Goal: Task Accomplishment & Management: Manage account settings

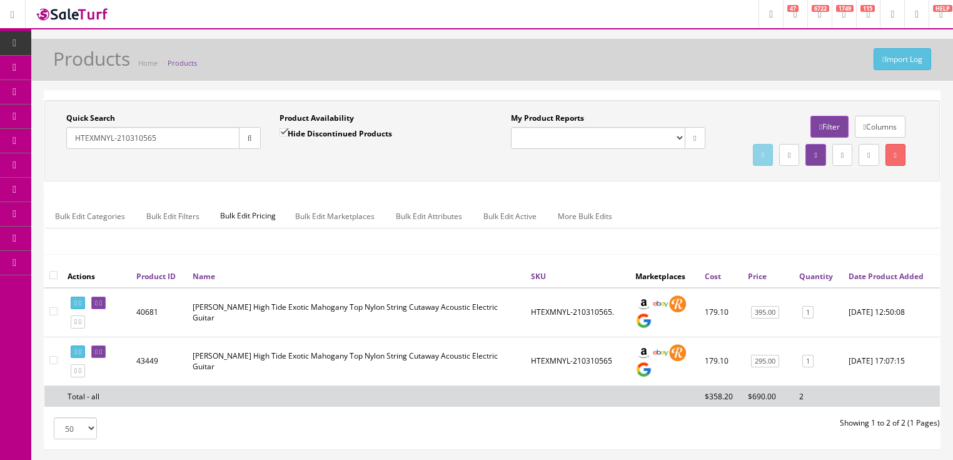
drag, startPoint x: 177, startPoint y: 139, endPoint x: 34, endPoint y: 164, distance: 145.2
click at [34, 163] on div "Quick Search HTEXMNYL-210310565 Date From Product Availability Hide Discontinue…" at bounding box center [492, 275] width 922 height 370
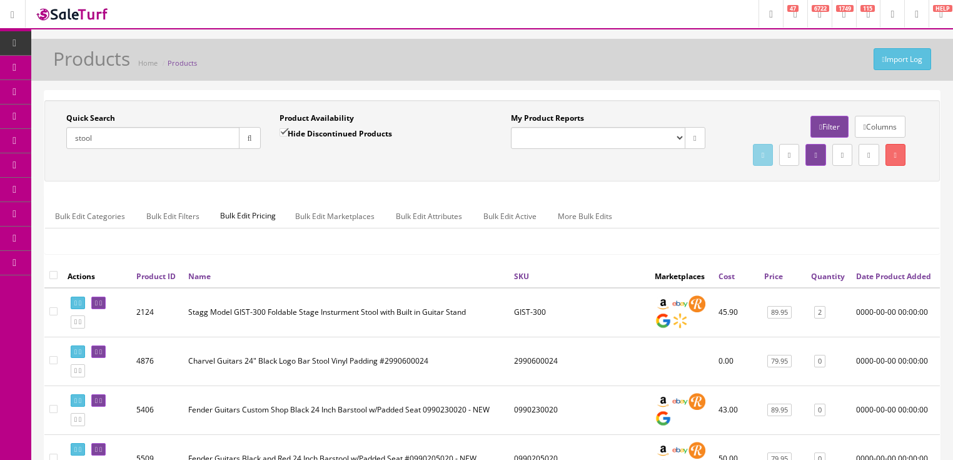
type input "stool"
click at [832, 281] on link "Quantity" at bounding box center [828, 276] width 34 height 11
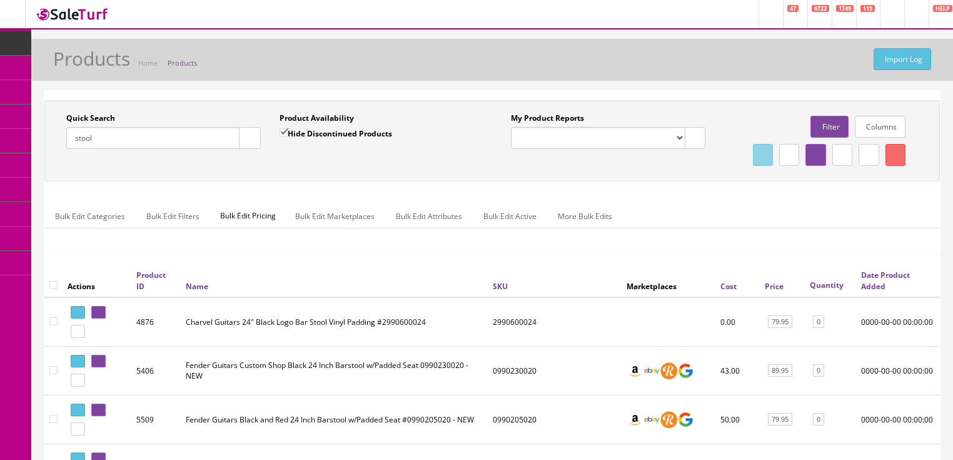
click at [828, 290] on link "Quantity" at bounding box center [829, 284] width 39 height 11
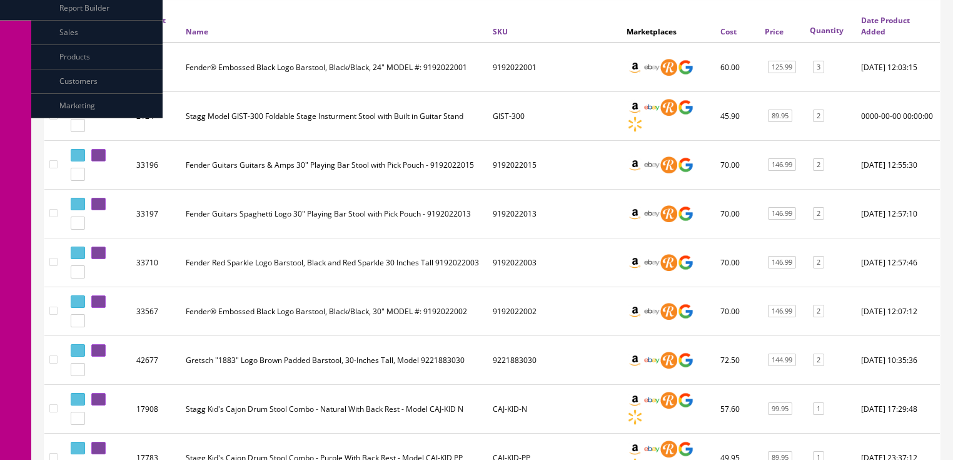
scroll to position [250, 0]
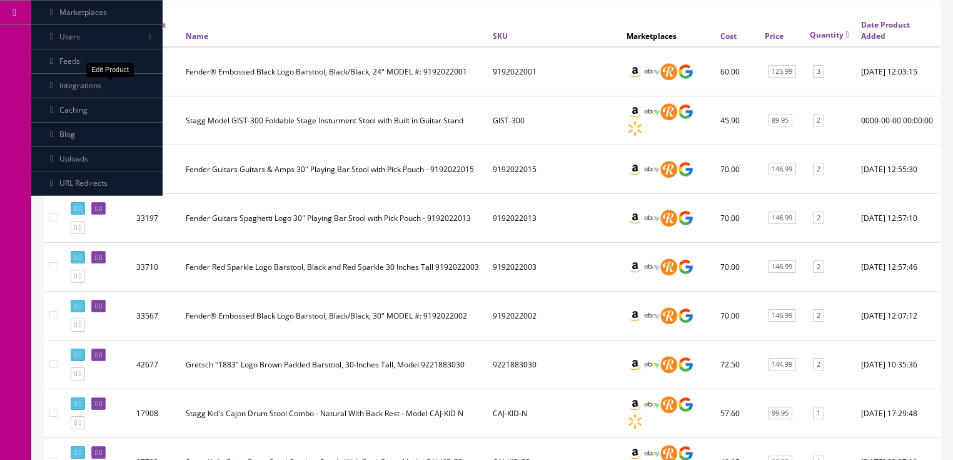
click at [106, 69] on link at bounding box center [98, 62] width 14 height 13
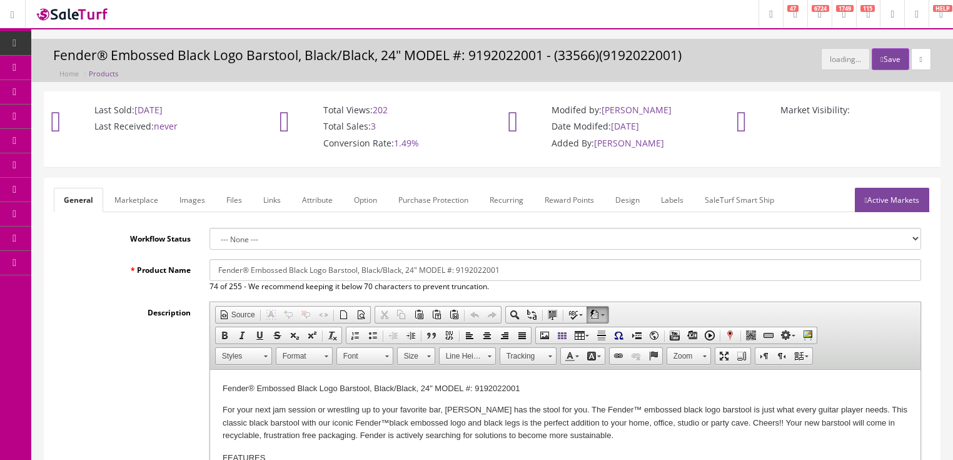
click at [834, 62] on div "loading... Save" at bounding box center [876, 59] width 110 height 22
drag, startPoint x: 456, startPoint y: 269, endPoint x: 490, endPoint y: 272, distance: 33.9
click at [510, 271] on input "Fender® Embossed Black Logo Barstool, Black/Black, 24" MODEL #: 9192022001" at bounding box center [565, 270] width 712 height 22
click at [670, 203] on link "Labels" at bounding box center [672, 200] width 43 height 24
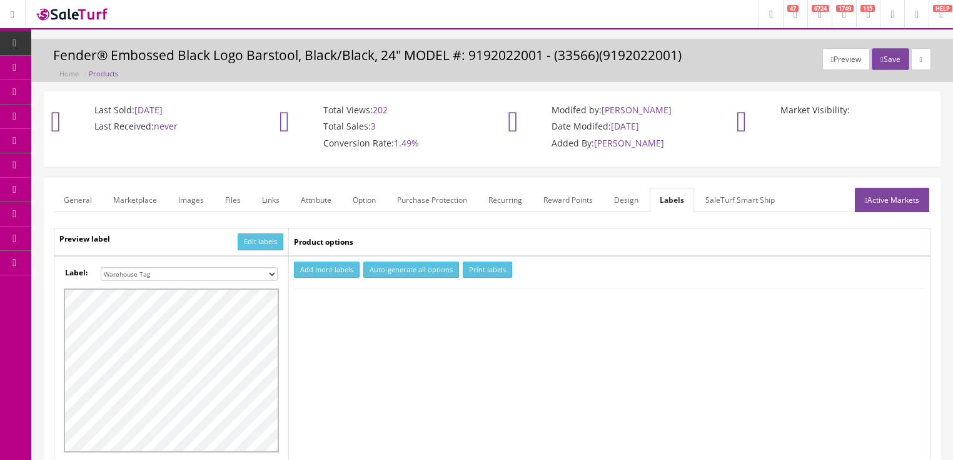
click at [328, 270] on button "Add more labels" at bounding box center [327, 269] width 66 height 17
type input "1"
click at [333, 303] on input "1" at bounding box center [318, 308] width 46 height 14
click at [478, 267] on button "Print labels" at bounding box center [487, 269] width 49 height 17
click at [86, 197] on link "General" at bounding box center [78, 200] width 48 height 24
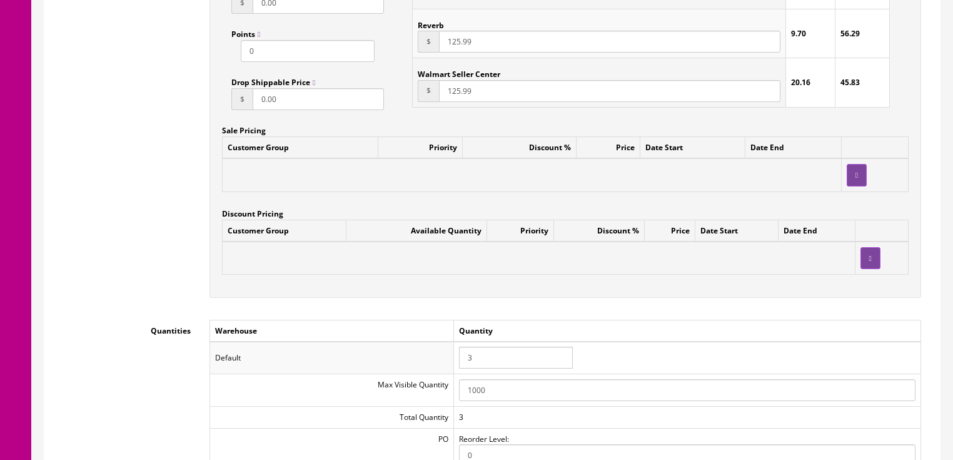
scroll to position [1100, 0]
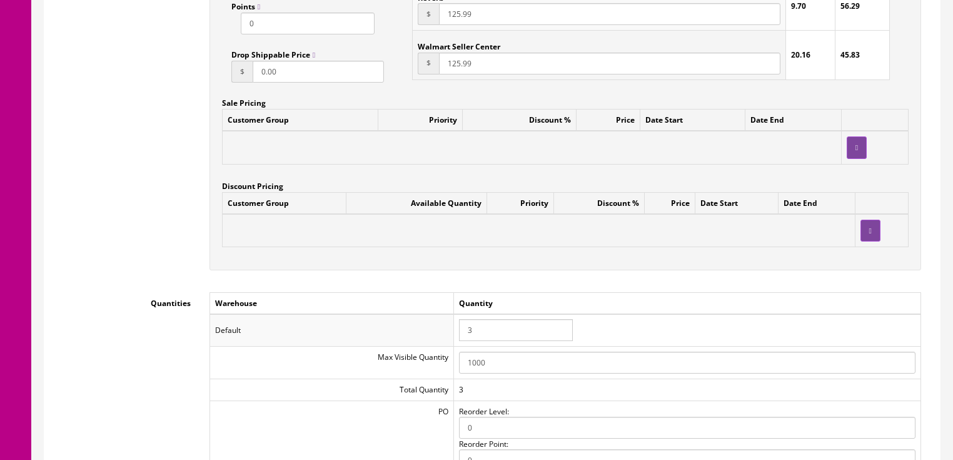
click at [472, 341] on input "3" at bounding box center [516, 330] width 114 height 22
drag, startPoint x: 475, startPoint y: 338, endPoint x: 451, endPoint y: 333, distance: 23.7
click at [451, 333] on tr "Default 3" at bounding box center [564, 330] width 711 height 33
type input "2"
click at [752, 319] on td "2" at bounding box center [686, 330] width 467 height 33
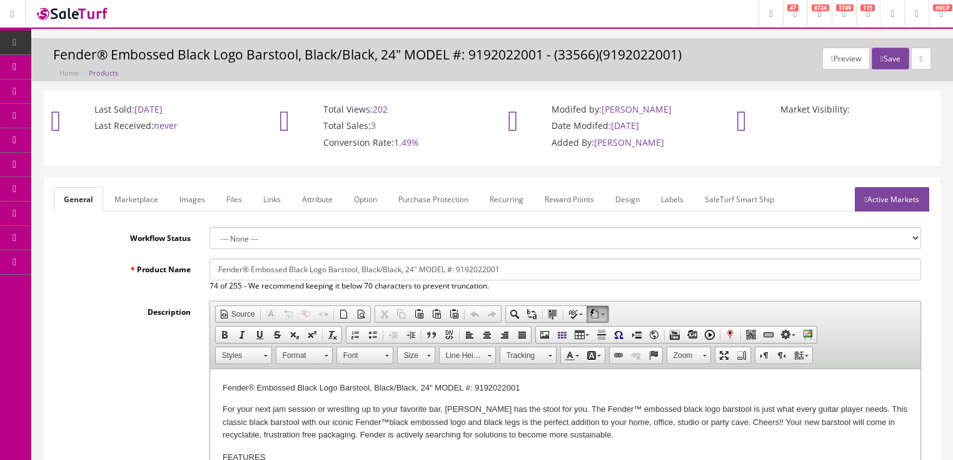
scroll to position [0, 0]
click at [873, 207] on link "Active Markets" at bounding box center [892, 200] width 74 height 24
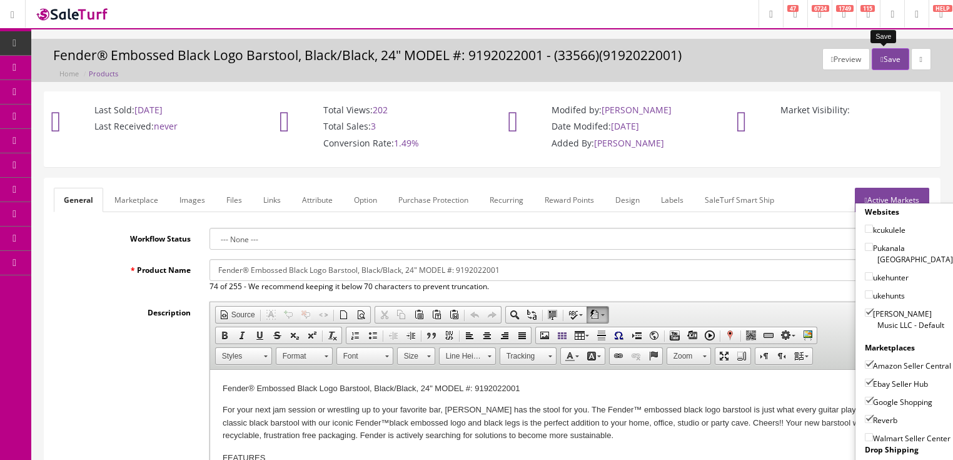
click at [883, 59] on button "Save" at bounding box center [890, 59] width 37 height 22
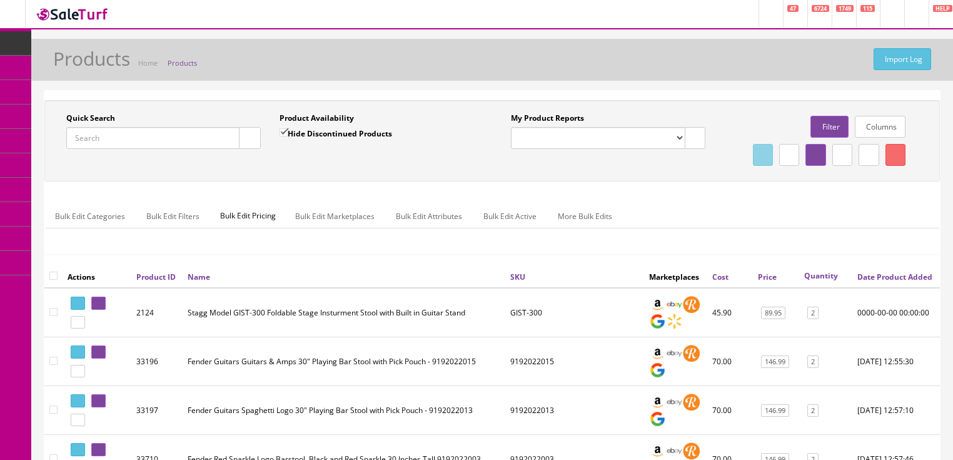
click at [183, 143] on input "Quick Search" at bounding box center [152, 138] width 173 height 22
type input "marine band crossover"
click at [286, 129] on input "Hide Discontinued Products" at bounding box center [283, 132] width 8 height 8
checkbox input "false"
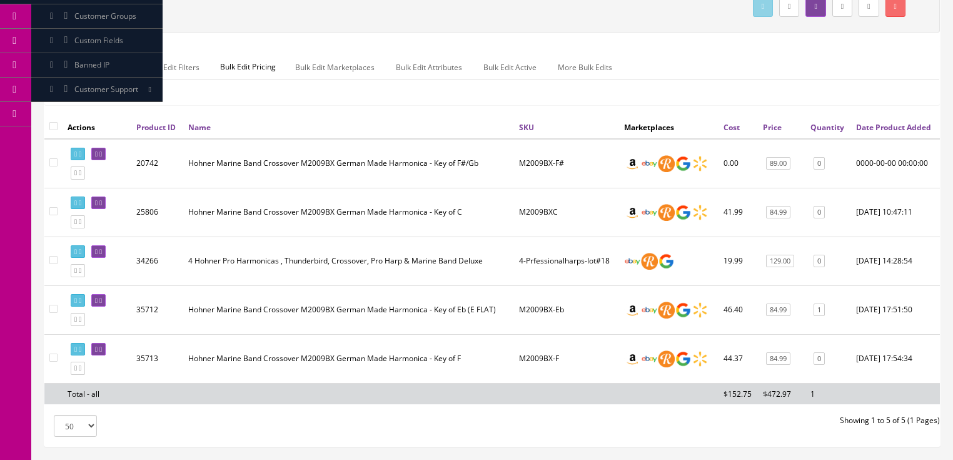
scroll to position [150, 0]
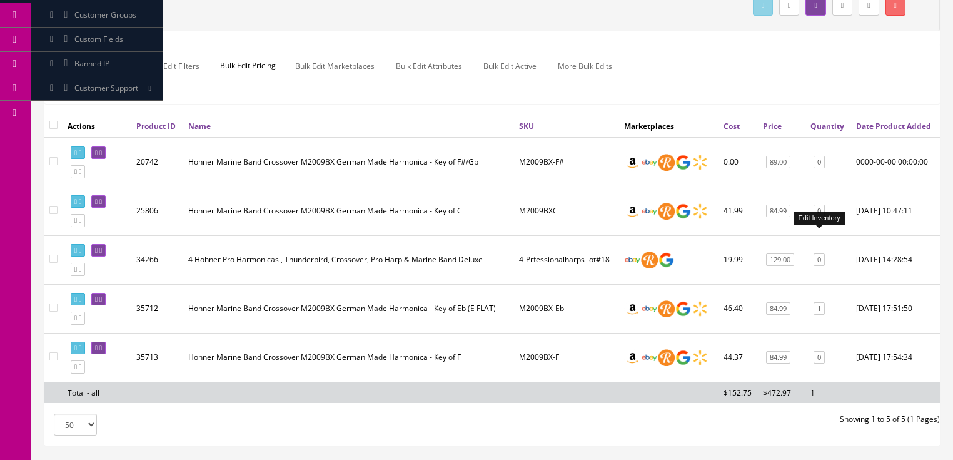
click at [817, 218] on link "0" at bounding box center [818, 210] width 11 height 13
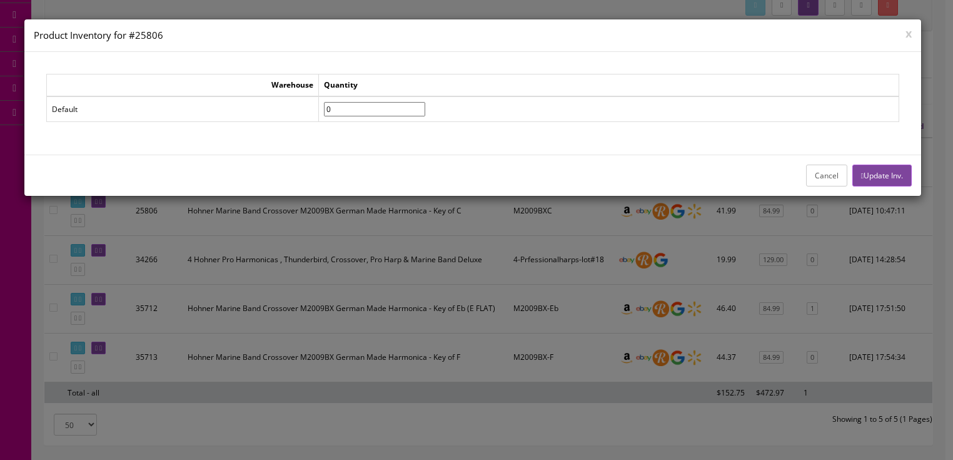
drag, startPoint x: 359, startPoint y: 113, endPoint x: 317, endPoint y: 114, distance: 41.9
click at [318, 114] on tr "Default 0" at bounding box center [472, 109] width 852 height 26
type input"] "6"
click at [861, 177] on icon "button" at bounding box center [862, 176] width 3 height 8
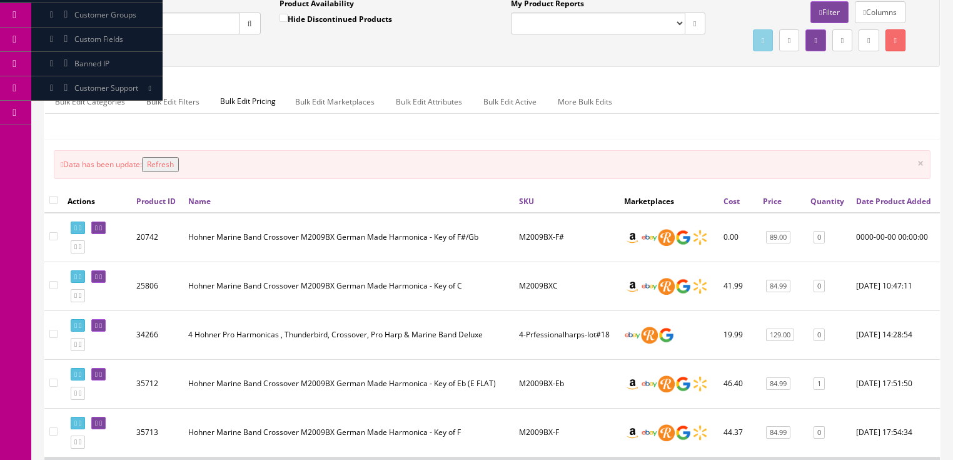
click at [171, 172] on button "Refresh" at bounding box center [160, 164] width 37 height 15
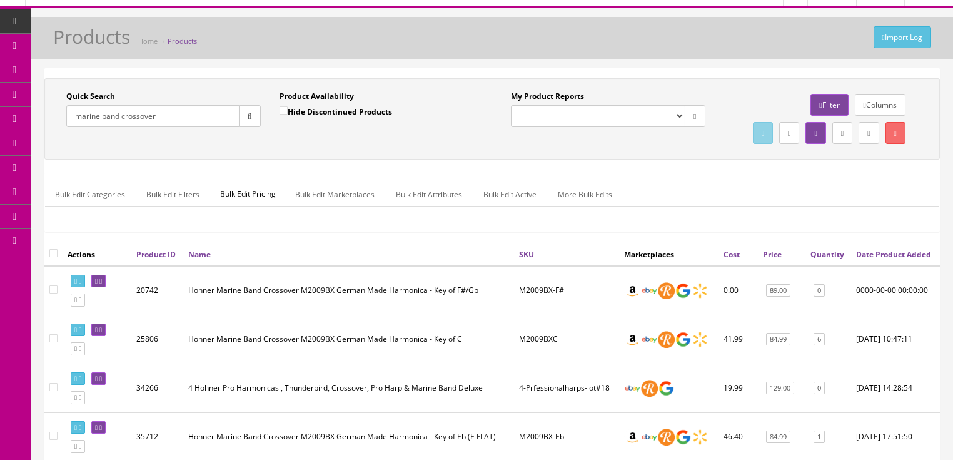
scroll to position [0, 0]
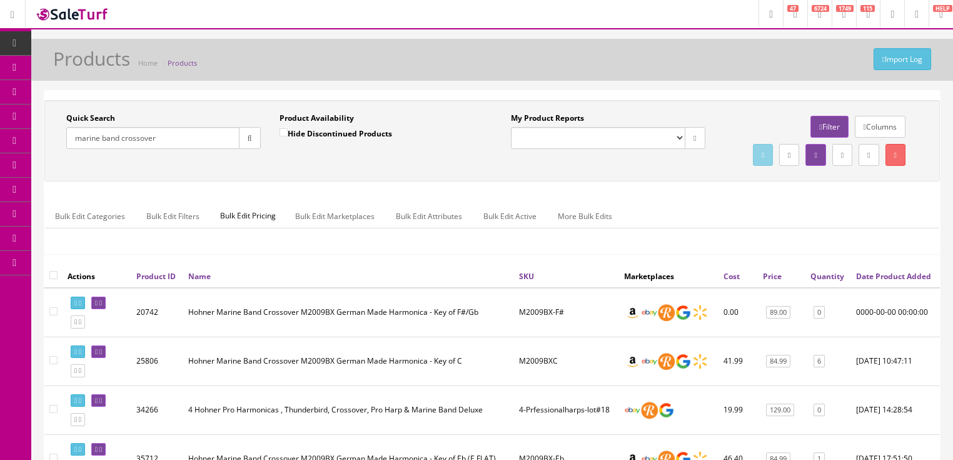
drag, startPoint x: 186, startPoint y: 143, endPoint x: 65, endPoint y: 173, distance: 124.2
click at [66, 169] on div "Quick Search marine band crossover Date From Product Availability Hide Disconti…" at bounding box center [492, 141] width 889 height 56
type input "2258200000"
click at [248, 134] on icon "button" at bounding box center [250, 138] width 4 height 8
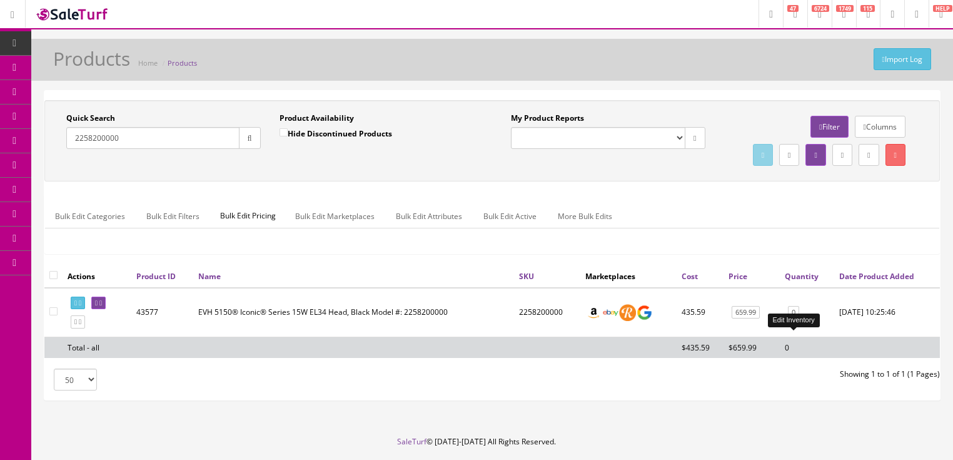
click at [790, 319] on link "0" at bounding box center [793, 312] width 11 height 13
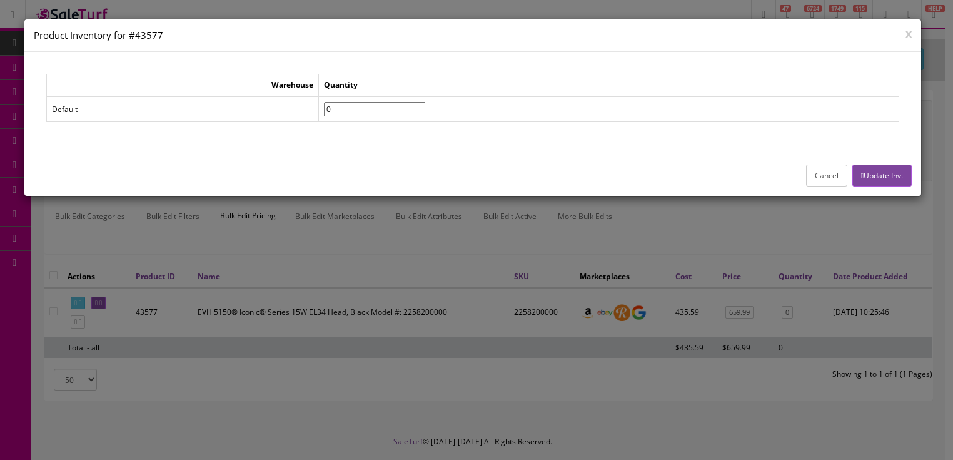
drag, startPoint x: 357, startPoint y: 105, endPoint x: 317, endPoint y: 105, distance: 40.0
click at [317, 105] on tr "Default 0" at bounding box center [472, 109] width 852 height 26
type input"] "1"
click at [884, 175] on button "Update Inv." at bounding box center [881, 175] width 59 height 22
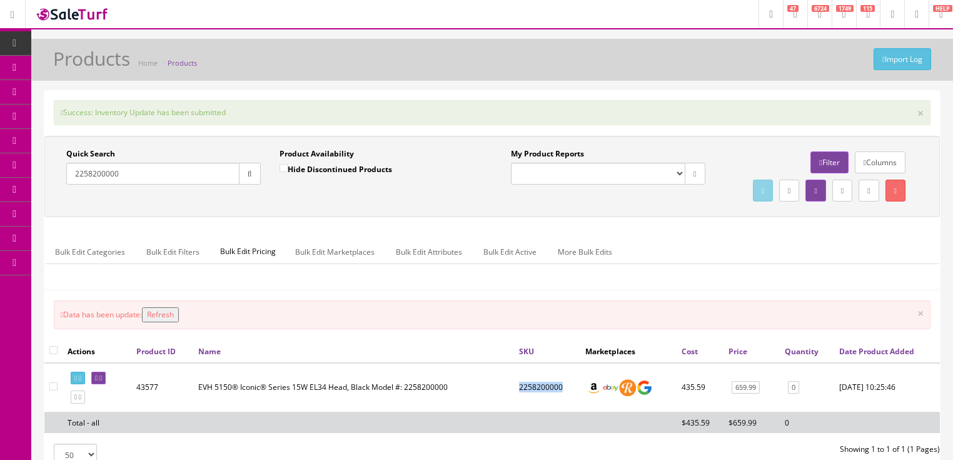
drag, startPoint x: 518, startPoint y: 409, endPoint x: 566, endPoint y: 413, distance: 49.0
click at [566, 412] on td "2258200000" at bounding box center [547, 387] width 66 height 49
copy td "2258200000"
drag, startPoint x: 170, startPoint y: 338, endPoint x: 179, endPoint y: 338, distance: 8.8
click at [171, 322] on button "Refresh" at bounding box center [160, 314] width 37 height 15
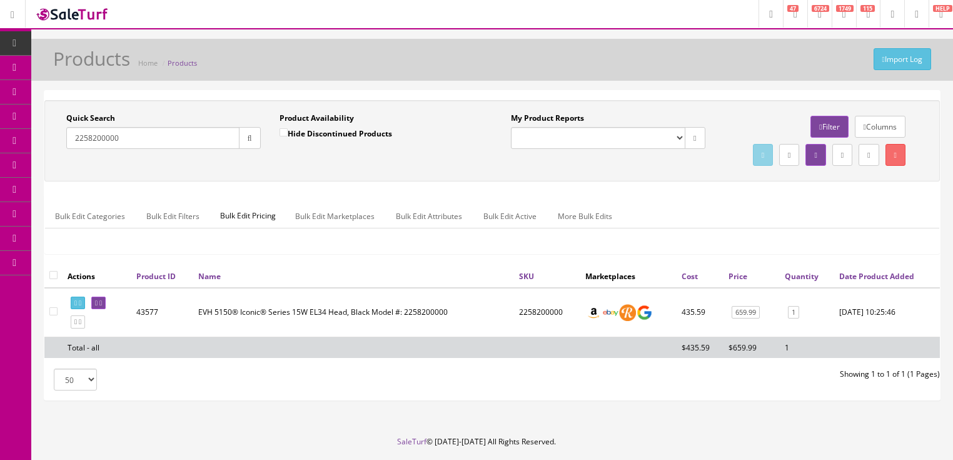
drag, startPoint x: 160, startPoint y: 137, endPoint x: 98, endPoint y: 151, distance: 63.5
click at [53, 151] on div "Quick Search 2258200000 Date From Product Availability Hide Discontinued Produc…" at bounding box center [270, 136] width 445 height 46
paste input "401564805"
type input "2401564805"
drag, startPoint x: 250, startPoint y: 138, endPoint x: 284, endPoint y: 138, distance: 34.4
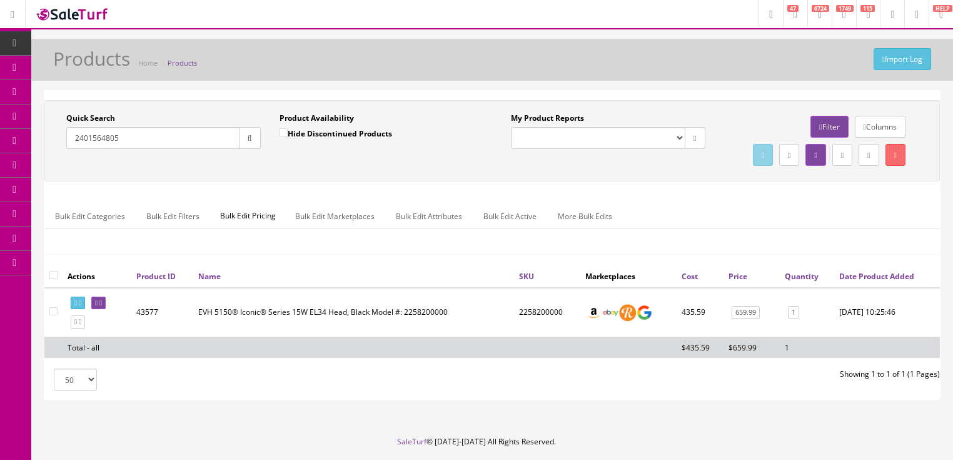
click at [251, 138] on icon "button" at bounding box center [250, 138] width 4 height 8
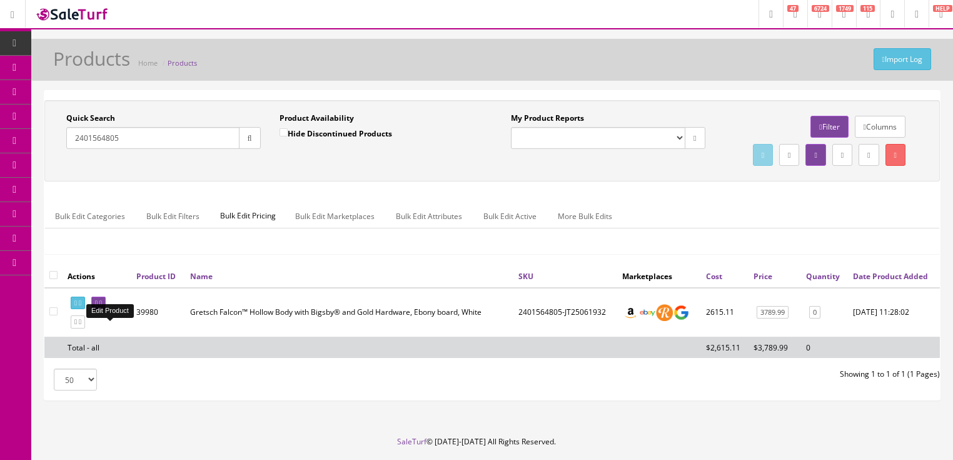
click at [98, 306] on icon at bounding box center [96, 302] width 3 height 7
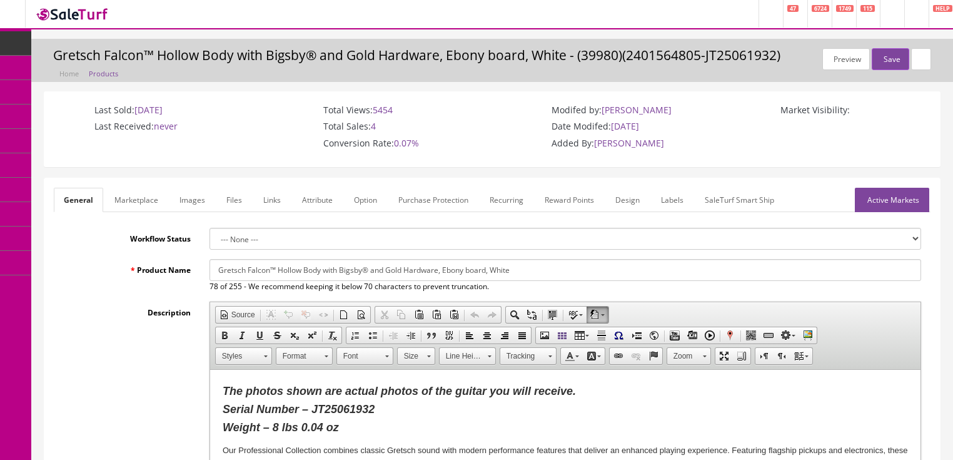
click at [176, 207] on link "Images" at bounding box center [192, 200] width 46 height 24
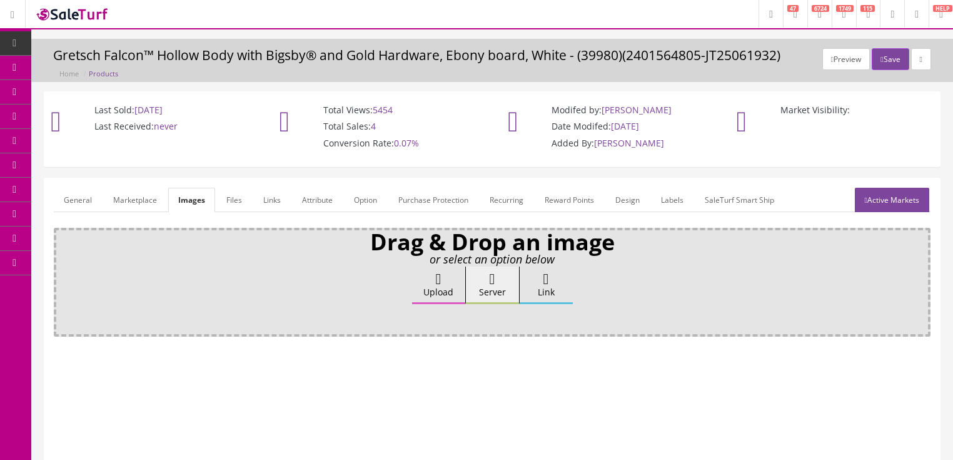
click at [423, 274] on label "Upload" at bounding box center [438, 285] width 53 height 38
click at [63, 274] on input "Upload" at bounding box center [63, 272] width 0 height 13
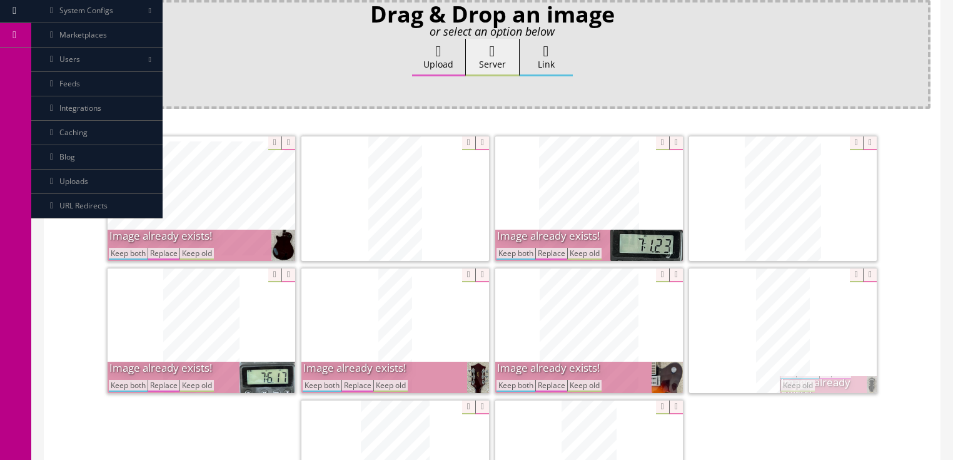
scroll to position [250, 0]
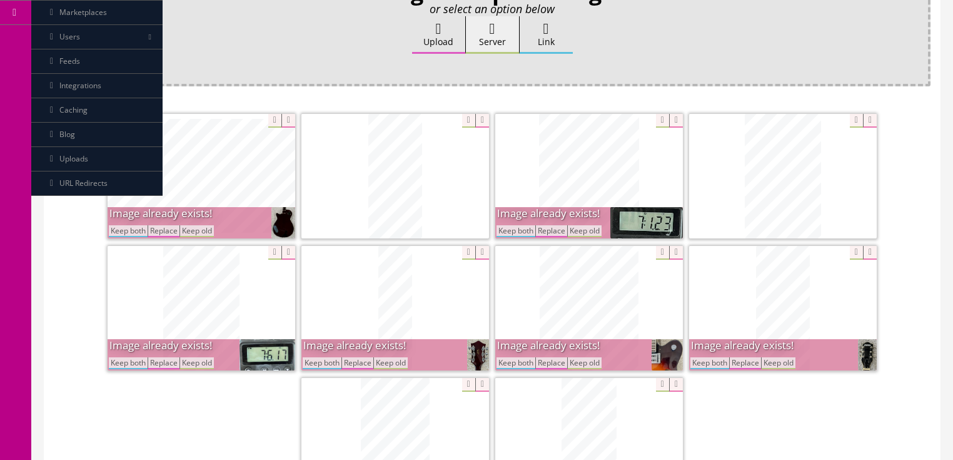
click at [508, 228] on button "Keep both" at bounding box center [515, 231] width 39 height 12
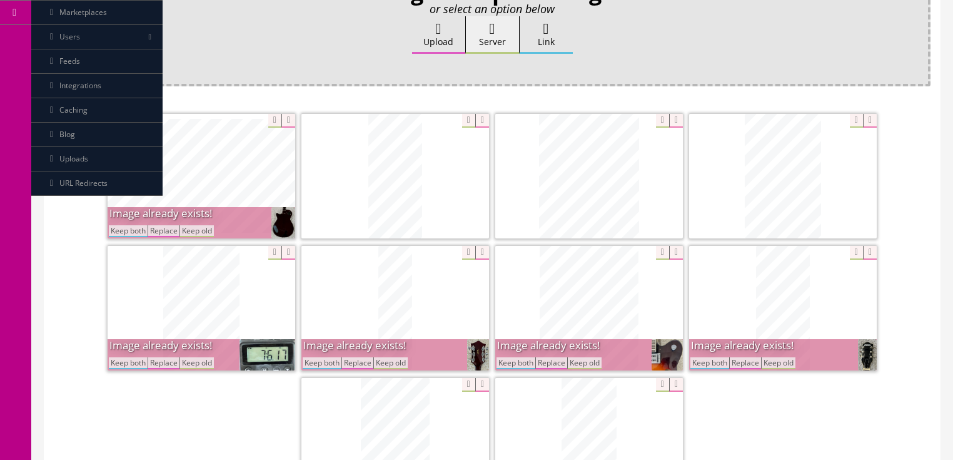
click at [118, 233] on button "Keep both" at bounding box center [128, 231] width 39 height 12
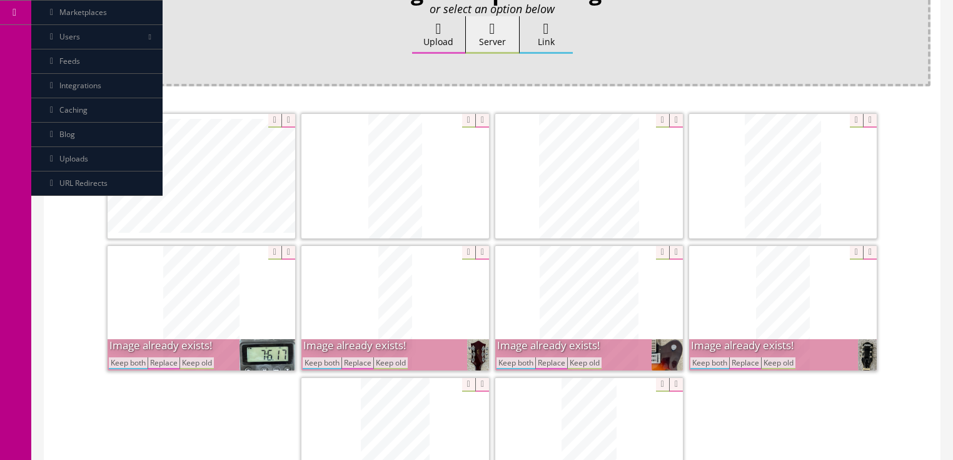
click at [120, 361] on button "Keep both" at bounding box center [128, 363] width 39 height 12
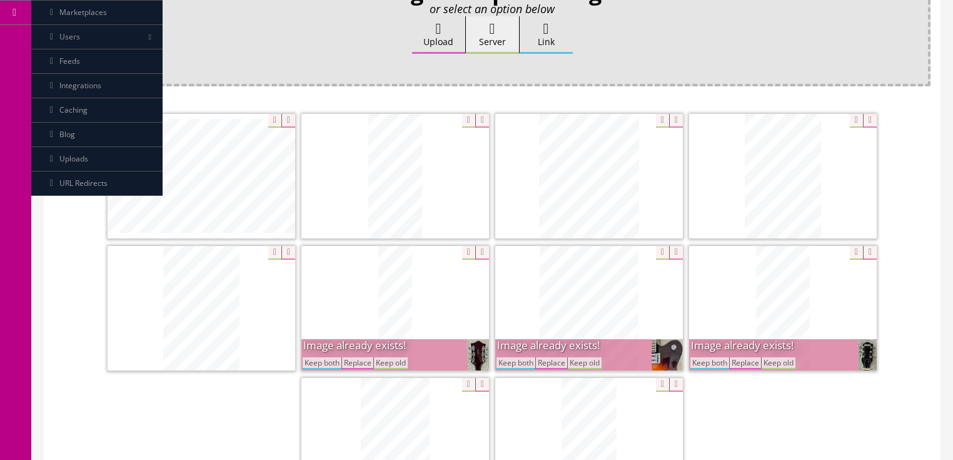
drag, startPoint x: 317, startPoint y: 363, endPoint x: 367, endPoint y: 363, distance: 50.0
click at [318, 363] on button "Keep both" at bounding box center [322, 363] width 39 height 12
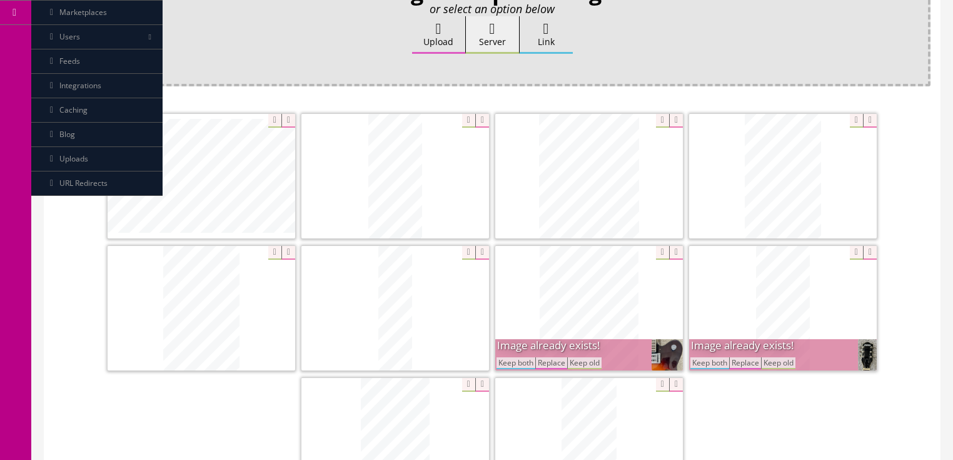
click at [520, 357] on button "Keep both" at bounding box center [515, 363] width 39 height 12
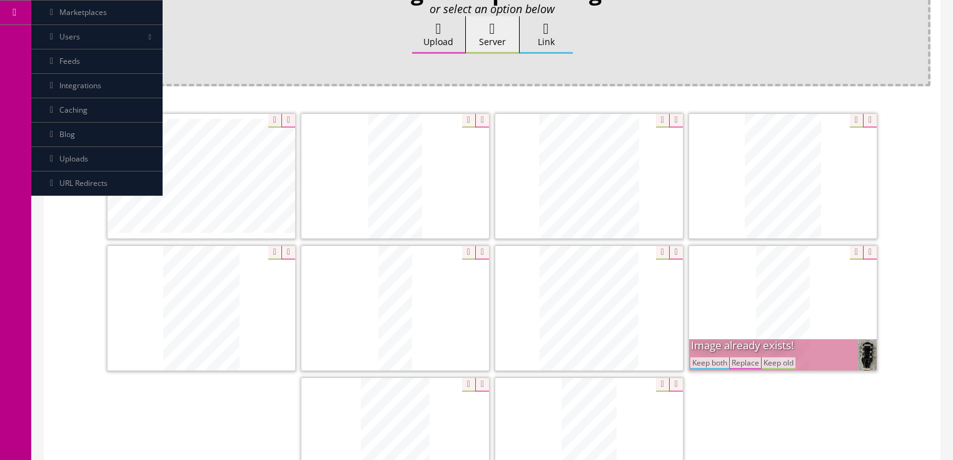
click at [702, 360] on button "Keep both" at bounding box center [709, 363] width 39 height 12
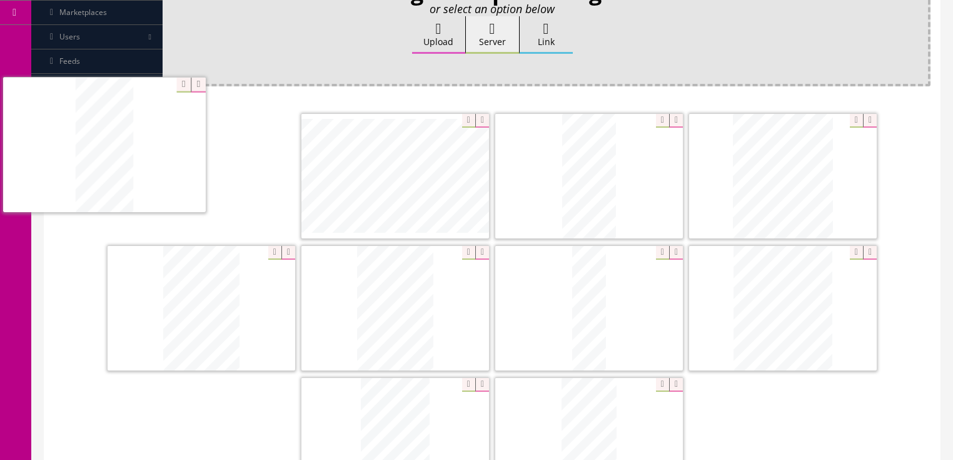
drag, startPoint x: 450, startPoint y: 248, endPoint x: 81, endPoint y: 178, distance: 376.2
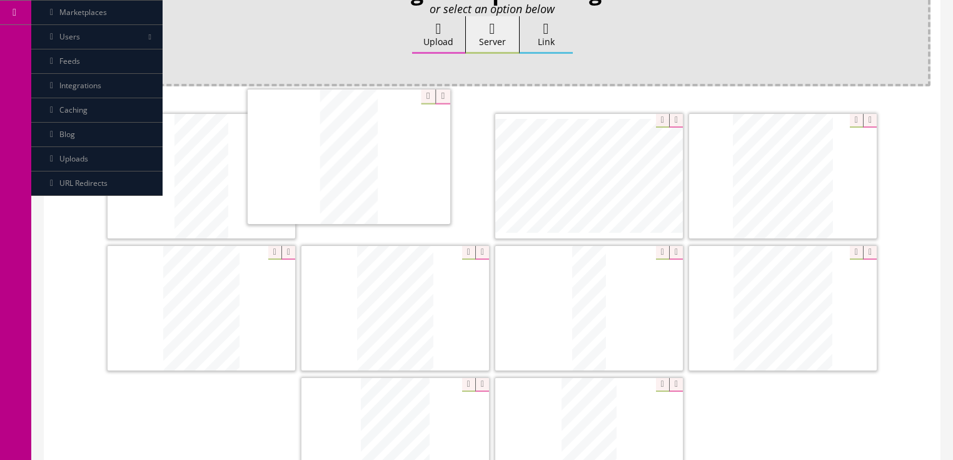
drag, startPoint x: 573, startPoint y: 186, endPoint x: 334, endPoint y: 184, distance: 238.9
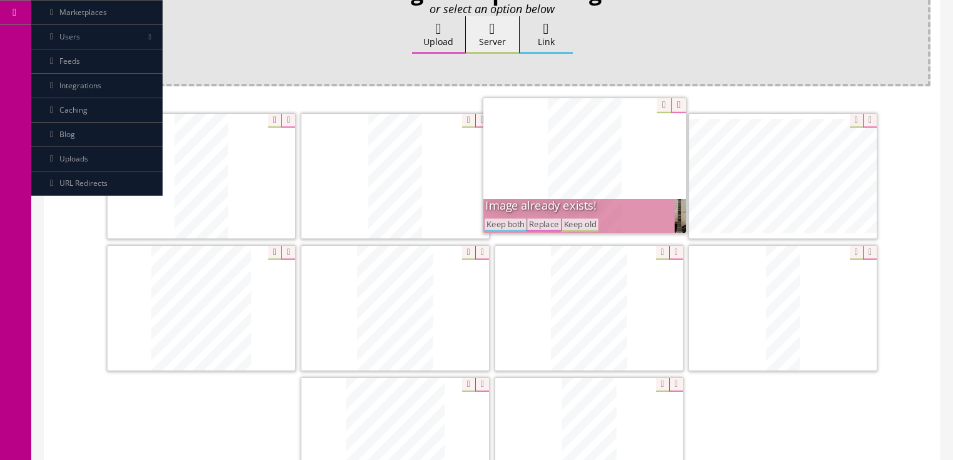
drag, startPoint x: 411, startPoint y: 430, endPoint x: 588, endPoint y: 175, distance: 310.0
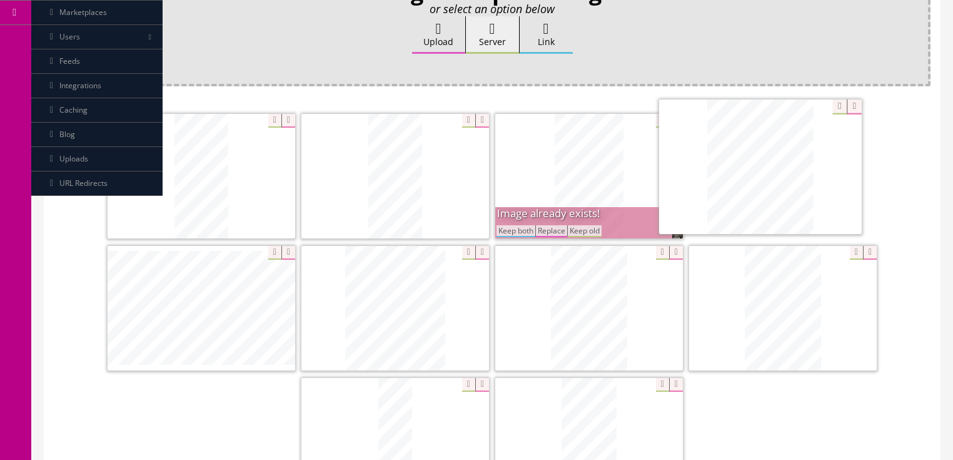
drag, startPoint x: 480, startPoint y: 336, endPoint x: 765, endPoint y: 151, distance: 339.4
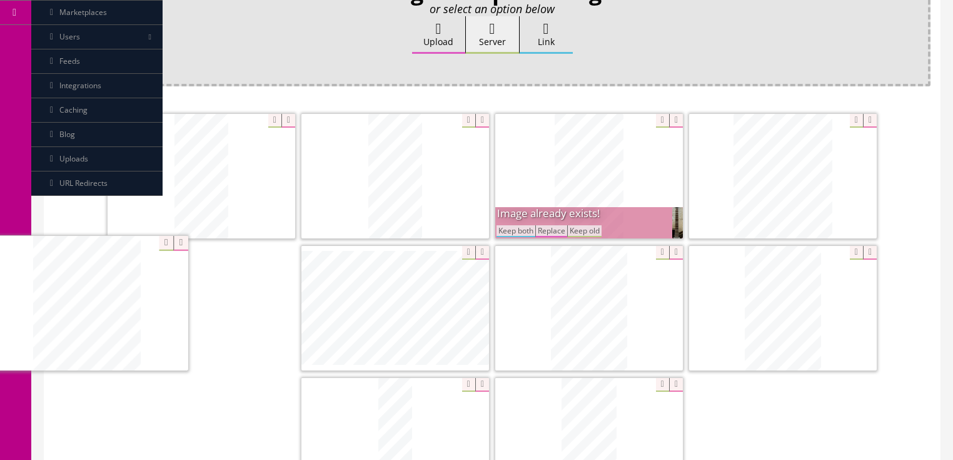
drag, startPoint x: 408, startPoint y: 306, endPoint x: 171, endPoint y: 305, distance: 236.3
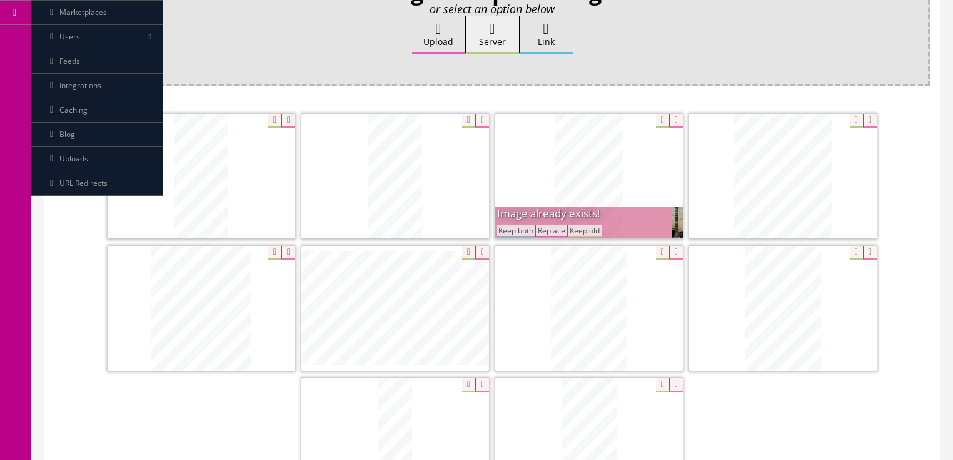
drag, startPoint x: 520, startPoint y: 229, endPoint x: 553, endPoint y: 255, distance: 41.8
click at [521, 229] on button "Keep both" at bounding box center [515, 231] width 39 height 12
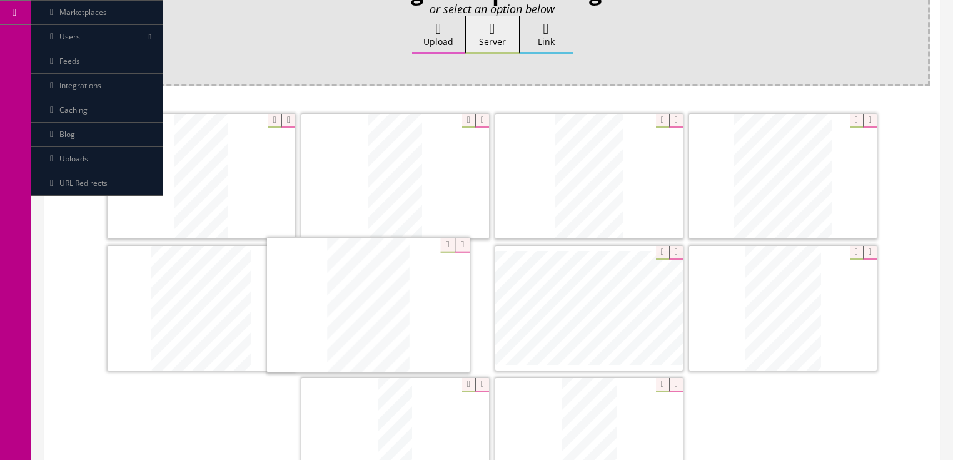
drag, startPoint x: 777, startPoint y: 300, endPoint x: 385, endPoint y: 306, distance: 391.5
drag, startPoint x: 792, startPoint y: 310, endPoint x: 570, endPoint y: 300, distance: 222.2
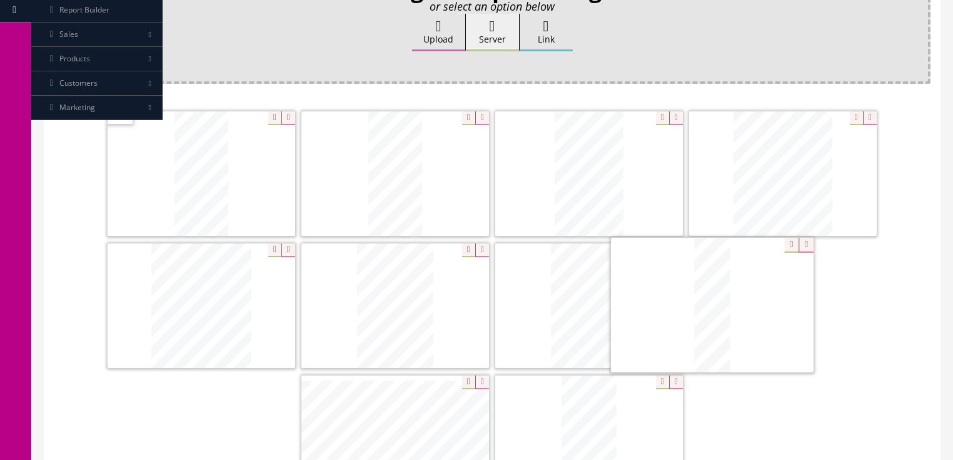
drag, startPoint x: 407, startPoint y: 434, endPoint x: 724, endPoint y: 300, distance: 344.1
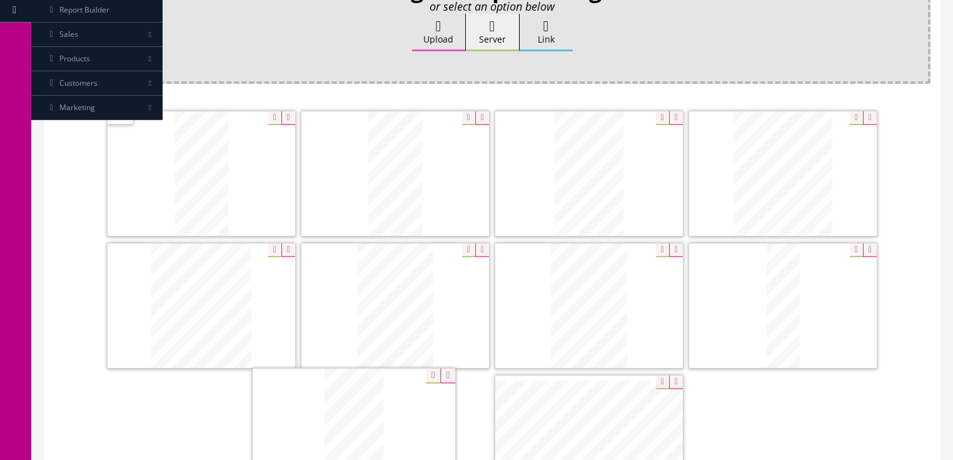
drag, startPoint x: 588, startPoint y: 400, endPoint x: 315, endPoint y: 400, distance: 273.2
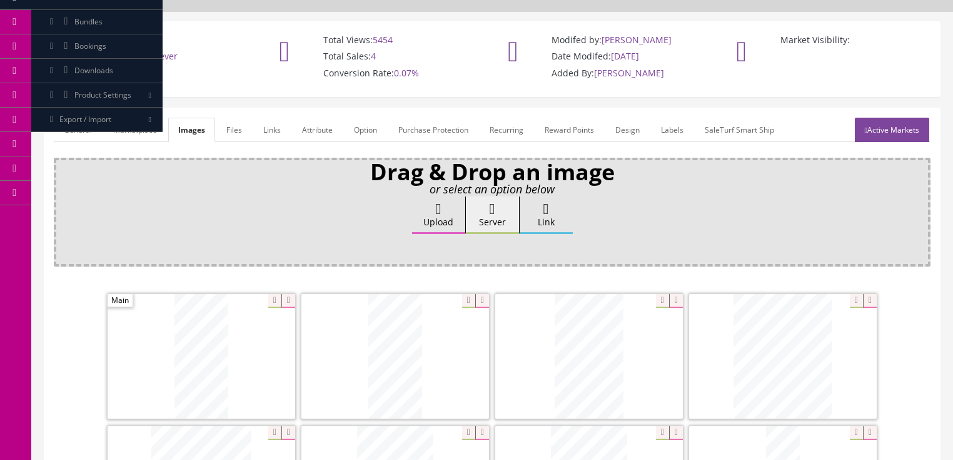
scroll to position [3, 0]
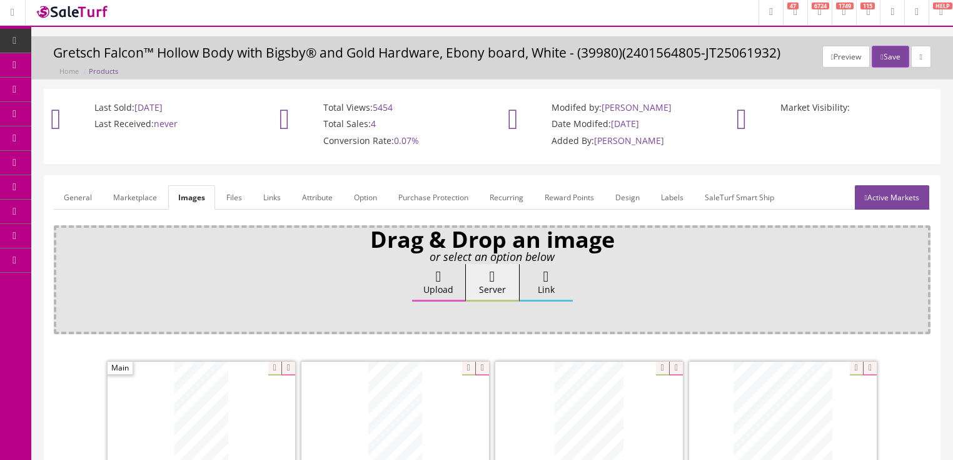
click at [79, 195] on link "General" at bounding box center [78, 197] width 48 height 24
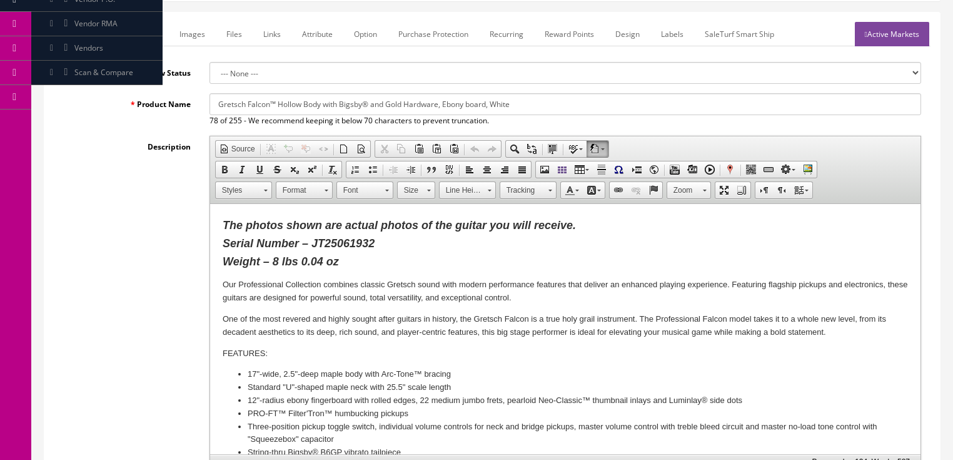
scroll to position [203, 0]
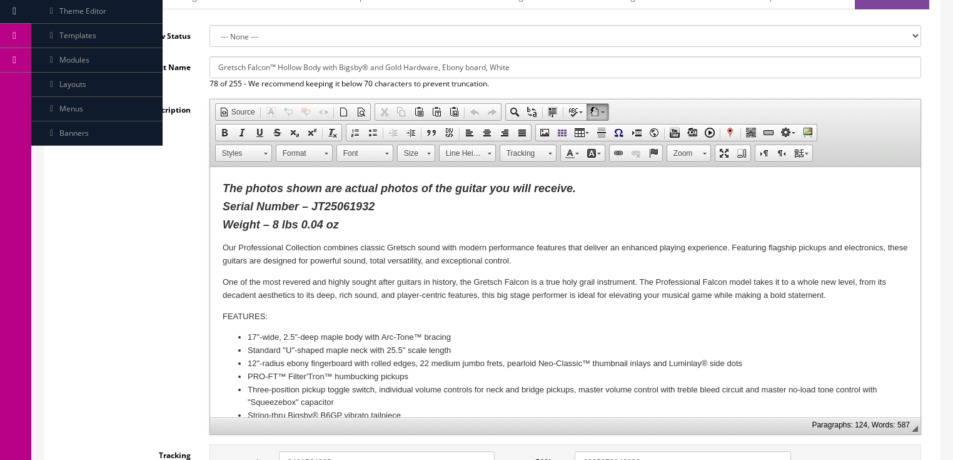
drag, startPoint x: 299, startPoint y: 224, endPoint x: 544, endPoint y: 228, distance: 244.5
click at [301, 225] on strong "The photos shown are actual photos of the guitar you will receive. Serial Numbe…" at bounding box center [398, 206] width 353 height 49
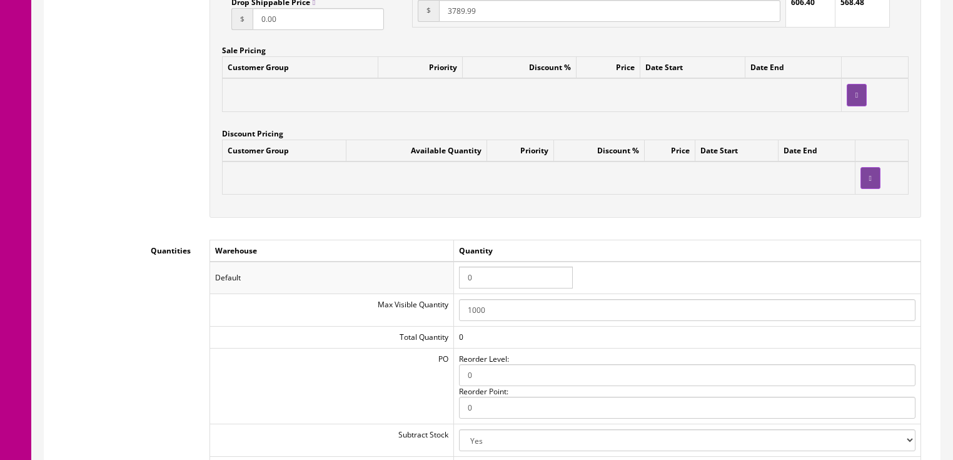
scroll to position [1153, 0]
drag, startPoint x: 489, startPoint y: 278, endPoint x: 453, endPoint y: 278, distance: 35.6
click at [453, 278] on tr "Default 0" at bounding box center [564, 277] width 711 height 33
type input "1"
click at [677, 256] on td "Quantity" at bounding box center [686, 250] width 467 height 22
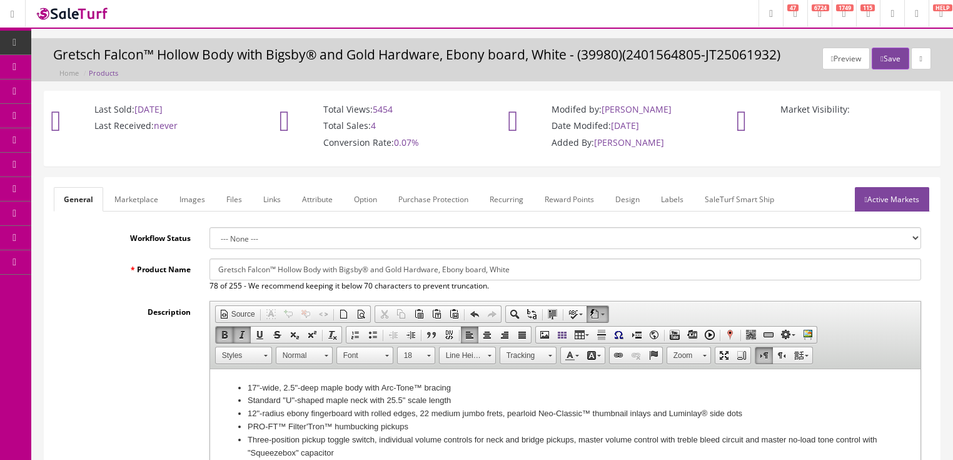
scroll to position [0, 0]
click at [919, 193] on link "Active Markets" at bounding box center [892, 200] width 74 height 24
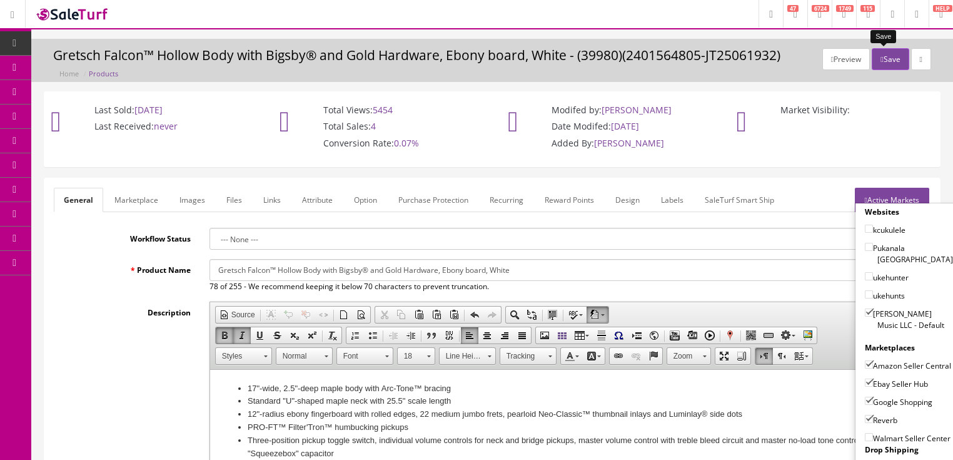
click at [881, 60] on button "Save" at bounding box center [890, 59] width 37 height 22
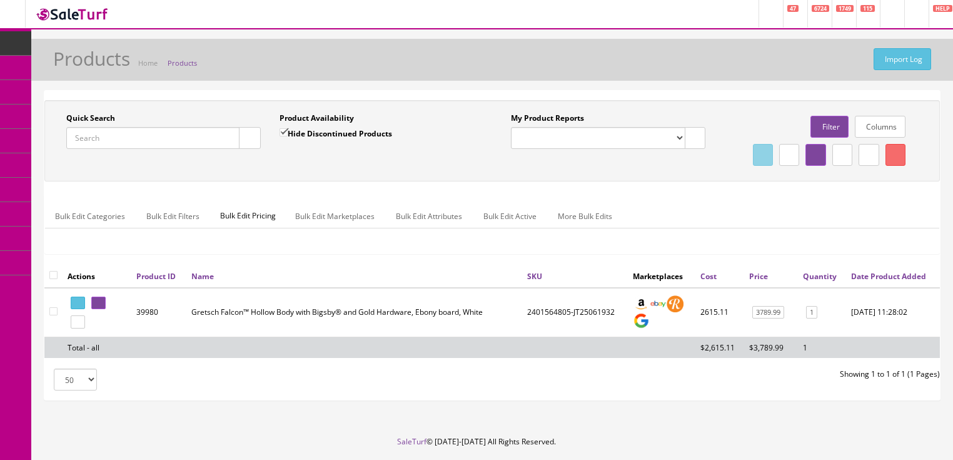
click at [155, 136] on input "Quick Search" at bounding box center [152, 138] width 173 height 22
paste input "0972813117"
type input "0972813117"
click at [282, 134] on input "Hide Discontinued Products" at bounding box center [283, 132] width 8 height 8
checkbox input "false"
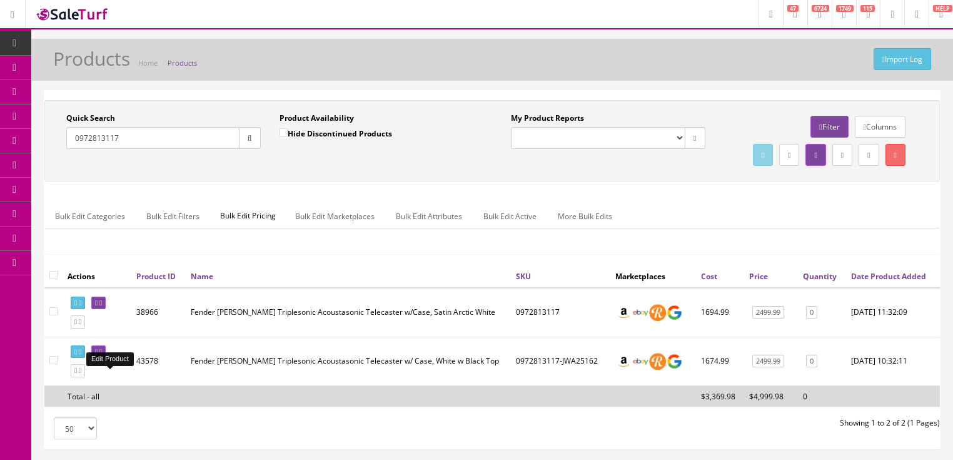
click at [102, 355] on icon at bounding box center [100, 351] width 3 height 7
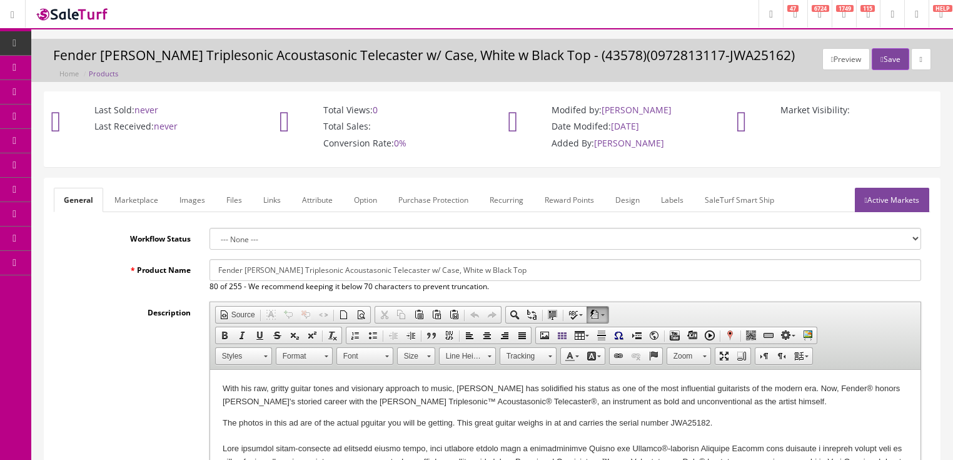
click at [199, 206] on link "Images" at bounding box center [192, 200] width 46 height 24
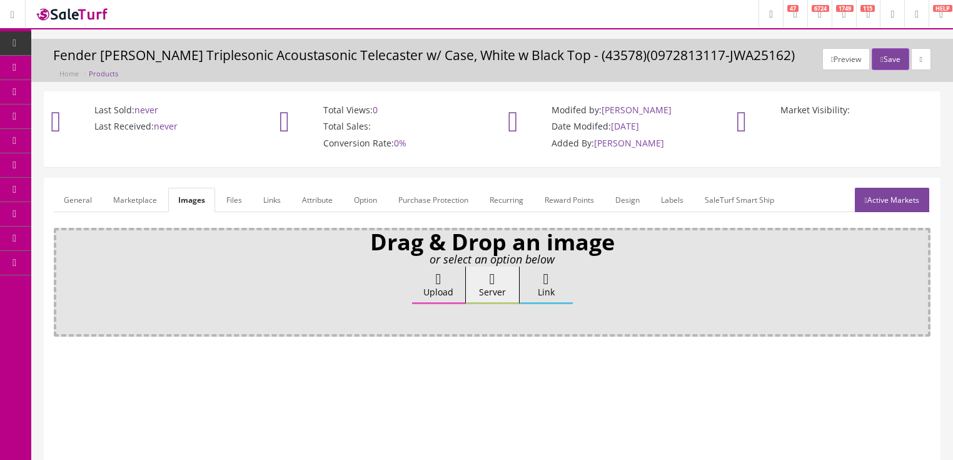
click at [450, 283] on label "Upload" at bounding box center [438, 285] width 53 height 38
click at [63, 279] on input "Upload" at bounding box center [63, 272] width 0 height 13
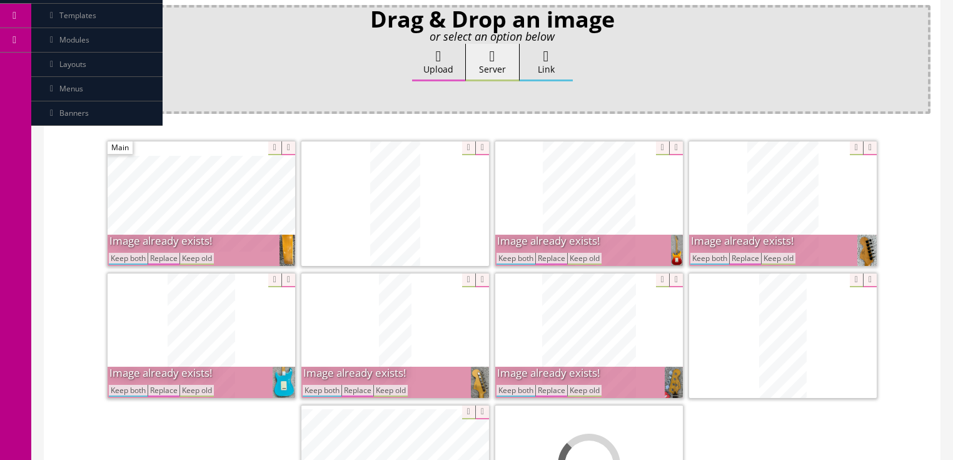
scroll to position [250, 0]
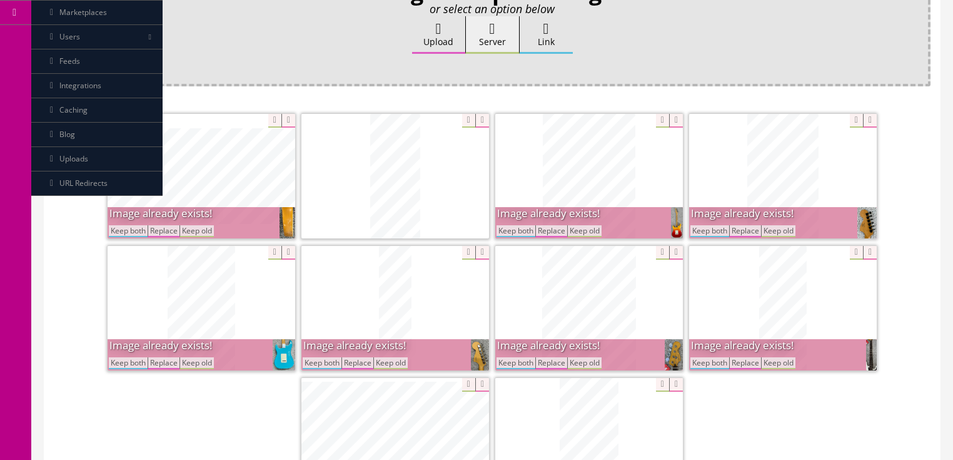
click at [525, 229] on button "Keep both" at bounding box center [515, 231] width 39 height 12
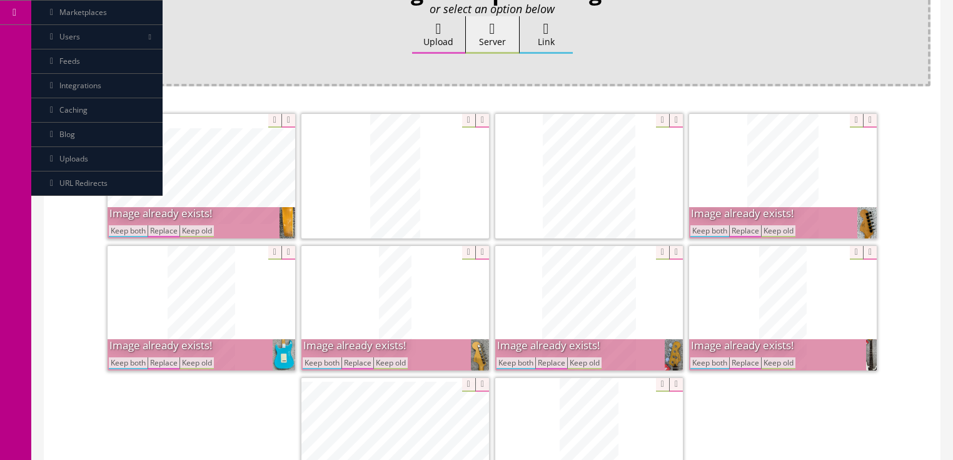
click at [711, 229] on button "Keep both" at bounding box center [709, 231] width 39 height 12
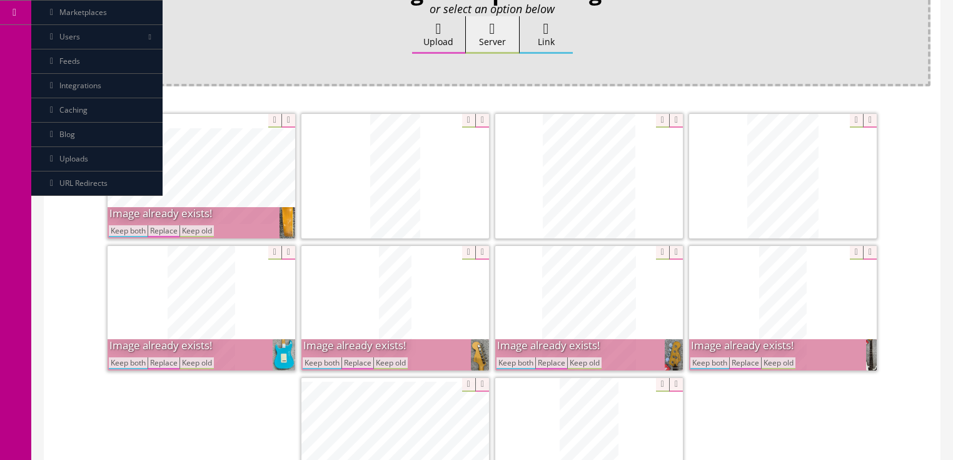
drag, startPoint x: 703, startPoint y: 362, endPoint x: 615, endPoint y: 362, distance: 87.5
click at [703, 362] on button "Keep both" at bounding box center [709, 363] width 39 height 12
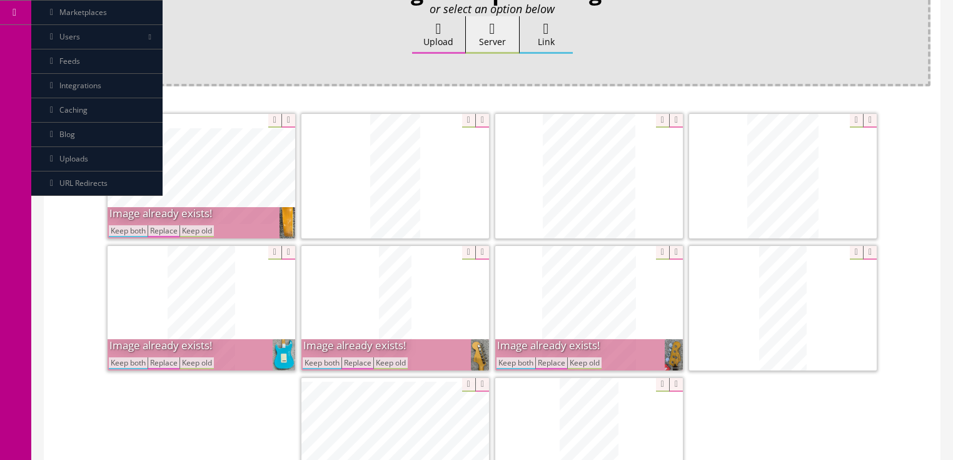
drag, startPoint x: 520, startPoint y: 359, endPoint x: 431, endPoint y: 315, distance: 99.5
click at [520, 357] on button "Keep both" at bounding box center [515, 363] width 39 height 12
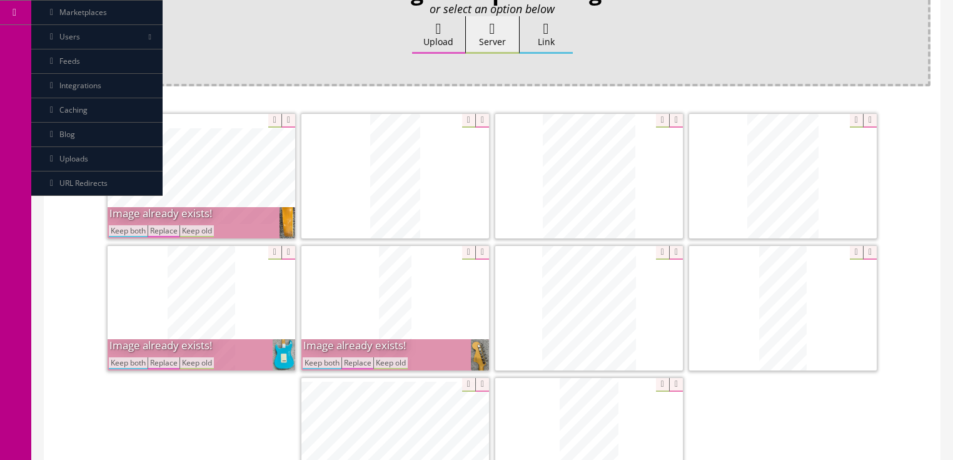
drag, startPoint x: 138, startPoint y: 229, endPoint x: 140, endPoint y: 250, distance: 20.7
click at [139, 229] on button "Keep both" at bounding box center [128, 231] width 39 height 12
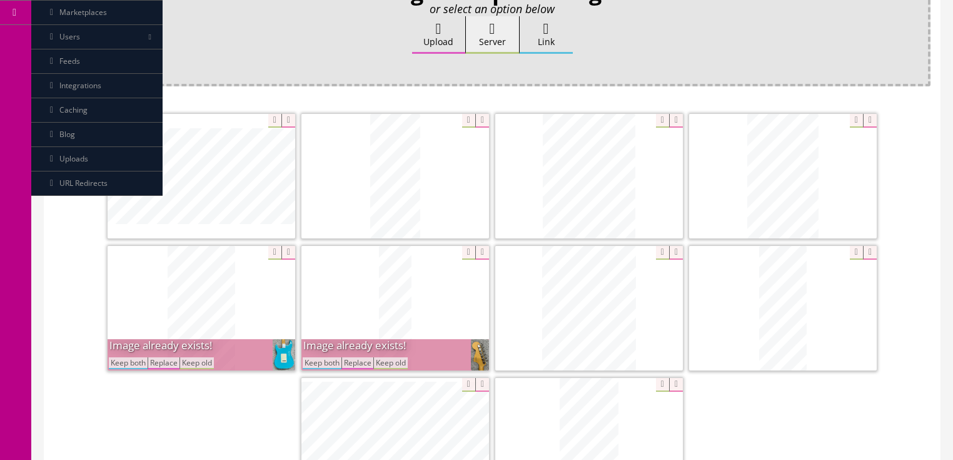
click at [133, 367] on span "Image already exists! Keep both Replace Keep old" at bounding box center [202, 354] width 188 height 31
click at [133, 363] on button "Keep both" at bounding box center [128, 363] width 39 height 12
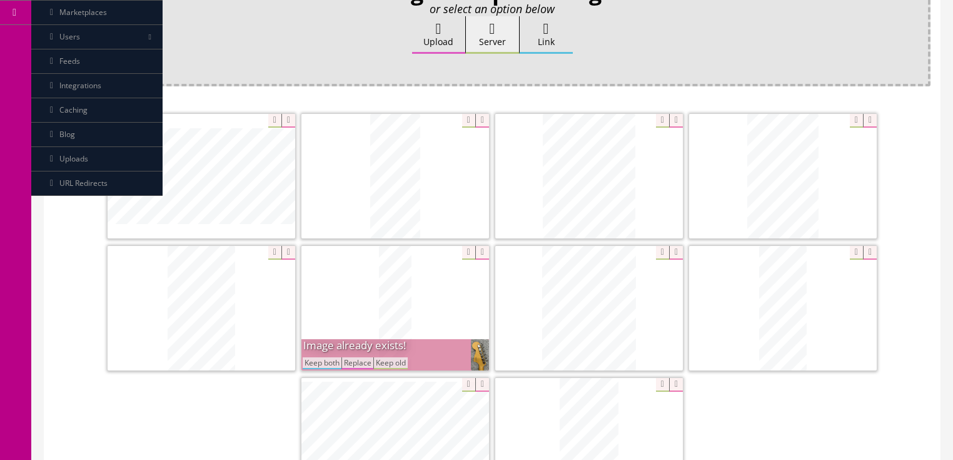
click at [312, 361] on button "Keep both" at bounding box center [322, 363] width 39 height 12
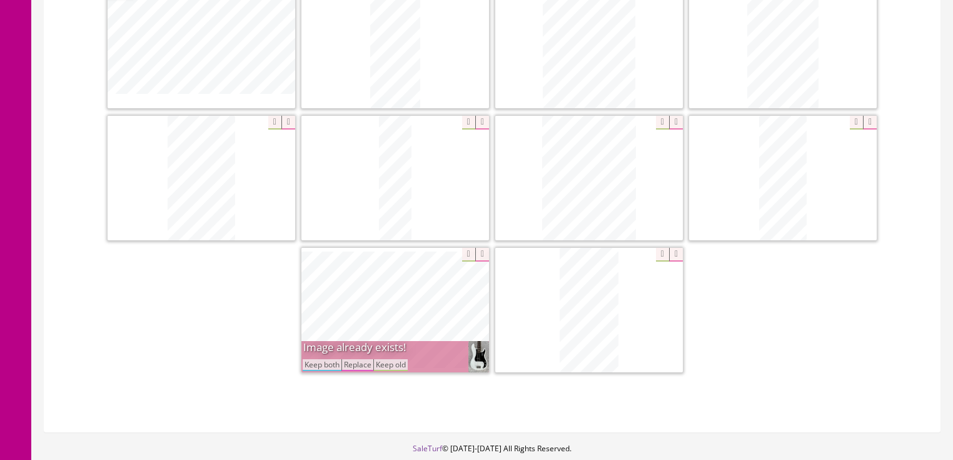
scroll to position [400, 0]
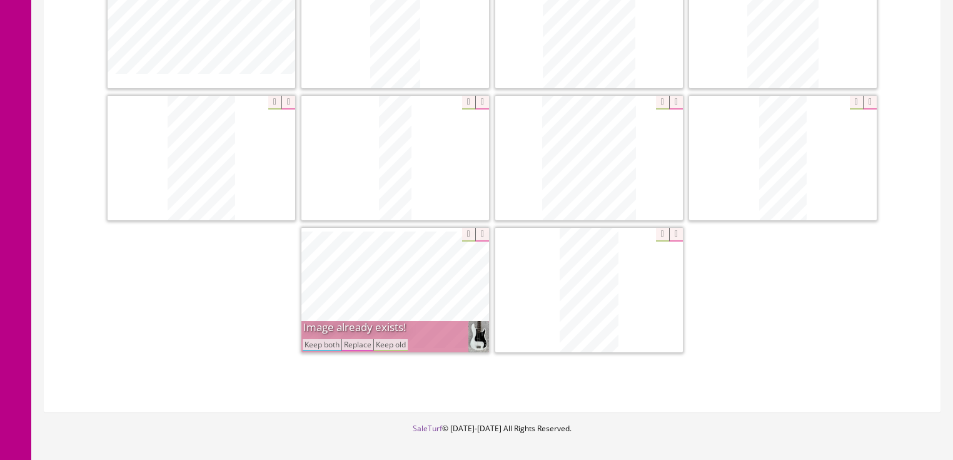
click at [318, 343] on button "Keep both" at bounding box center [322, 345] width 39 height 12
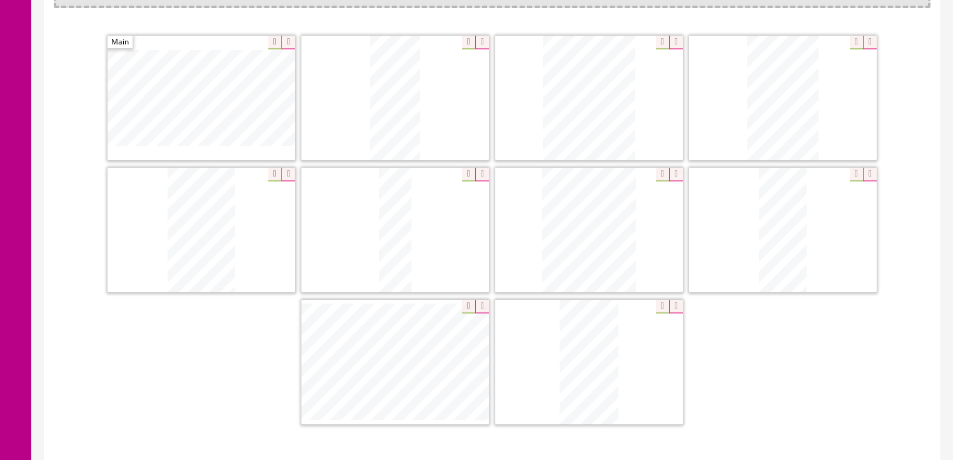
scroll to position [300, 0]
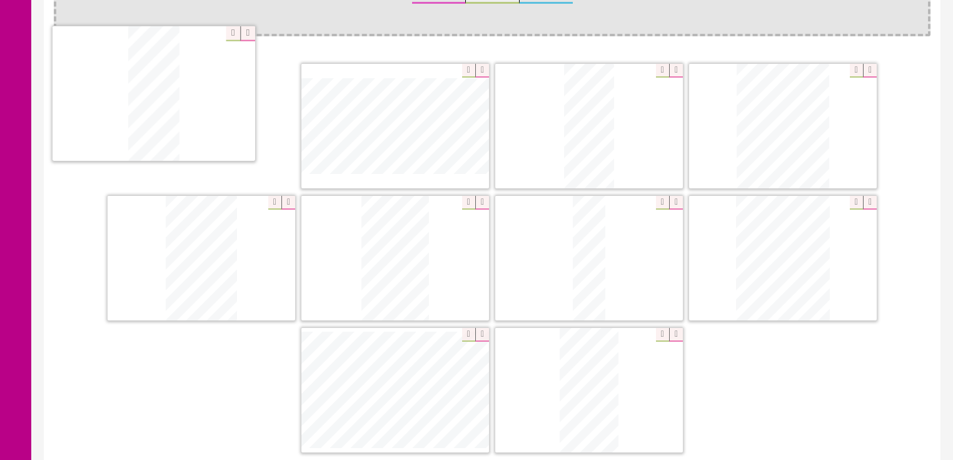
drag, startPoint x: 742, startPoint y: 255, endPoint x: 228, endPoint y: 124, distance: 529.7
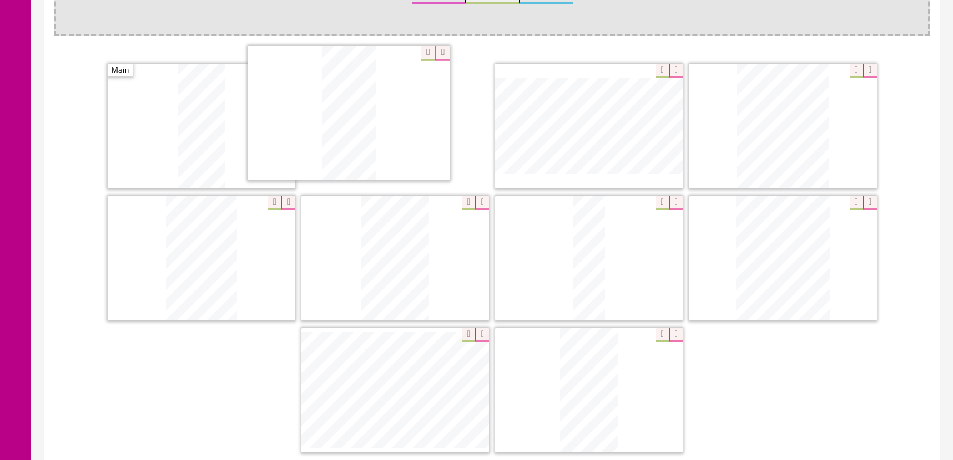
drag, startPoint x: 586, startPoint y: 118, endPoint x: 356, endPoint y: 108, distance: 230.3
drag, startPoint x: 748, startPoint y: 229, endPoint x: 543, endPoint y: 95, distance: 245.4
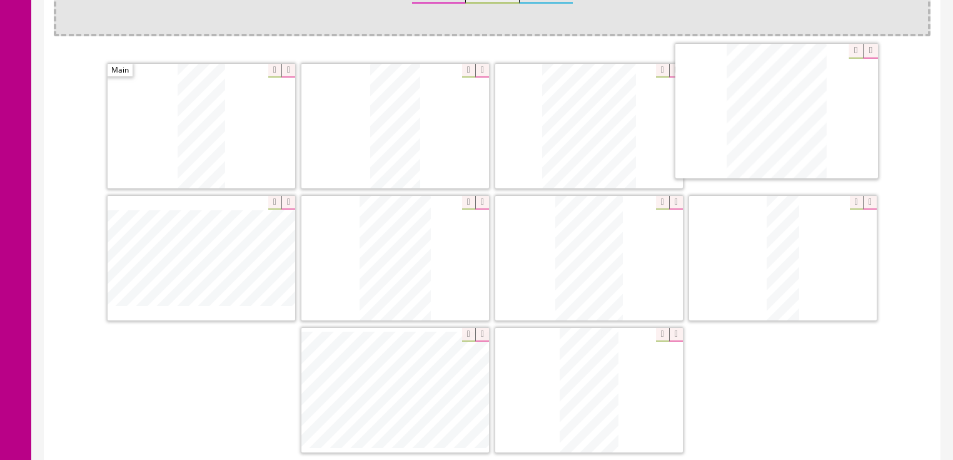
drag, startPoint x: 198, startPoint y: 258, endPoint x: 765, endPoint y: 128, distance: 581.7
drag, startPoint x: 415, startPoint y: 372, endPoint x: 609, endPoint y: 120, distance: 317.9
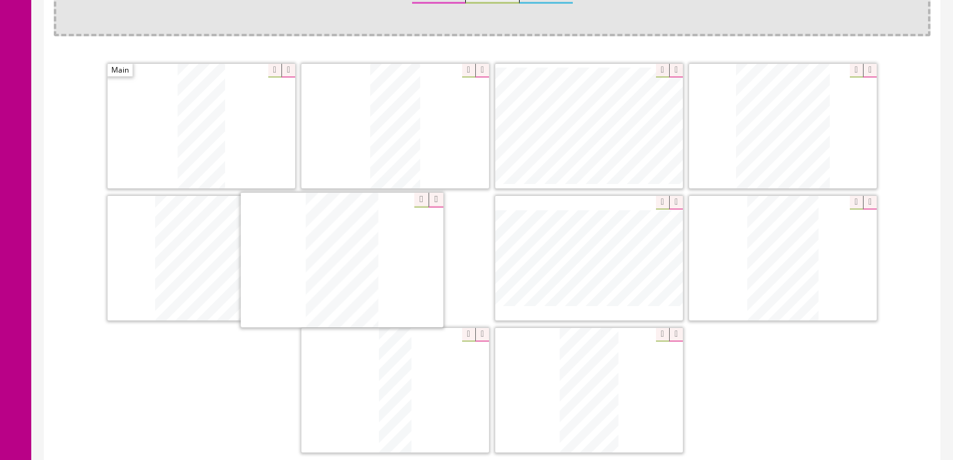
drag, startPoint x: 814, startPoint y: 251, endPoint x: 373, endPoint y: 254, distance: 441.4
drag, startPoint x: 796, startPoint y: 256, endPoint x: 575, endPoint y: 249, distance: 220.8
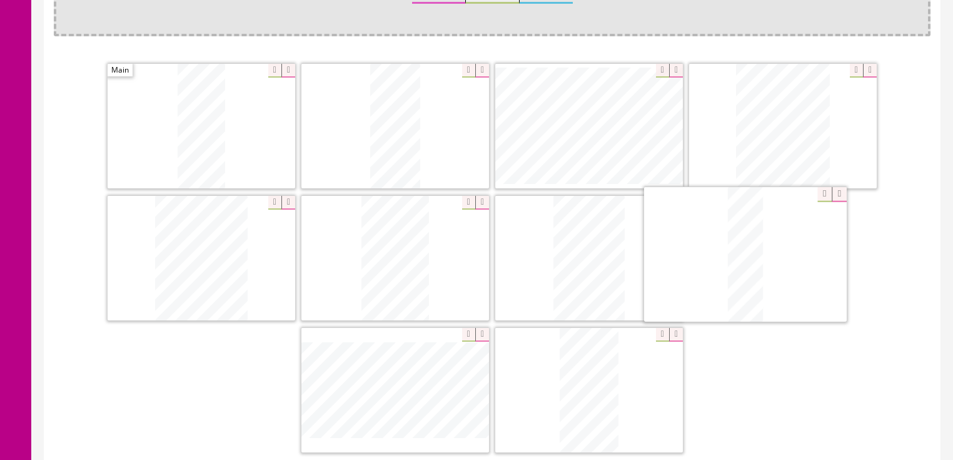
drag, startPoint x: 403, startPoint y: 379, endPoint x: 683, endPoint y: 310, distance: 288.4
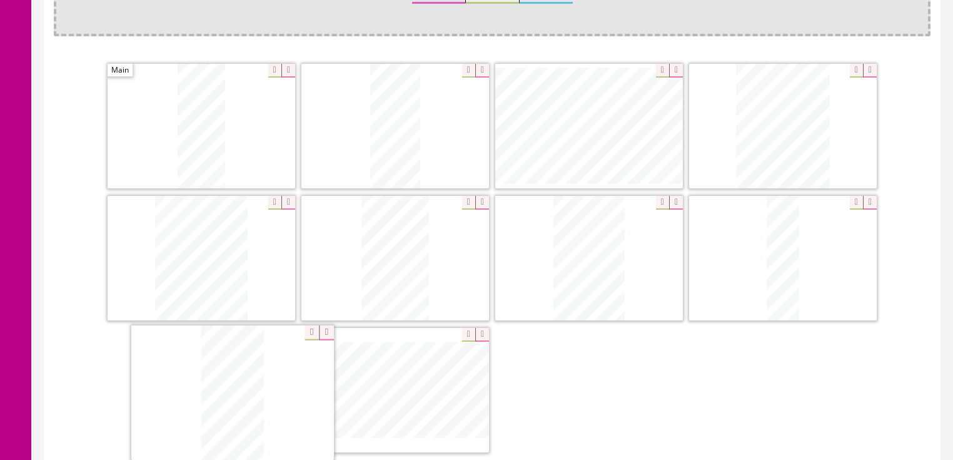
drag, startPoint x: 578, startPoint y: 380, endPoint x: 171, endPoint y: 376, distance: 407.1
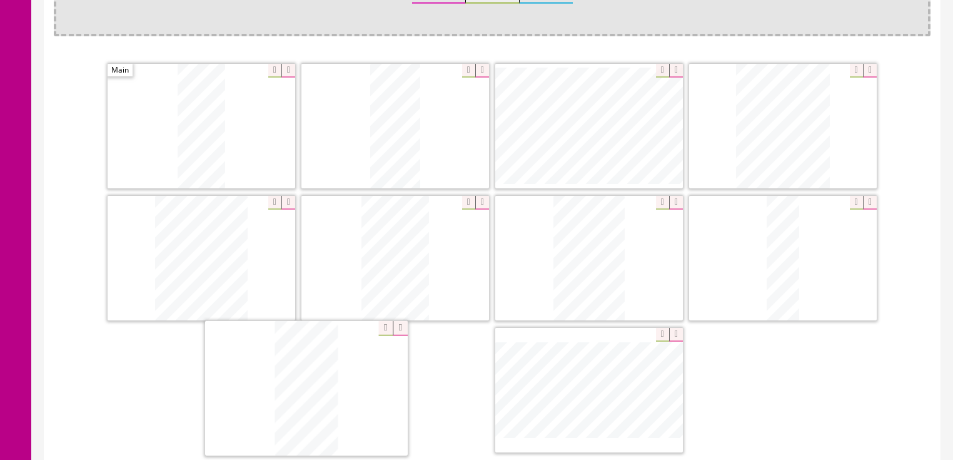
drag, startPoint x: 598, startPoint y: 371, endPoint x: 219, endPoint y: 365, distance: 379.0
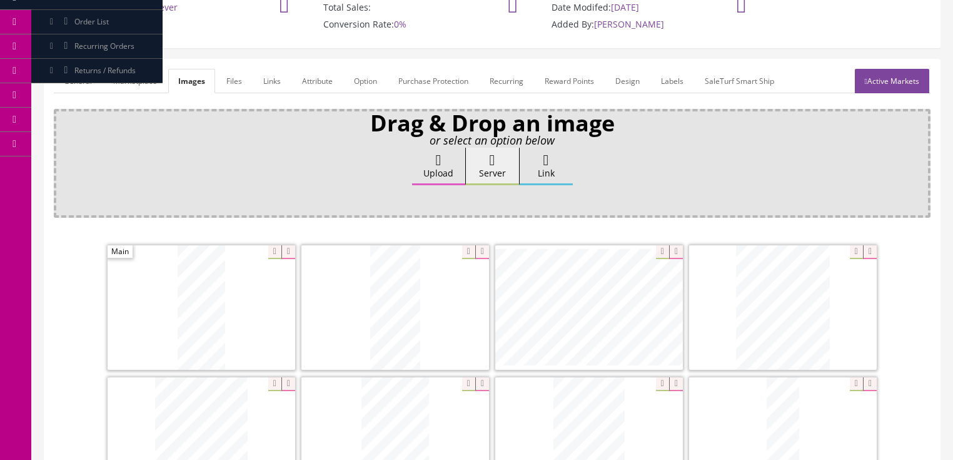
scroll to position [100, 0]
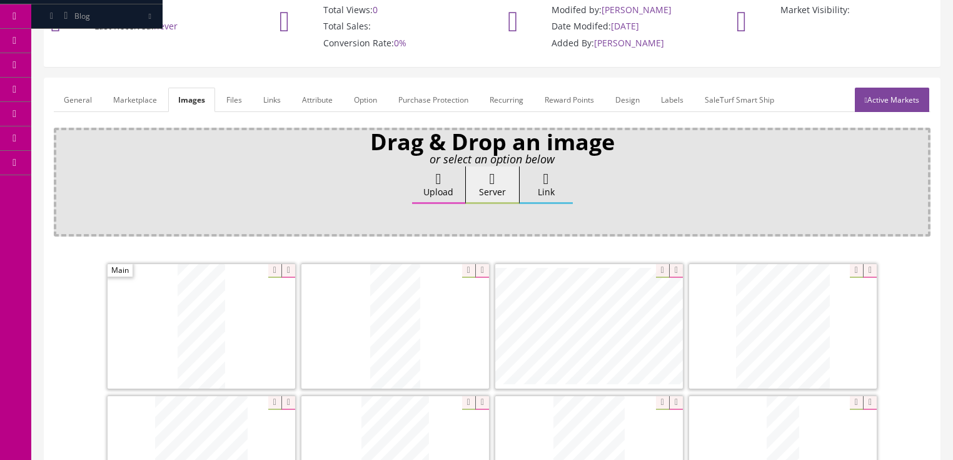
click at [80, 98] on link "General" at bounding box center [78, 100] width 48 height 24
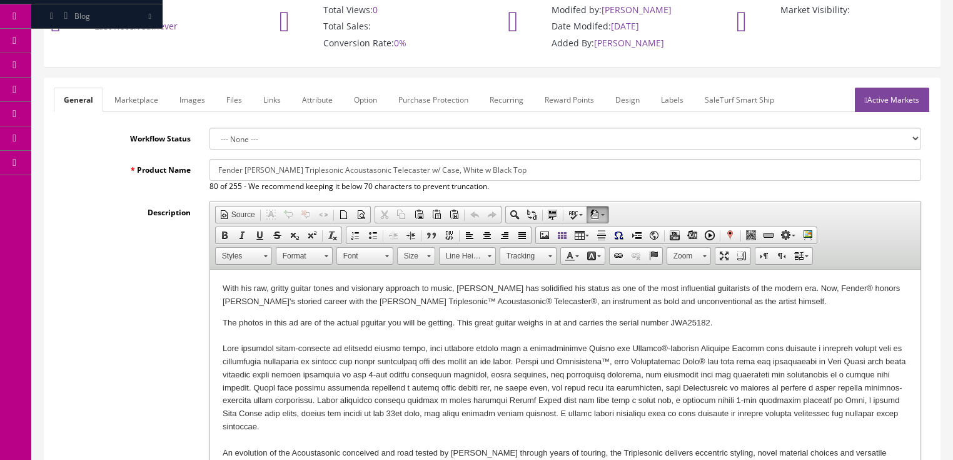
click at [563, 324] on p "The photos in this ad are of the actual pguitar you will be getting. This great…" at bounding box center [564, 394] width 685 height 156
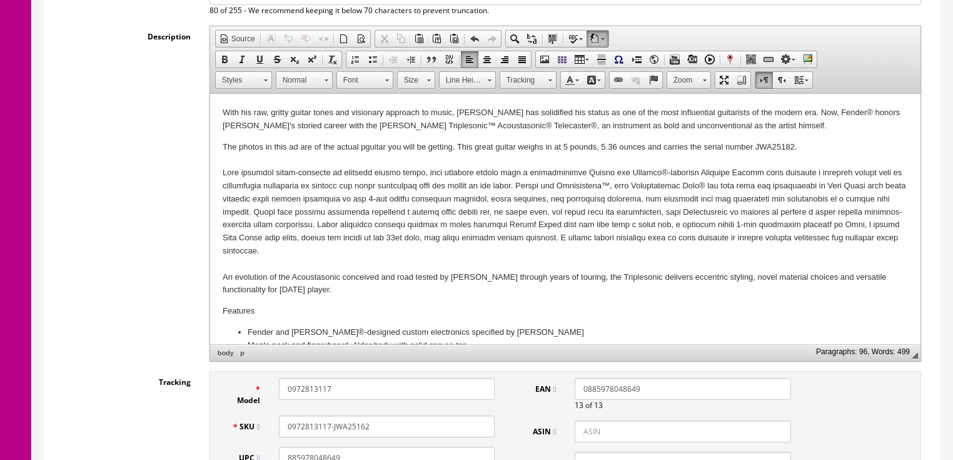
scroll to position [350, 0]
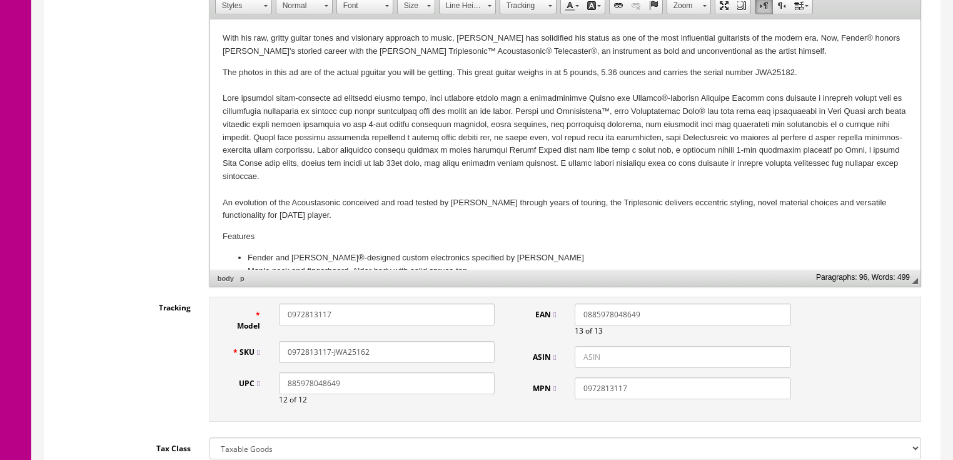
drag, startPoint x: 329, startPoint y: 353, endPoint x: 282, endPoint y: 353, distance: 46.9
click at [282, 353] on input "0972813117-JWA25162" at bounding box center [387, 352] width 216 height 22
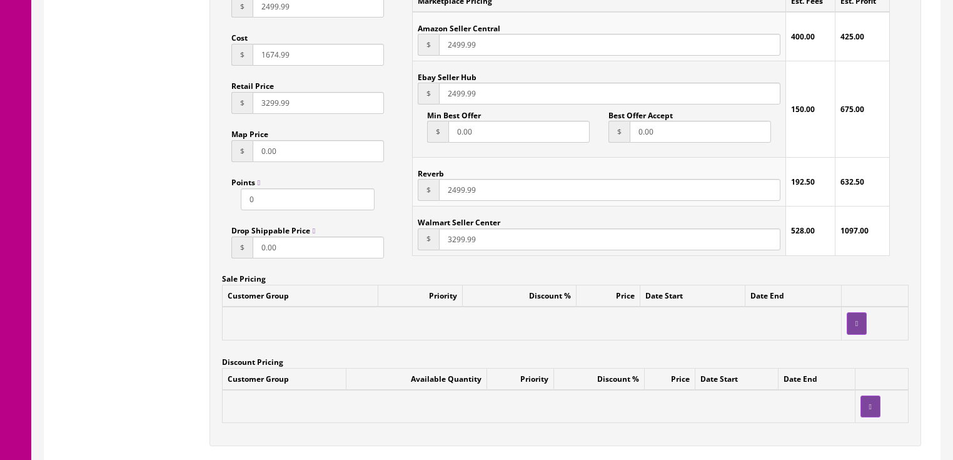
scroll to position [1000, 0]
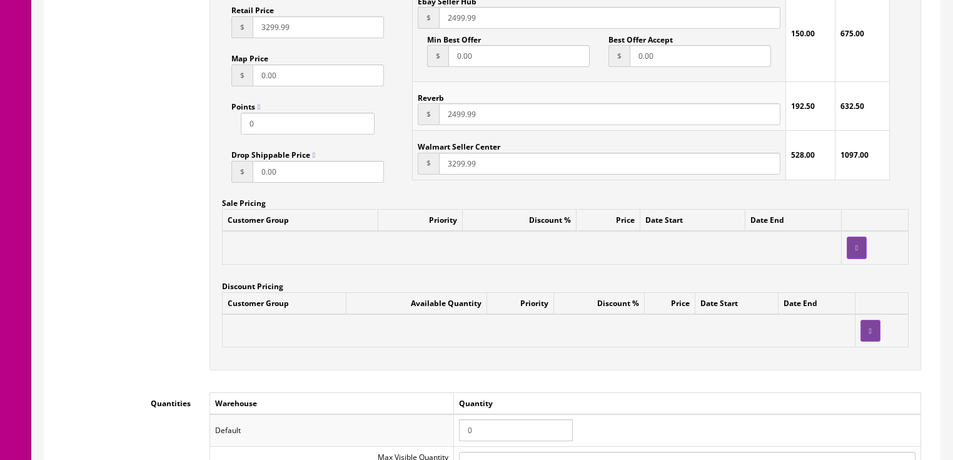
drag, startPoint x: 478, startPoint y: 438, endPoint x: 428, endPoint y: 436, distance: 49.4
click at [428, 436] on tr "Default 0" at bounding box center [564, 430] width 711 height 33
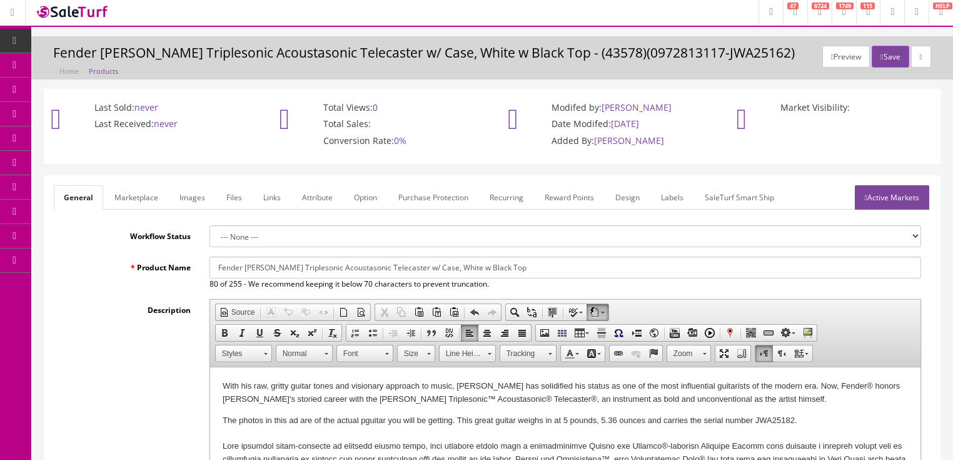
scroll to position [0, 0]
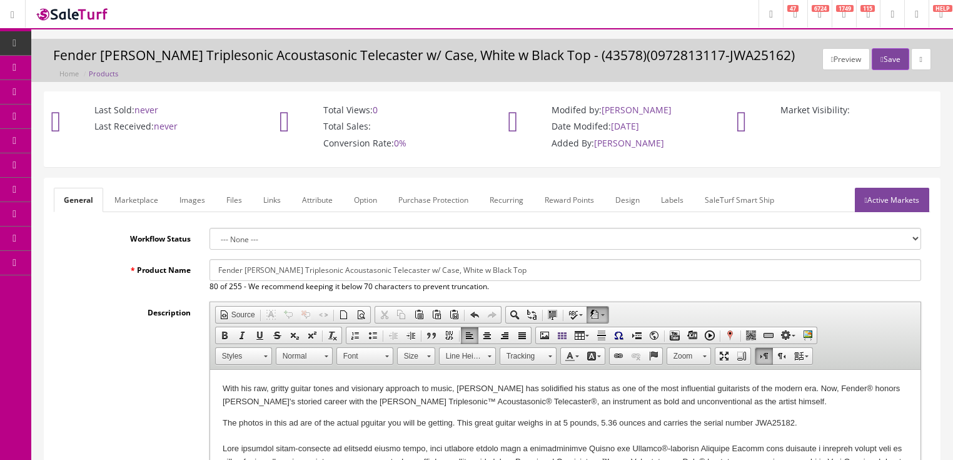
type input "1"
click at [892, 206] on link "Active Markets" at bounding box center [892, 200] width 74 height 24
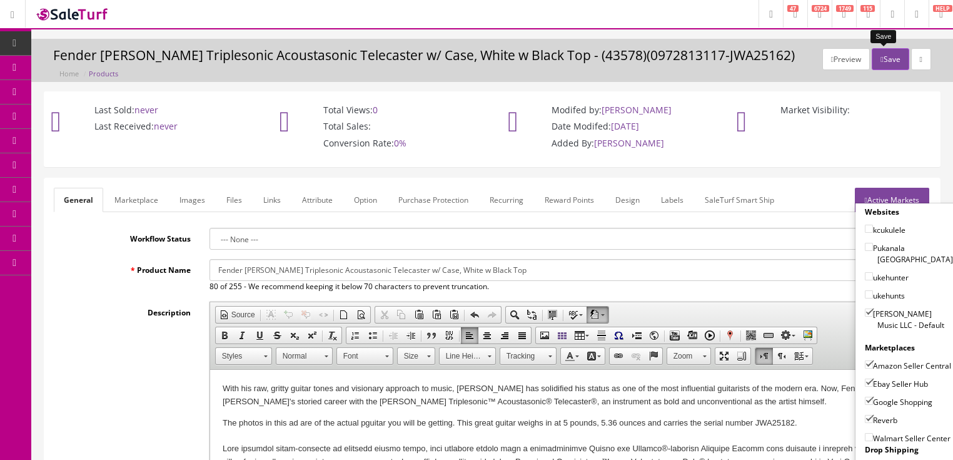
click at [887, 60] on button "Save" at bounding box center [890, 59] width 37 height 22
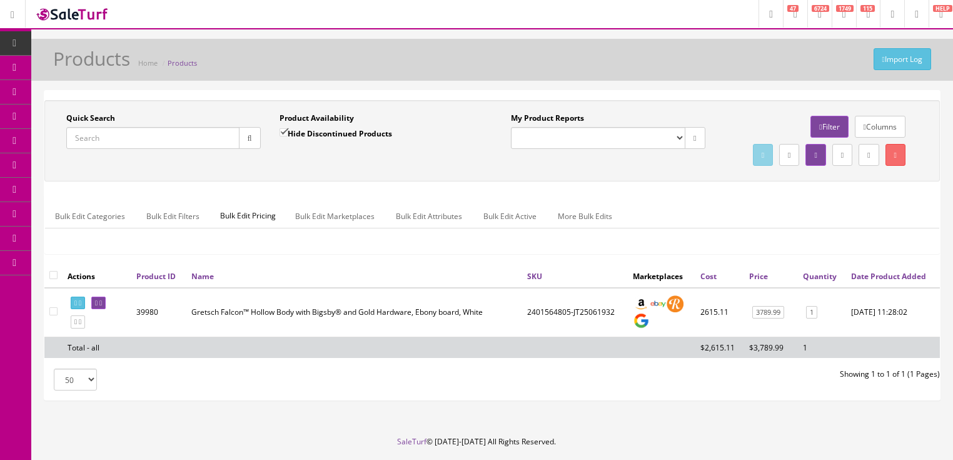
click at [148, 143] on input "Quick Search" at bounding box center [152, 138] width 173 height 22
type input "[PERSON_NAME] pedal"
click at [281, 136] on input "Hide Discontinued Products" at bounding box center [283, 132] width 8 height 8
checkbox input "false"
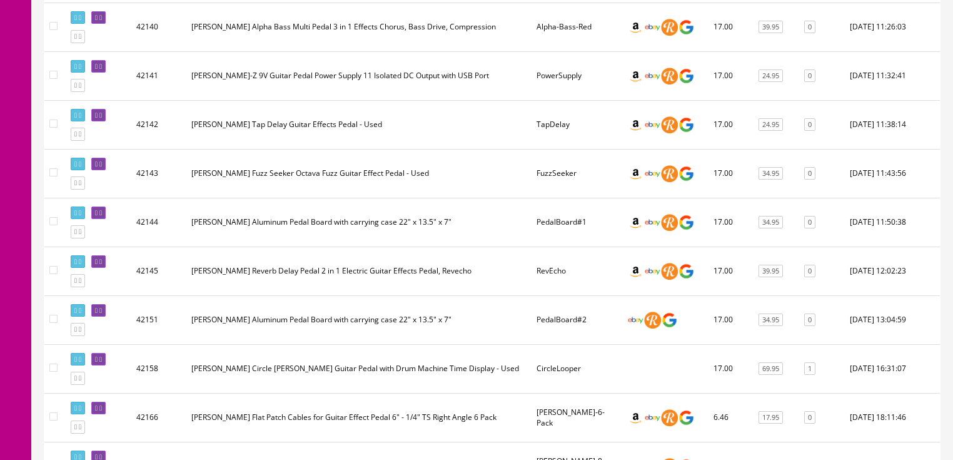
scroll to position [700, 0]
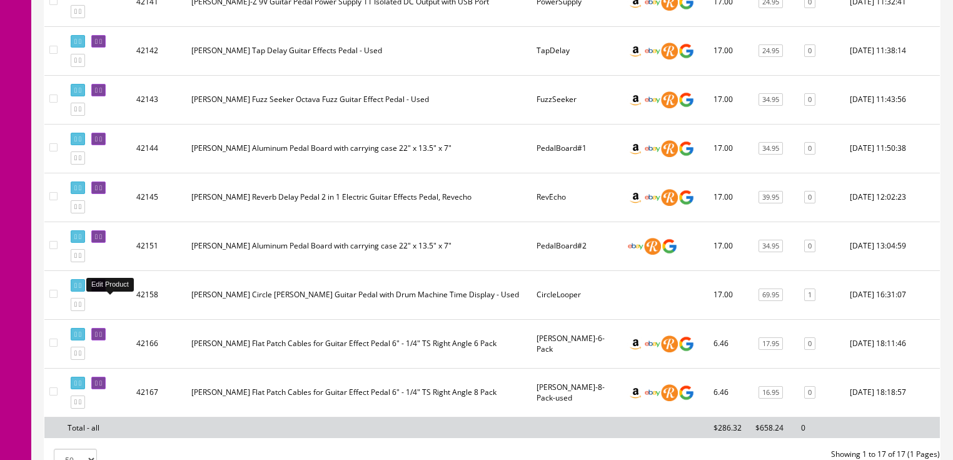
click at [98, 289] on icon at bounding box center [96, 285] width 3 height 7
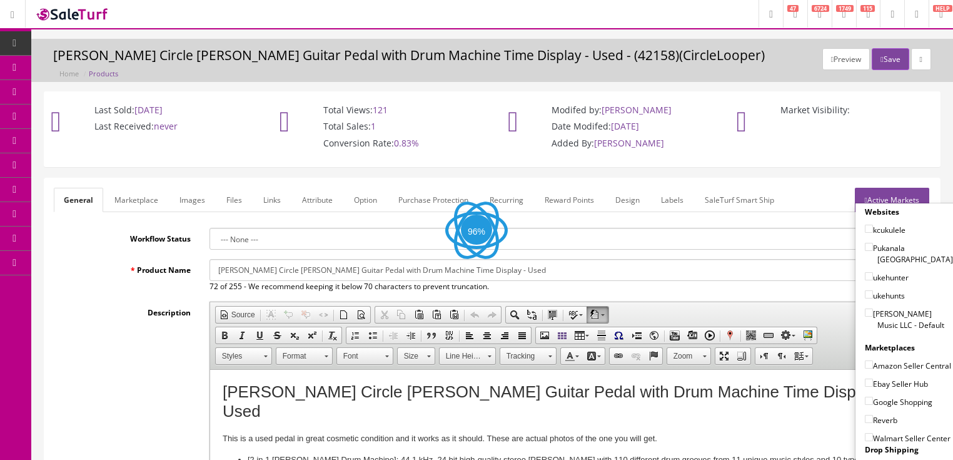
click at [866, 308] on input"] "[PERSON_NAME] Music LLC - Default" at bounding box center [869, 312] width 8 height 8
checkbox input"] "true"
click at [865, 360] on input"] "Amazon Seller Central" at bounding box center [869, 364] width 8 height 8
checkbox input"] "true"
click at [865, 380] on input"] "Ebay Seller Hub" at bounding box center [869, 382] width 8 height 8
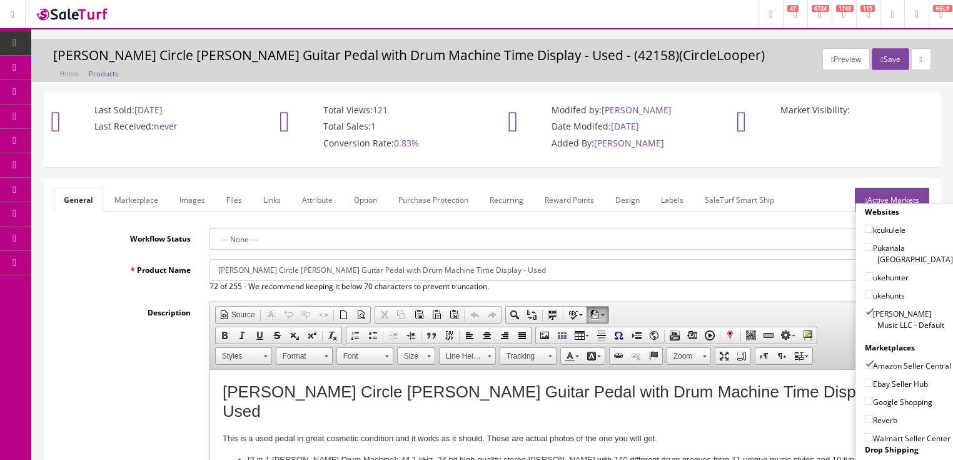
checkbox input"] "true"
drag, startPoint x: 867, startPoint y: 395, endPoint x: 865, endPoint y: 403, distance: 7.7
click at [867, 396] on input"] "Google Shopping" at bounding box center [869, 400] width 8 height 8
checkbox input"] "true"
drag, startPoint x: 867, startPoint y: 416, endPoint x: 880, endPoint y: 378, distance: 40.9
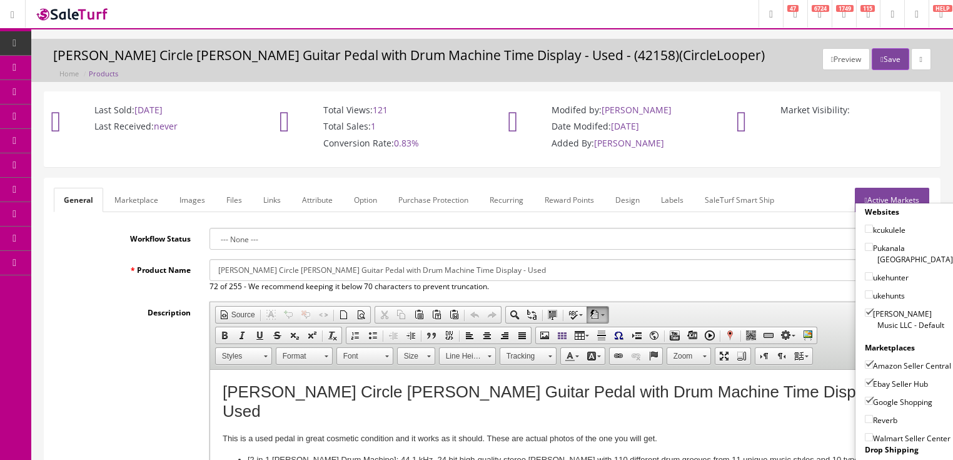
click at [867, 416] on input"] "Reverb" at bounding box center [869, 419] width 8 height 8
checkbox input"] "true"
click at [885, 199] on link "Active Markets" at bounding box center [892, 200] width 74 height 24
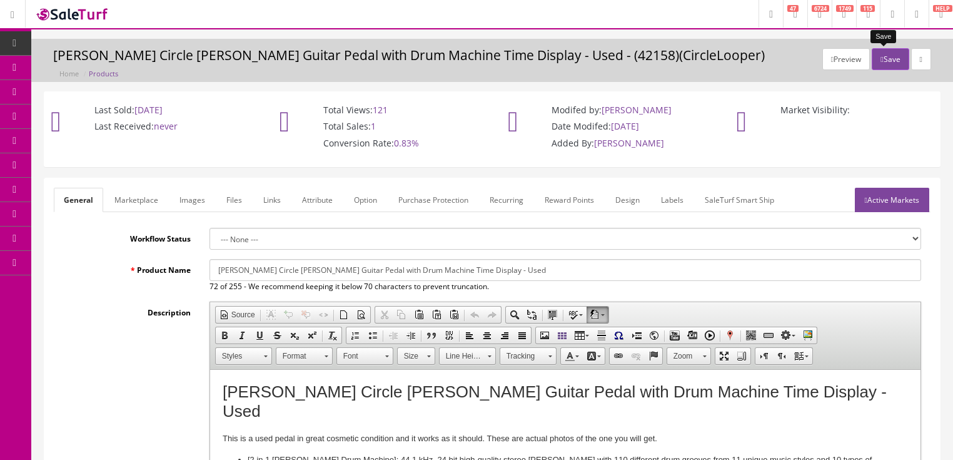
click at [878, 65] on button "Save" at bounding box center [890, 59] width 37 height 22
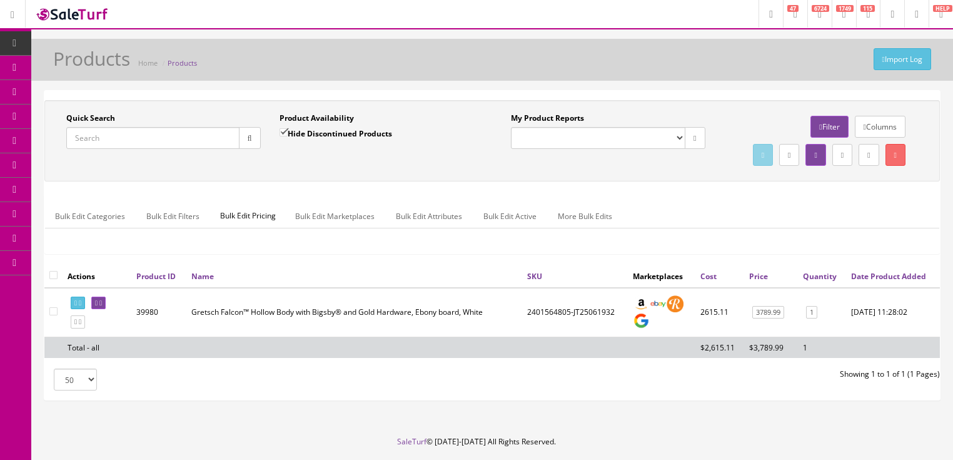
click at [158, 133] on input "Quick Search" at bounding box center [152, 138] width 173 height 22
type input "[PERSON_NAME] pedal"
click at [283, 129] on input "Hide Discontinued Products" at bounding box center [283, 132] width 8 height 8
checkbox input "false"
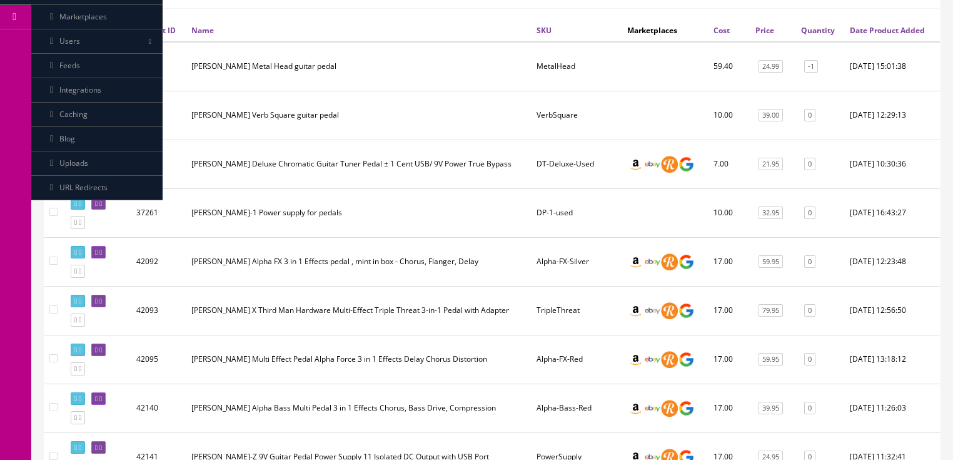
scroll to position [250, 0]
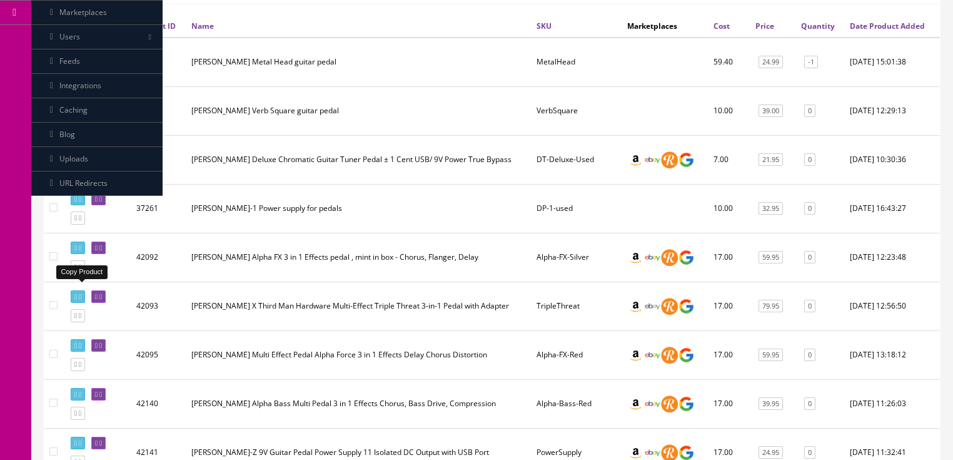
click at [77, 270] on icon at bounding box center [75, 266] width 3 height 7
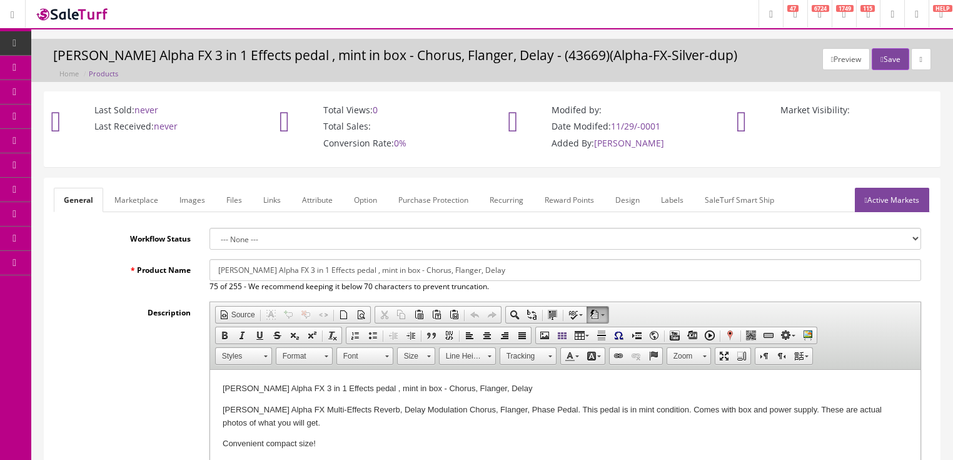
drag, startPoint x: 473, startPoint y: 269, endPoint x: 221, endPoint y: 264, distance: 252.0
click at [214, 263] on input "[PERSON_NAME] Alpha FX 3 in 1 Effects pedal , mint in box - Chorus, Flanger, De…" at bounding box center [565, 270] width 712 height 22
paste input "Giant Metal Distortion Pedal -Boost Distortion for Electric Guitar, Pedalboards…"
type input "[PERSON_NAME] Giant Metal Distortion Pedal -Boost Distortion for Electric Guita…"
click at [119, 198] on link "Marketplace" at bounding box center [136, 200] width 64 height 24
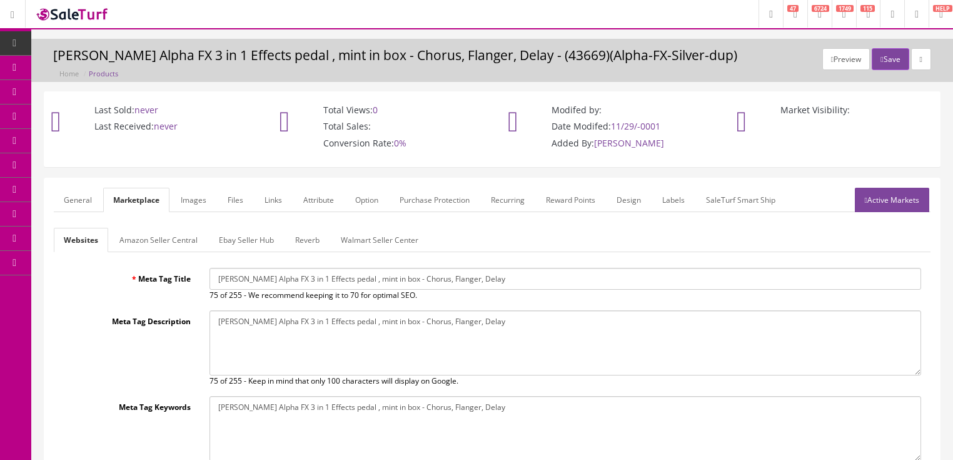
drag, startPoint x: 216, startPoint y: 281, endPoint x: 460, endPoint y: 281, distance: 243.2
click at [508, 281] on input "[PERSON_NAME] Alpha FX 3 in 1 Effects pedal , mint in box - Chorus, Flanger, De…" at bounding box center [565, 279] width 712 height 22
paste input "Giant Metal Distortion Pedal -Boost Distortion for Electric Guitar, Pedalboards…"
type input "[PERSON_NAME] Giant Metal Distortion Pedal -Boost Distortion for Electric Guita…"
drag, startPoint x: 213, startPoint y: 316, endPoint x: 493, endPoint y: 329, distance: 280.4
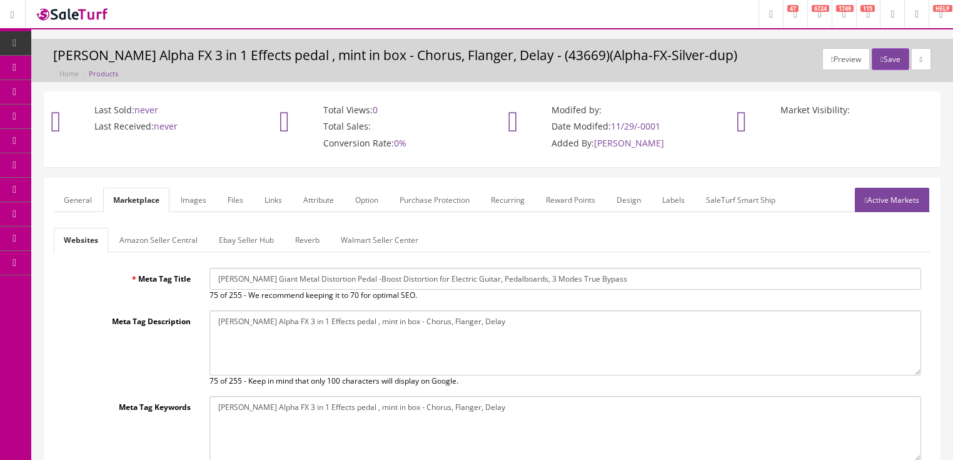
click at [494, 330] on textarea "[PERSON_NAME] Alpha FX 3 in 1 Effects pedal , mint in box - Chorus, Flanger, De…" at bounding box center [565, 342] width 712 height 65
paste textarea "Giant Metal Distortion Pedal -Boost Distortion for Electric Guitar, Pedalboards…"
type textarea "Donner Giant Metal Distortion Pedal -Boost Distortion for Electric Guitar, Peda…"
drag, startPoint x: 212, startPoint y: 405, endPoint x: 460, endPoint y: 396, distance: 248.4
click at [537, 400] on textarea "Donner Alpha FX 3 in 1 Effects pedal , mint in box - Chorus, Flanger, Delay" at bounding box center [565, 428] width 712 height 65
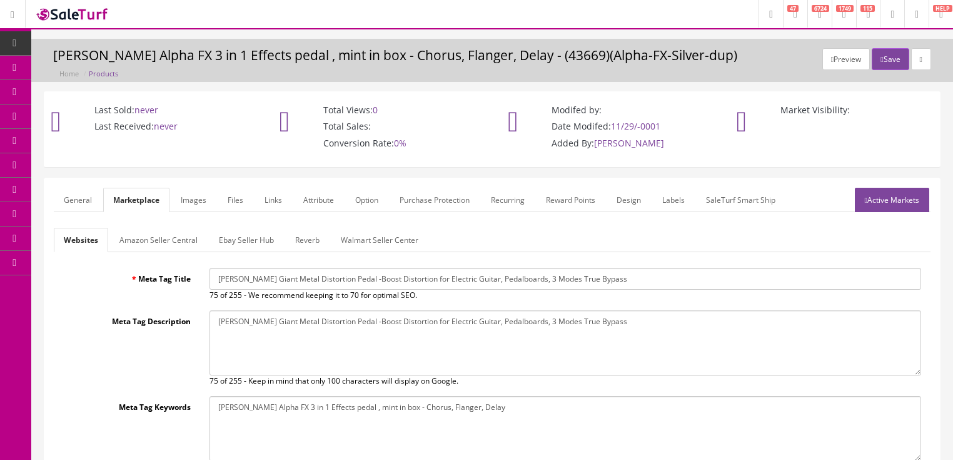
paste textarea "Giant Metal Distortion Pedal -Boost Distortion for Electric Guitar, Pedalboards…"
type textarea "Donner Giant Metal Distortion Pedal -Boost Distortion for Electric Guitar, Peda…"
click at [873, 203] on link "Active Markets" at bounding box center [892, 200] width 74 height 24
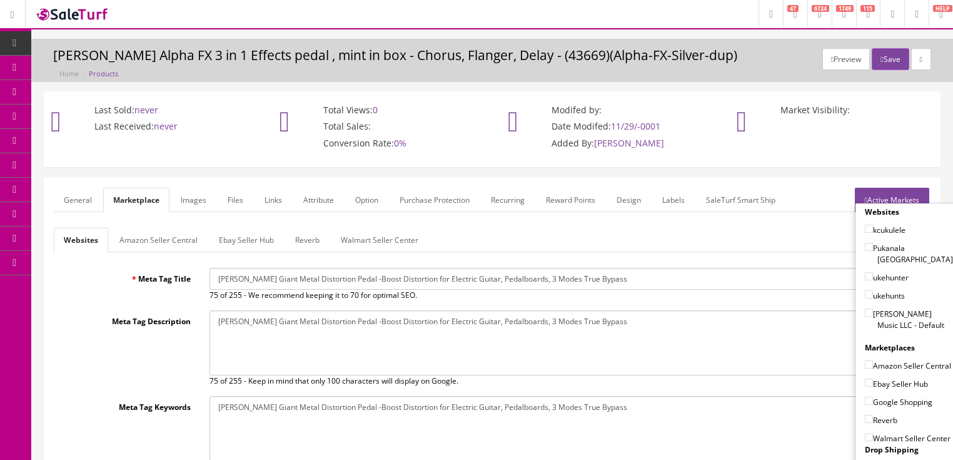
click at [865, 308] on input"] "[PERSON_NAME] Music LLC - Default" at bounding box center [869, 312] width 8 height 8
checkbox input"] "true"
click at [865, 360] on input"] "Amazon Seller Central" at bounding box center [869, 364] width 8 height 8
checkbox input"] "true"
click at [865, 382] on input"] "Ebay Seller Hub" at bounding box center [869, 382] width 8 height 8
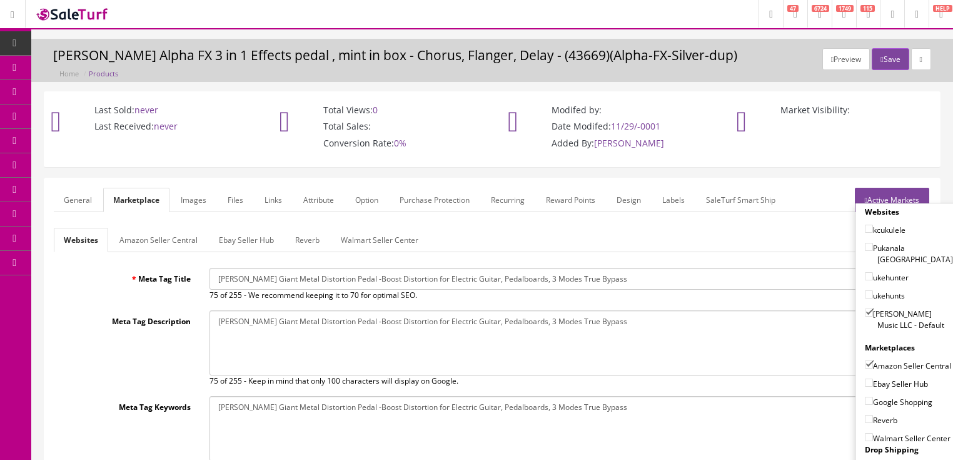
checkbox input"] "true"
click at [865, 396] on input"] "Google Shopping" at bounding box center [869, 400] width 8 height 8
checkbox input"] "true"
click at [865, 415] on input"] "Reverb" at bounding box center [869, 419] width 8 height 8
checkbox input"] "true"
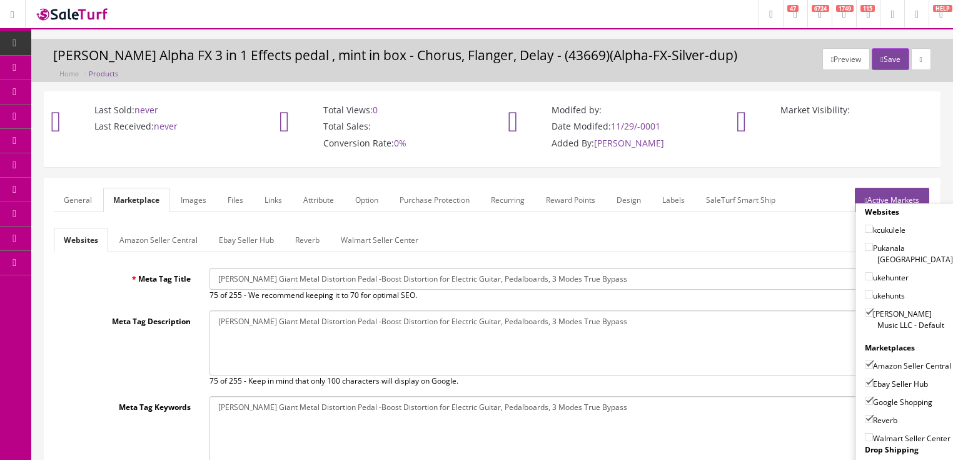
click at [880, 191] on link "Active Markets" at bounding box center [892, 200] width 74 height 24
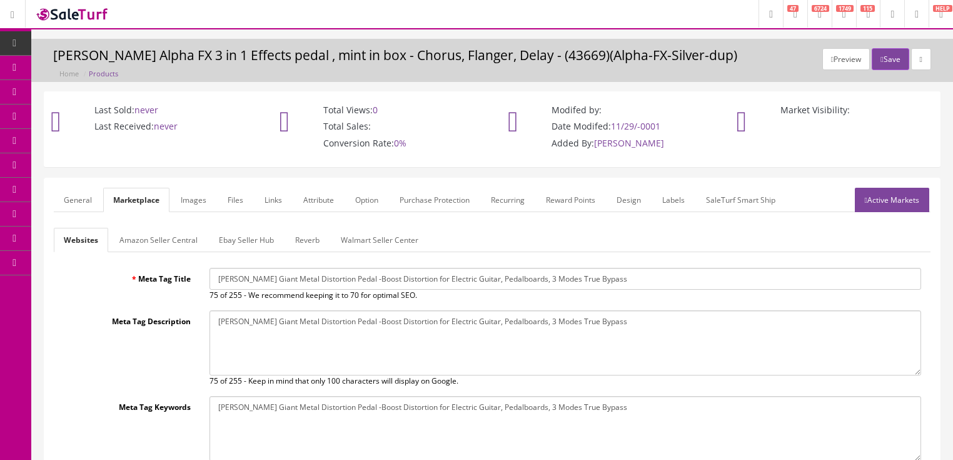
click at [87, 204] on link "General" at bounding box center [78, 200] width 48 height 24
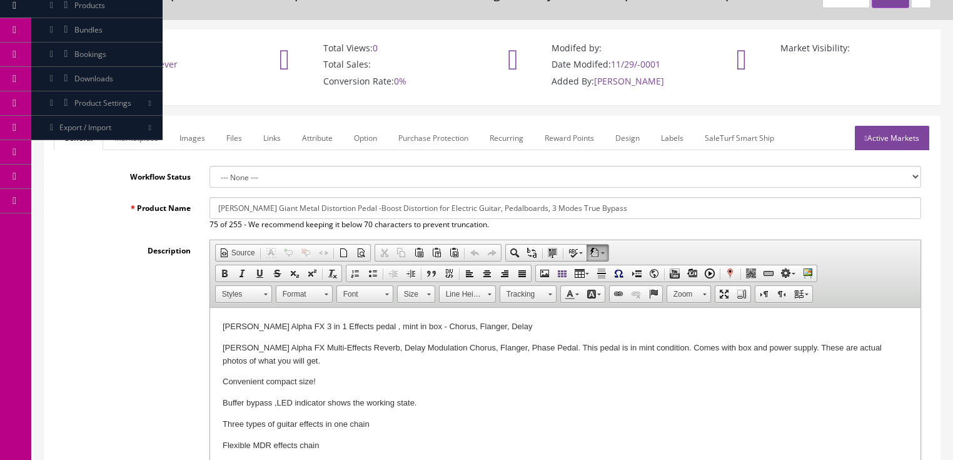
scroll to position [100, 0]
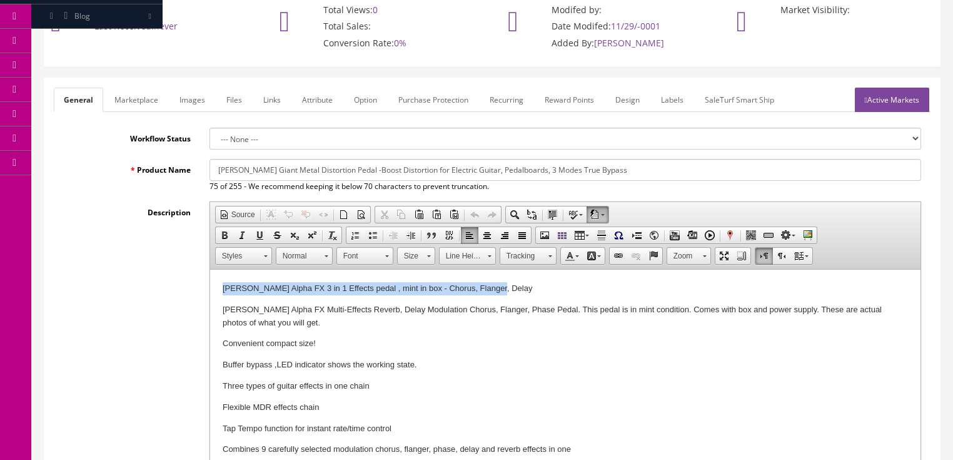
drag, startPoint x: 219, startPoint y: 291, endPoint x: 470, endPoint y: 291, distance: 251.4
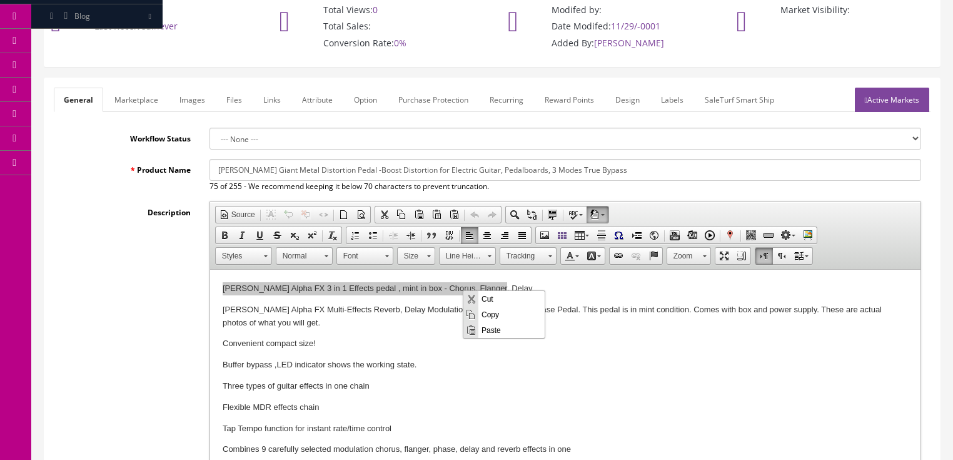
scroll to position [0, 0]
click at [490, 330] on span "Paste" at bounding box center [511, 329] width 66 height 16
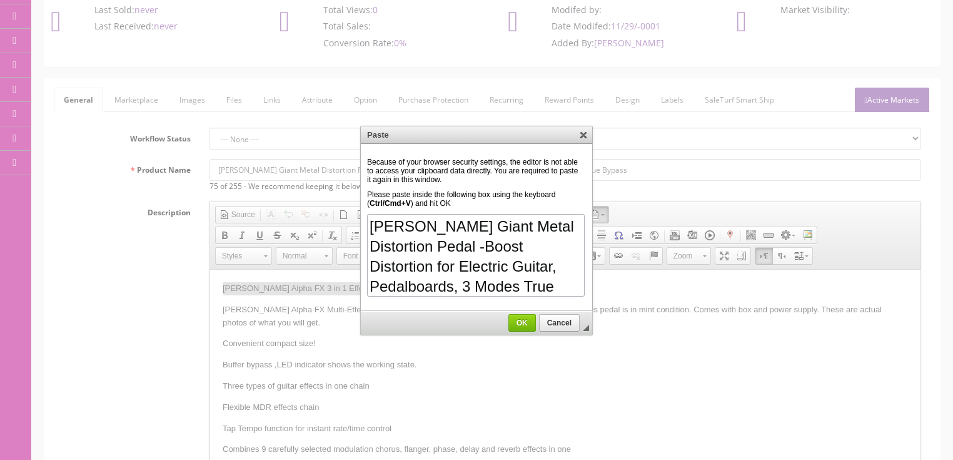
click at [511, 318] on span "OK" at bounding box center [522, 322] width 26 height 9
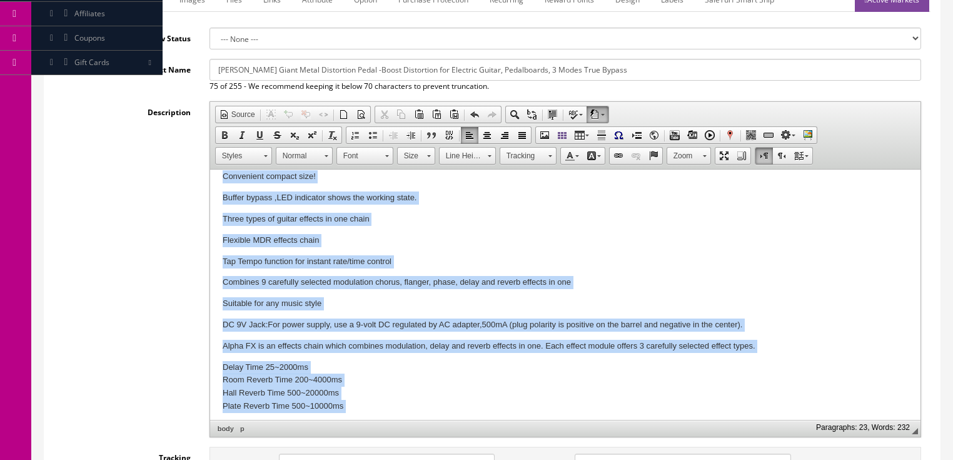
scroll to position [331, 0]
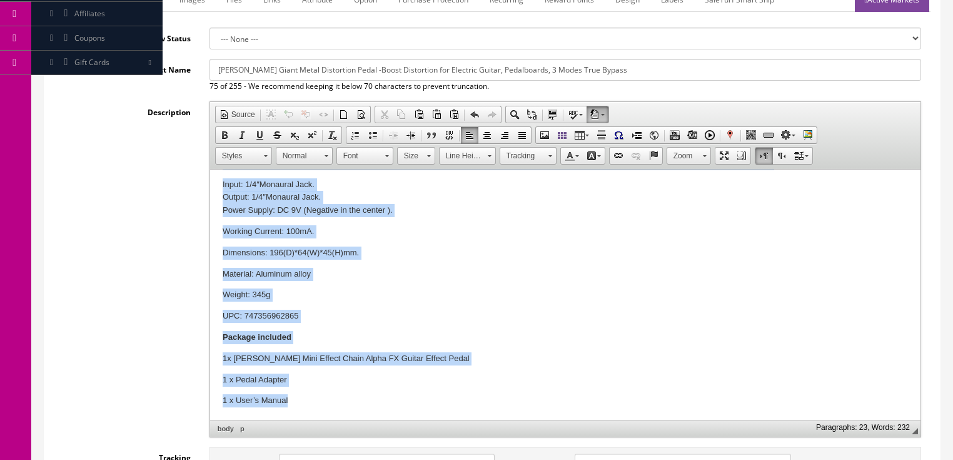
drag, startPoint x: 265, startPoint y: 244, endPoint x: 523, endPoint y: 435, distance: 320.9
click at [523, 420] on html "Donner Giant Metal Distortion Pedal -Boost Distortion for Electric Guitar, Peda…" at bounding box center [564, 129] width 710 height 581
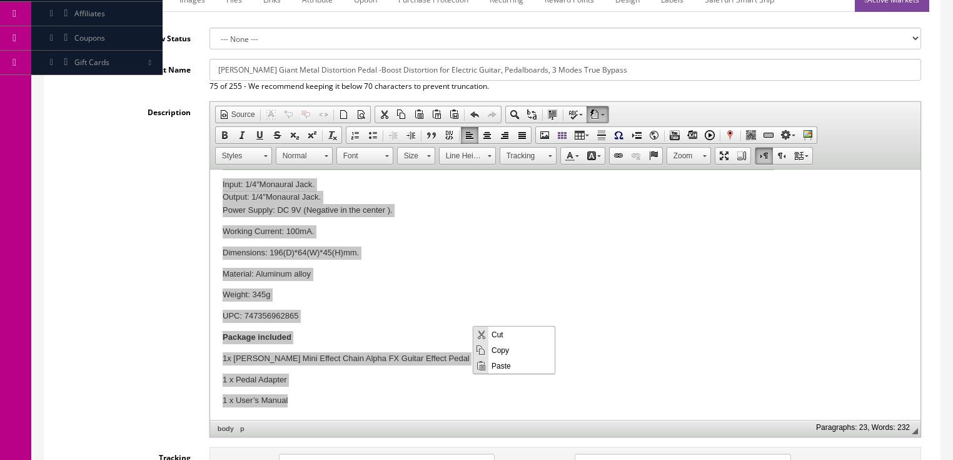
click at [506, 365] on span "Paste" at bounding box center [521, 365] width 66 height 16
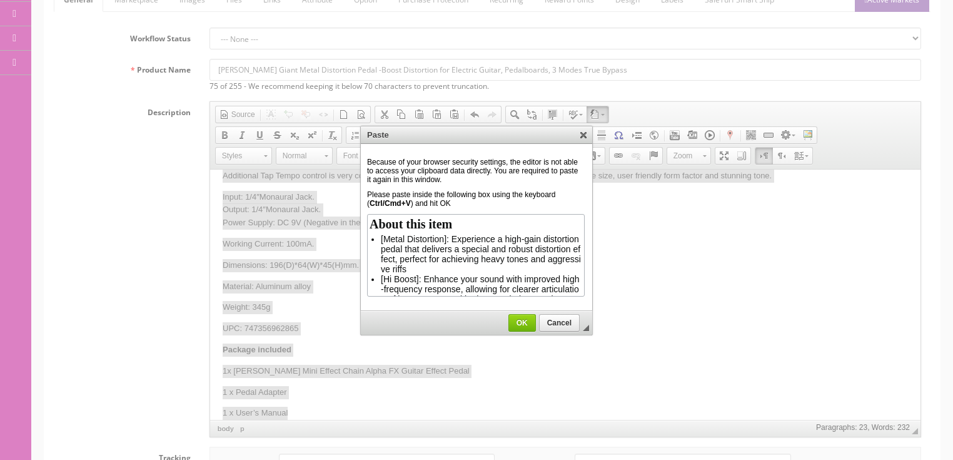
scroll to position [179, 0]
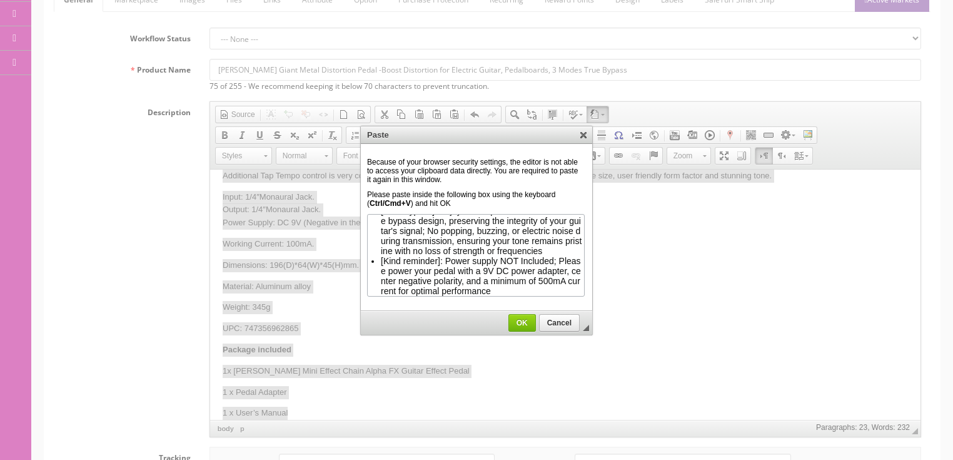
click at [521, 318] on span "OK" at bounding box center [522, 322] width 26 height 9
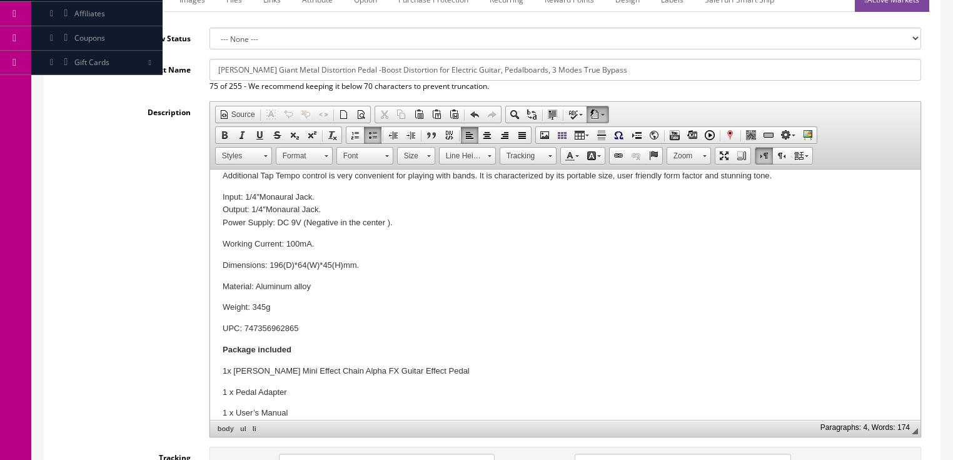
scroll to position [0, 0]
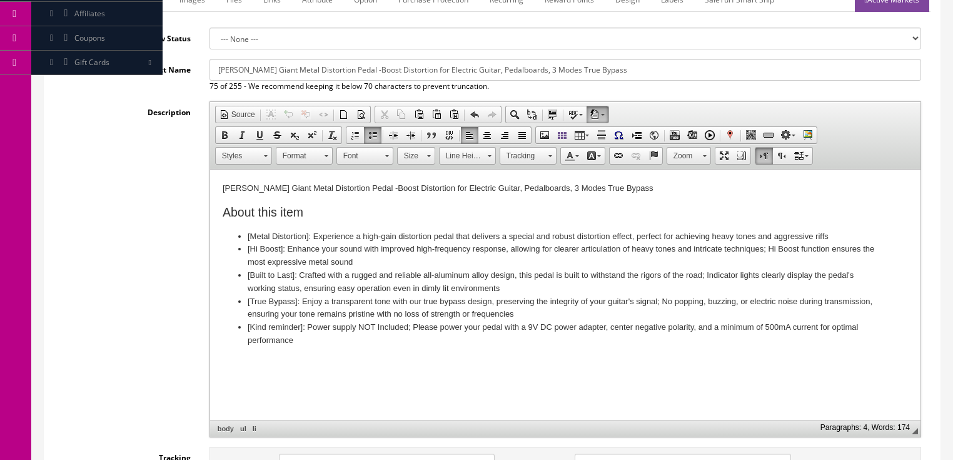
click at [309, 211] on h2 "About this item" at bounding box center [564, 212] width 685 height 14
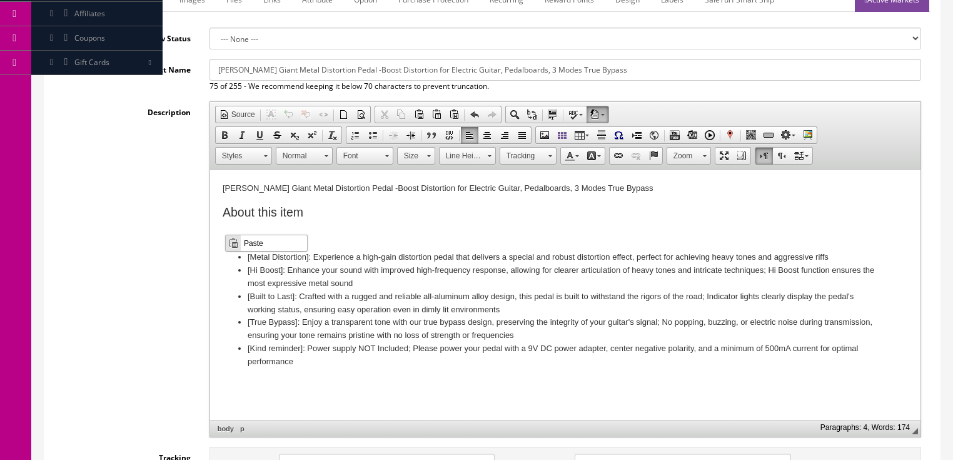
drag, startPoint x: 254, startPoint y: 242, endPoint x: 484, endPoint y: 477, distance: 329.0
click at [254, 242] on span "Paste" at bounding box center [274, 242] width 66 height 16
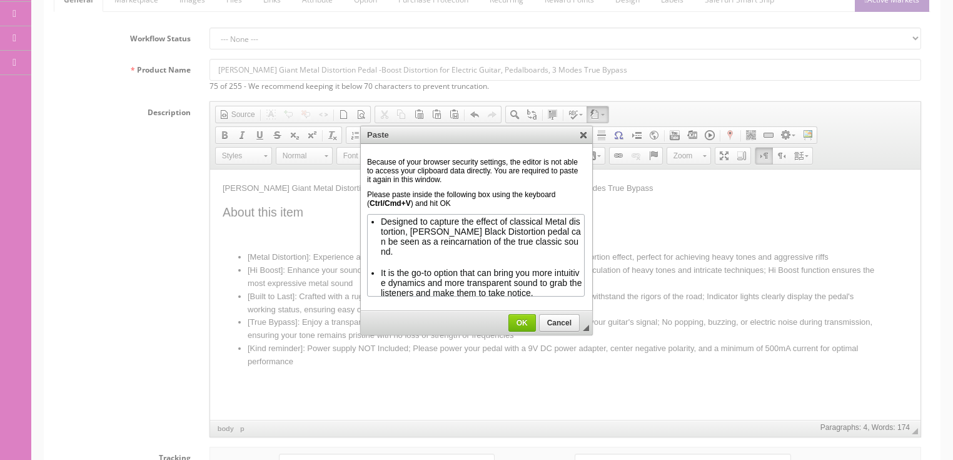
scroll to position [48, 0]
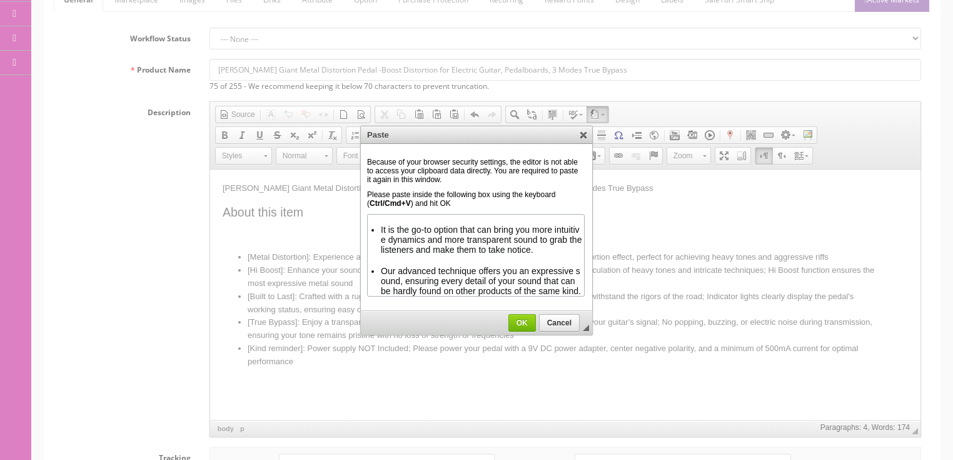
click at [526, 320] on span "OK" at bounding box center [522, 322] width 26 height 9
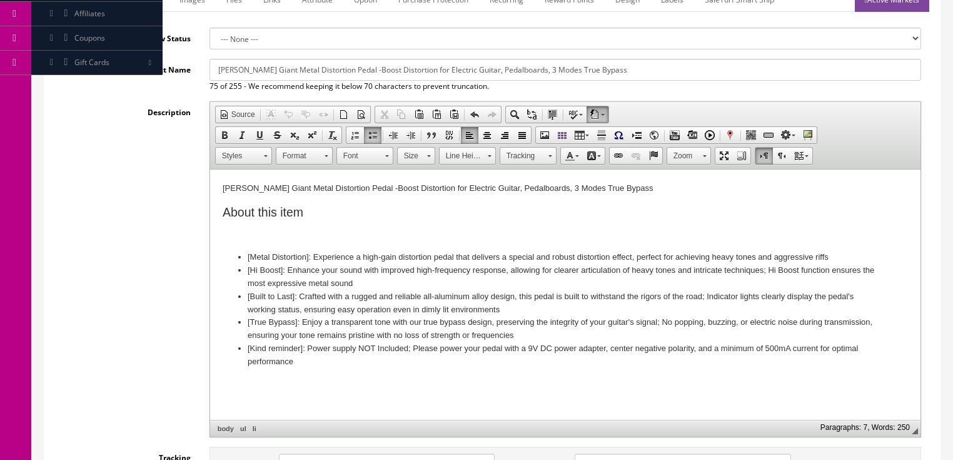
scroll to position [0, 0]
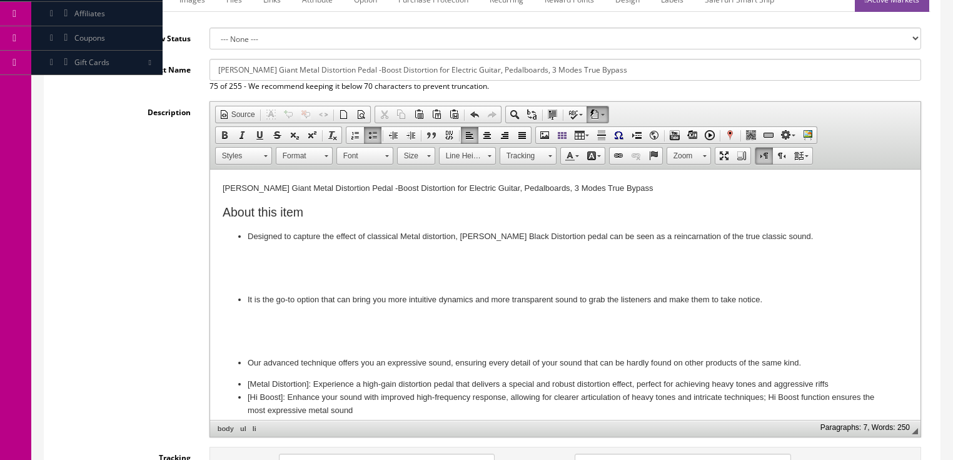
click at [235, 268] on body "Donner Giant Metal Distortion Pedal -Boost Distortion for Electric Guitar, Peda…" at bounding box center [564, 338] width 685 height 313
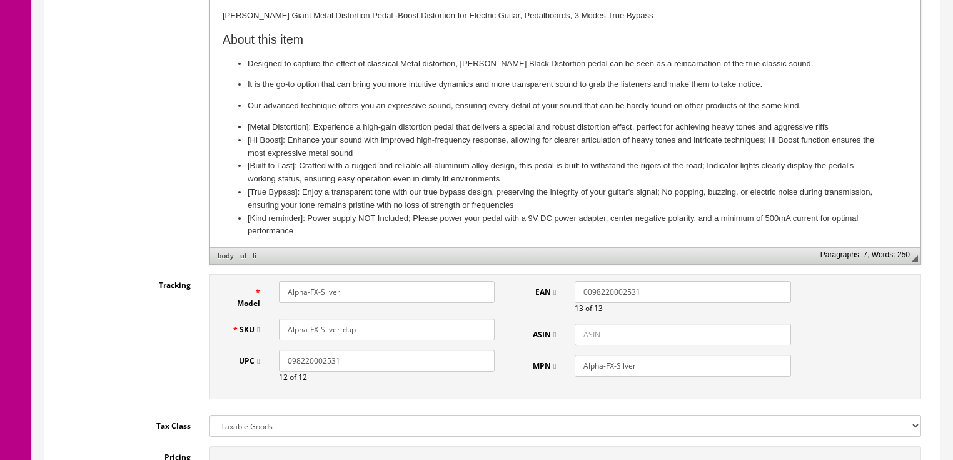
scroll to position [450, 0]
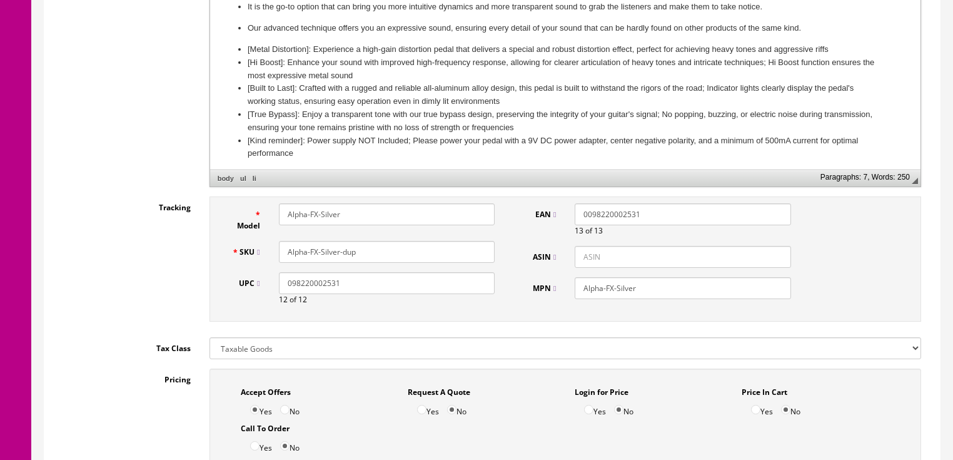
drag, startPoint x: 349, startPoint y: 209, endPoint x: 176, endPoint y: 208, distance: 172.6
click at [176, 208] on div "Tracking Model Alpha-FX-Silver SKU Alpha-FX-Silver-dup UPC 098220002531 12 of 1…" at bounding box center [492, 261] width 877 height 131
drag, startPoint x: 330, startPoint y: 214, endPoint x: 280, endPoint y: 216, distance: 50.0
click at [280, 216] on input "GiantMetal" at bounding box center [387, 214] width 216 height 22
type input "GiantMetal"
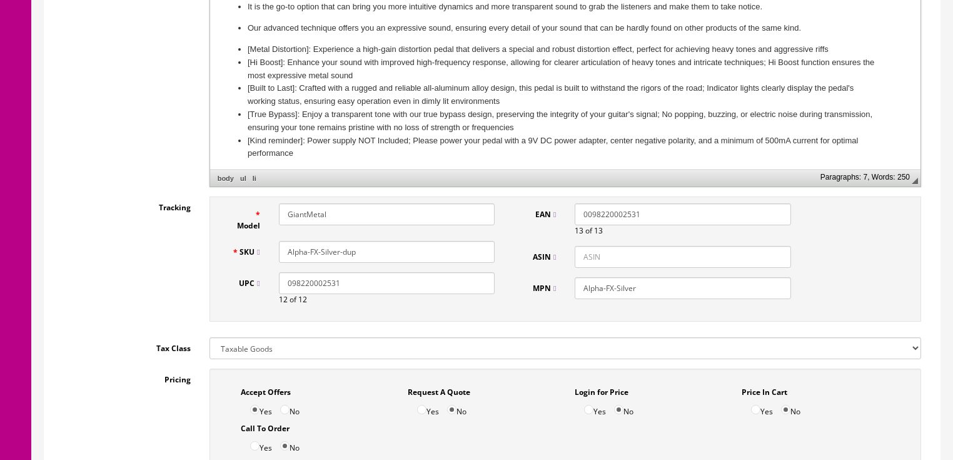
drag, startPoint x: 372, startPoint y: 252, endPoint x: 281, endPoint y: 252, distance: 91.3
click at [281, 252] on input "Alpha-FX-Silver-dup" at bounding box center [387, 252] width 216 height 22
paste input "GiantMetal"
type input "GiantMetal"
drag, startPoint x: 651, startPoint y: 284, endPoint x: 579, endPoint y: 288, distance: 72.0
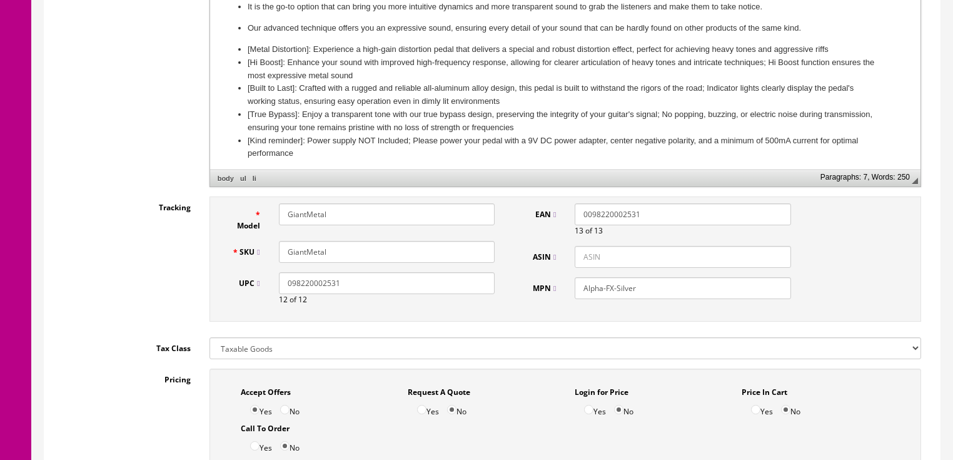
click at [538, 293] on div "MPN Alpha-FX-Silver" at bounding box center [659, 288] width 282 height 22
paste input "GiantMetal"
type input "GiantMetal"
drag, startPoint x: 652, startPoint y: 213, endPoint x: 545, endPoint y: 206, distance: 107.1
click at [544, 208] on div "EAN 0098220002531 13 of 13" at bounding box center [659, 219] width 282 height 33
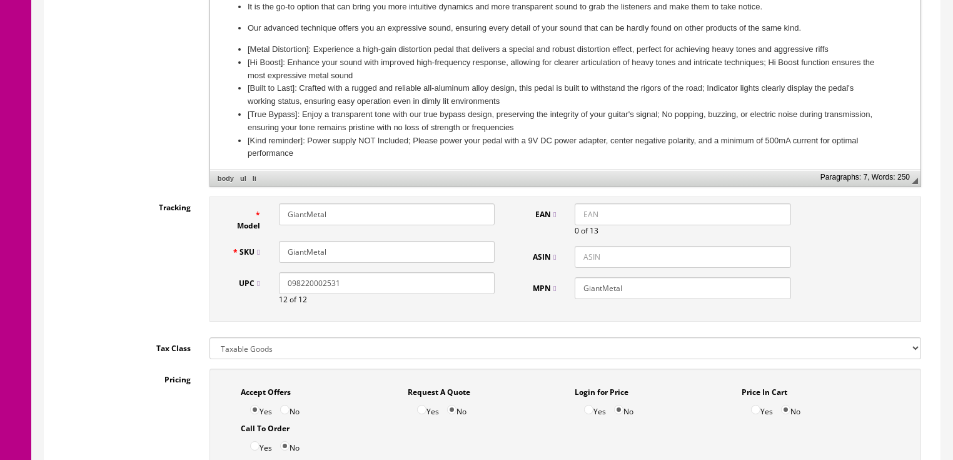
drag, startPoint x: 360, startPoint y: 290, endPoint x: 113, endPoint y: 316, distance: 249.0
click at [113, 316] on div "Tracking Model GiantMetal SKU GiantMetal UPC 098220002531 12 of 12 EAN 0 of 13 …" at bounding box center [492, 261] width 877 height 131
click at [583, 255] on input "ASIN" at bounding box center [683, 257] width 216 height 22
paste input "B00GRQ8LVQ"
drag, startPoint x: 578, startPoint y: 248, endPoint x: 529, endPoint y: 220, distance: 56.5
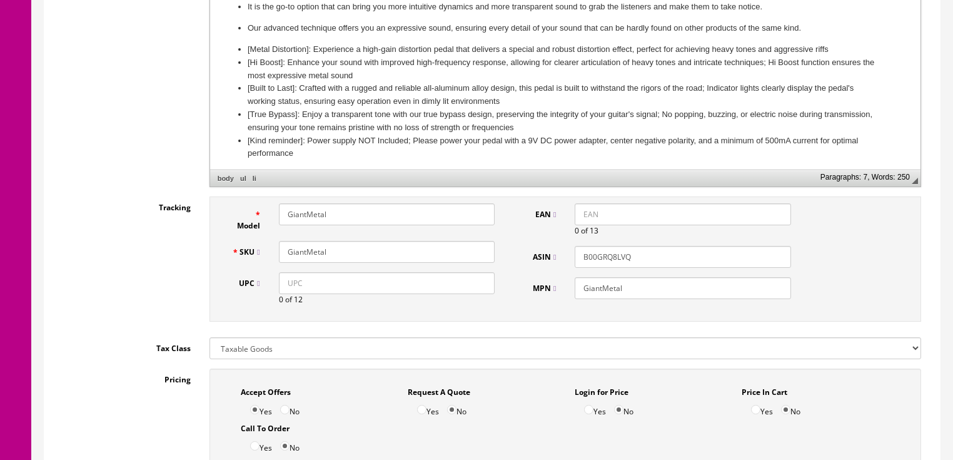
click at [578, 248] on input "B00GRQ8LVQ" at bounding box center [683, 257] width 216 height 22
type input "B00GRQ8LVQ"
click at [578, 212] on input "EAN" at bounding box center [683, 214] width 216 height 22
paste input "4262415449171"
type input "4262415449171"
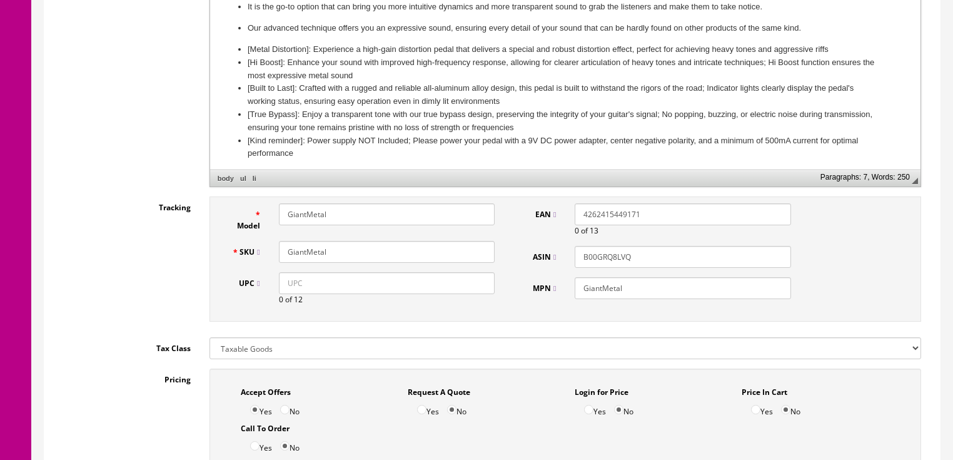
click at [584, 211] on input "4262415449171" at bounding box center [683, 214] width 216 height 22
click at [281, 294] on input "UPC" at bounding box center [387, 283] width 216 height 22
paste input "702534640737"
type input "702534640737"
click at [283, 281] on input "702534640737" at bounding box center [387, 283] width 216 height 22
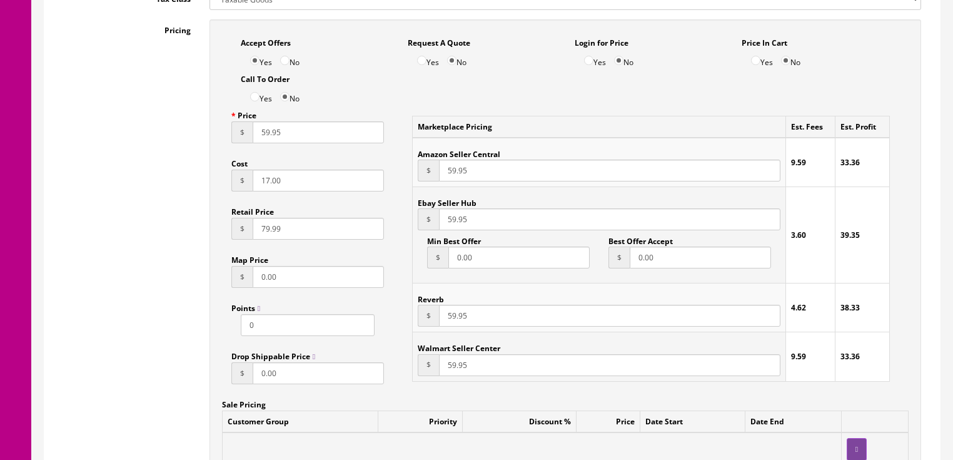
scroll to position [800, 0]
drag, startPoint x: 290, startPoint y: 138, endPoint x: 224, endPoint y: 148, distance: 66.9
click at [224, 148] on div "Price $ 59.95 Cost $ 17.00 Retail Price $ 79.99 Map Price $ 0.00 Points 0 Drop …" at bounding box center [308, 247] width 172 height 289
type input "24.95"
drag, startPoint x: 480, startPoint y: 180, endPoint x: 416, endPoint y: 187, distance: 63.5
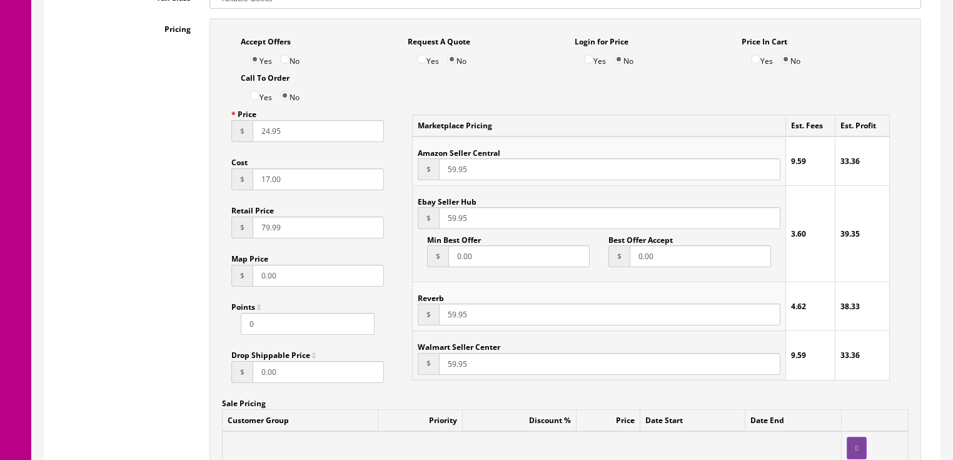
click at [416, 185] on td "Amazon Seller Central $ 59.95" at bounding box center [599, 160] width 373 height 49
type input "24.95"
drag, startPoint x: 469, startPoint y: 217, endPoint x: 427, endPoint y: 221, distance: 42.1
click at [427, 221] on div "$ 59.95" at bounding box center [599, 218] width 362 height 22
type input "24.95"
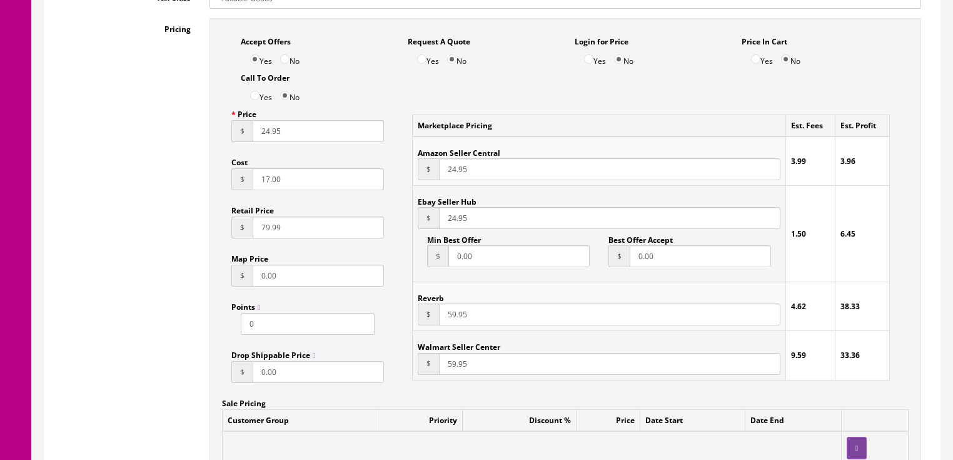
drag, startPoint x: 478, startPoint y: 316, endPoint x: 434, endPoint y: 325, distance: 44.5
click at [434, 325] on div "$ 59.95" at bounding box center [599, 314] width 362 height 22
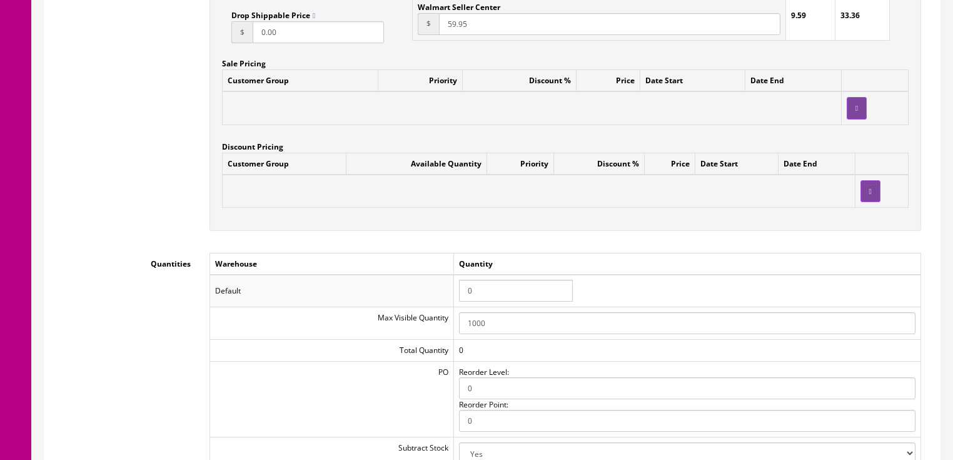
scroll to position [1150, 0]
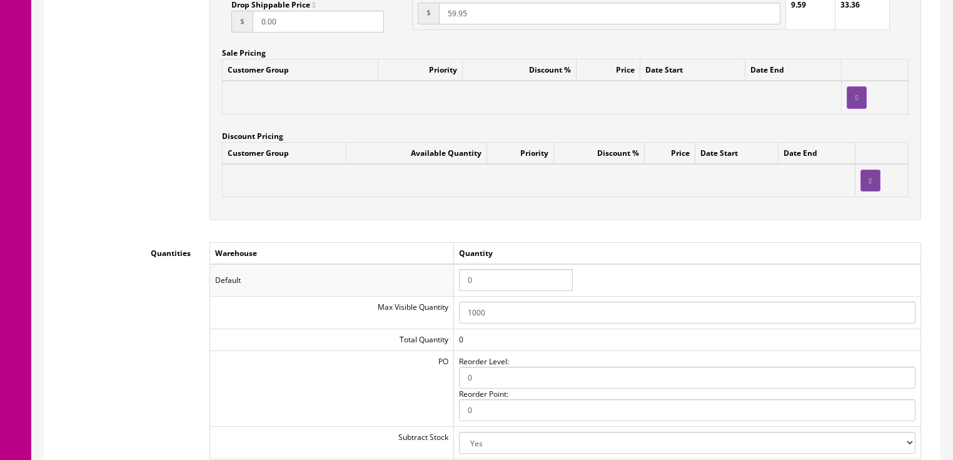
type input "24.95"
drag, startPoint x: 485, startPoint y: 288, endPoint x: 443, endPoint y: 286, distance: 42.5
click at [443, 286] on tr "Default 0" at bounding box center [564, 280] width 711 height 33
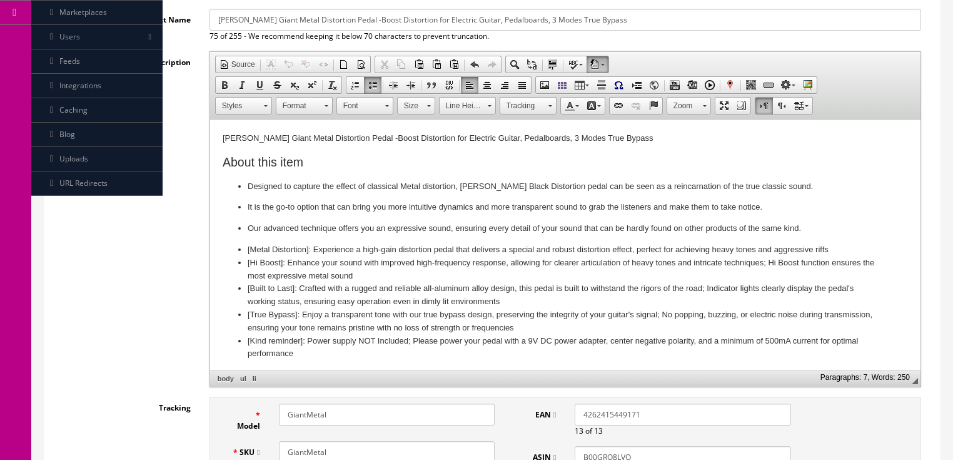
scroll to position [0, 0]
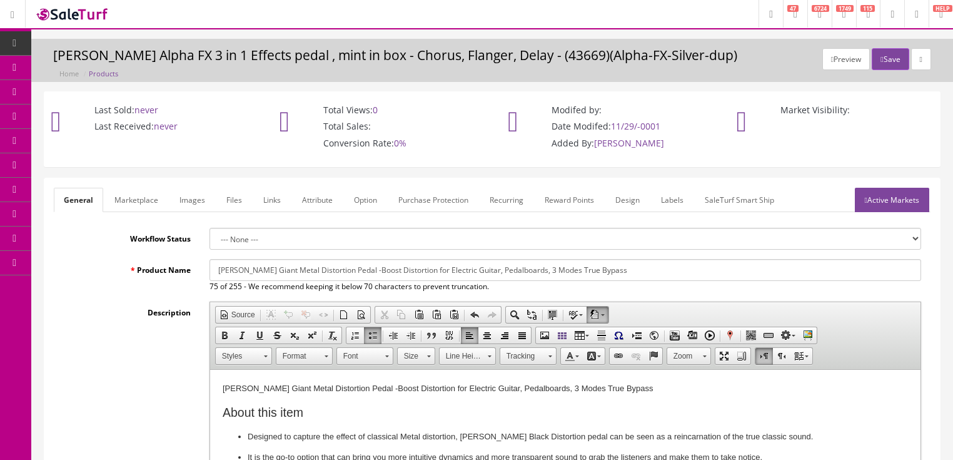
type input "1"
drag, startPoint x: 420, startPoint y: 268, endPoint x: 459, endPoint y: 283, distance: 41.6
click at [420, 268] on input "Donner Giant Metal Distortion Pedal -Boost Distortion for Electric Guitar, Peda…" at bounding box center [565, 270] width 712 height 22
drag, startPoint x: 209, startPoint y: 272, endPoint x: 585, endPoint y: 271, distance: 375.8
click at [585, 271] on input "[PERSON_NAME] Giant Metal Distortion Pedal -Boost Distortion Guitar, 3 Mode Tru…" at bounding box center [565, 270] width 712 height 22
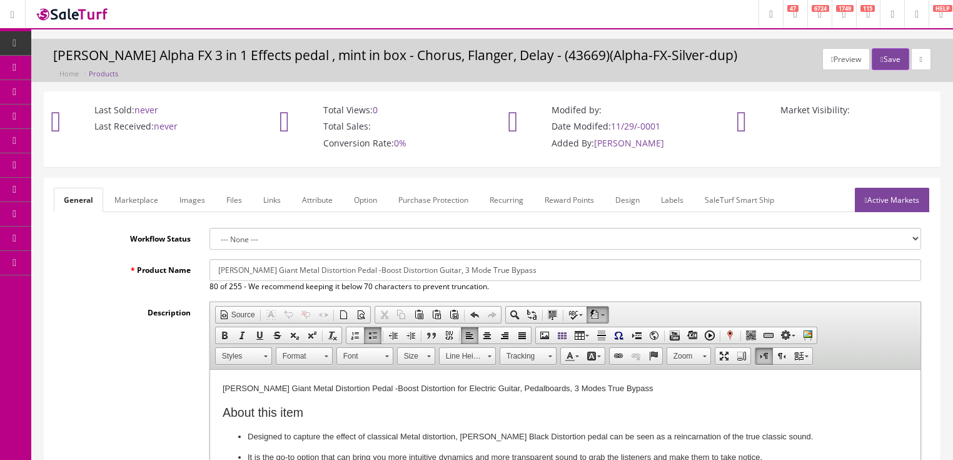
type input "[PERSON_NAME] Giant Metal Distortion Pedal -Boost Distortion Guitar, 3 Mode Tru…"
click at [156, 205] on link "Marketplace" at bounding box center [136, 200] width 64 height 24
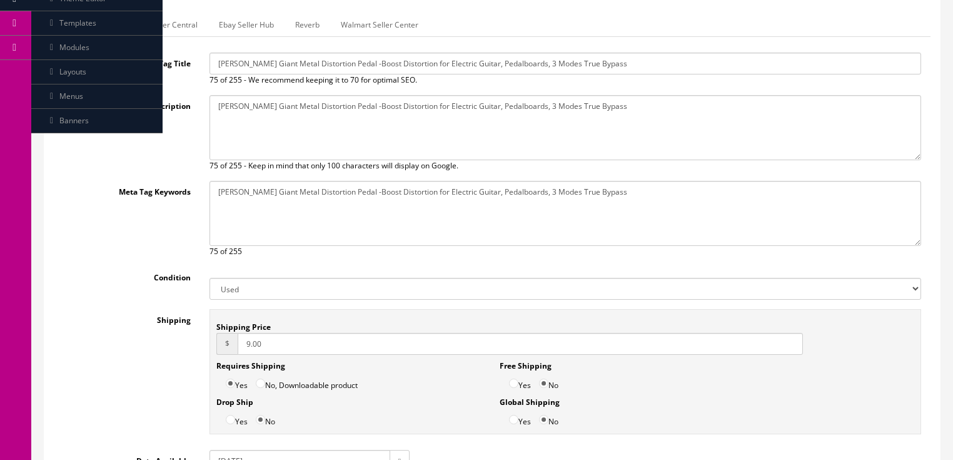
scroll to position [300, 0]
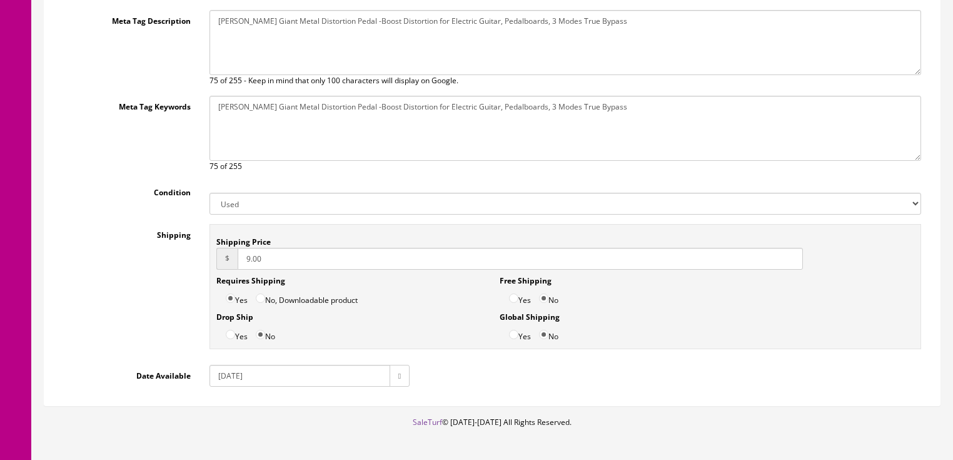
drag, startPoint x: 241, startPoint y: 253, endPoint x: 240, endPoint y: 268, distance: 14.4
click at [242, 254] on input "9.00" at bounding box center [521, 259] width 566 height 22
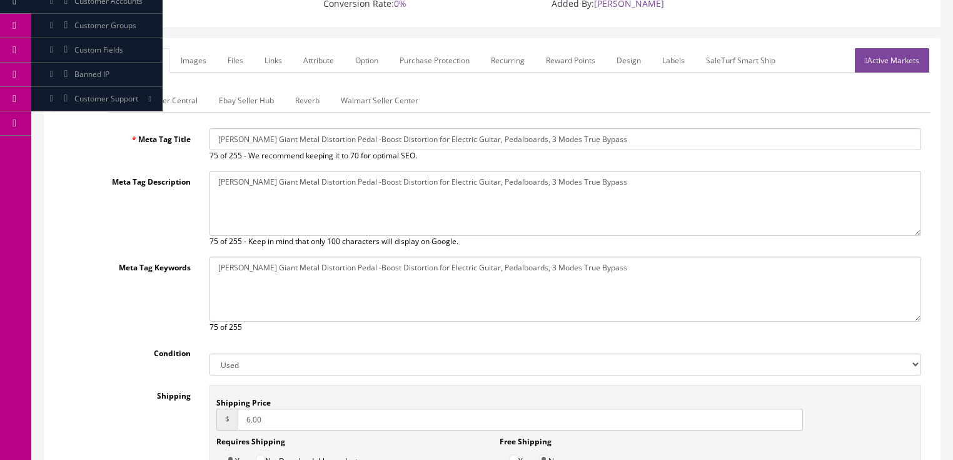
scroll to position [50, 0]
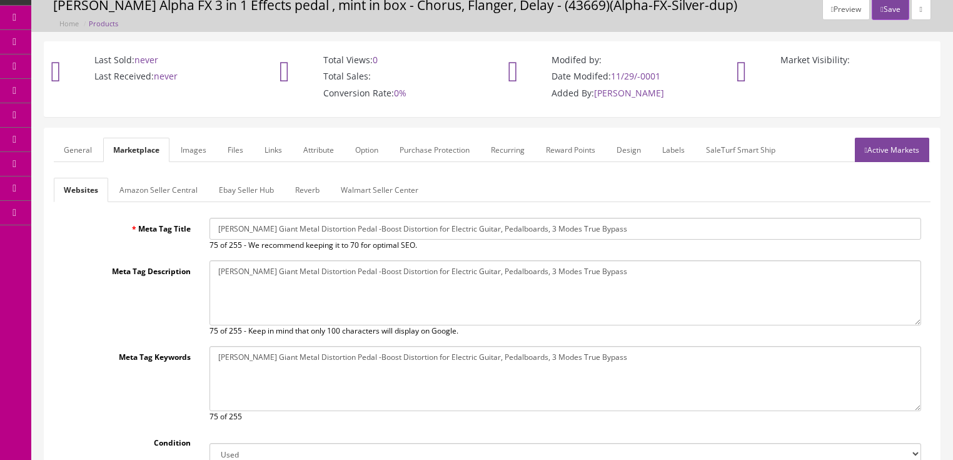
type input "6.00"
click at [183, 189] on link "Amazon Seller Central" at bounding box center [158, 190] width 98 height 24
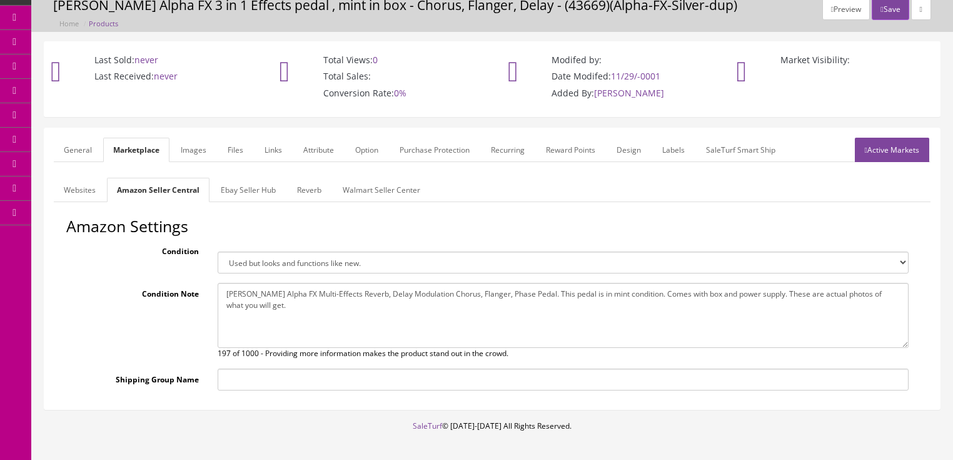
drag, startPoint x: 229, startPoint y: 293, endPoint x: 478, endPoint y: 304, distance: 249.7
click at [478, 304] on textarea "Donner Alpha FX Multi-Effects Reverb, Delay Modulation Chorus, Flanger, Phase P…" at bounding box center [563, 315] width 691 height 65
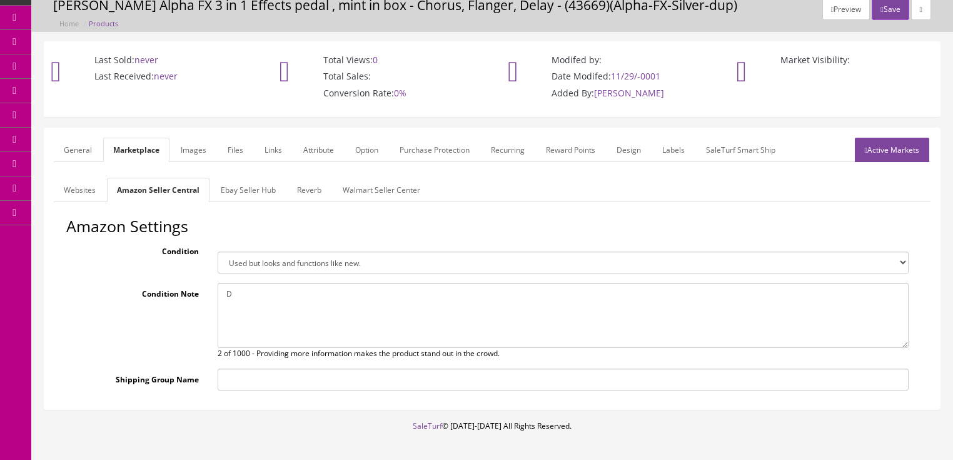
type textarea "D"
click at [253, 193] on link "Ebay Seller Hub" at bounding box center [248, 190] width 75 height 24
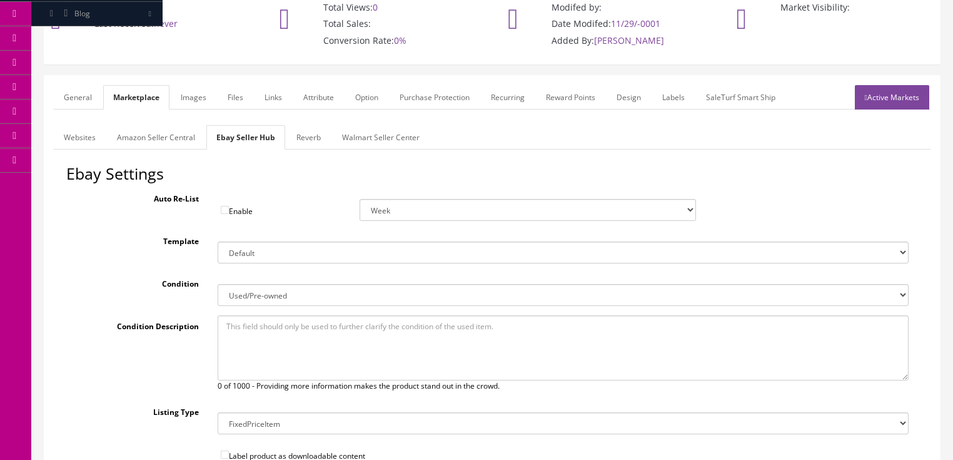
scroll to position [0, 0]
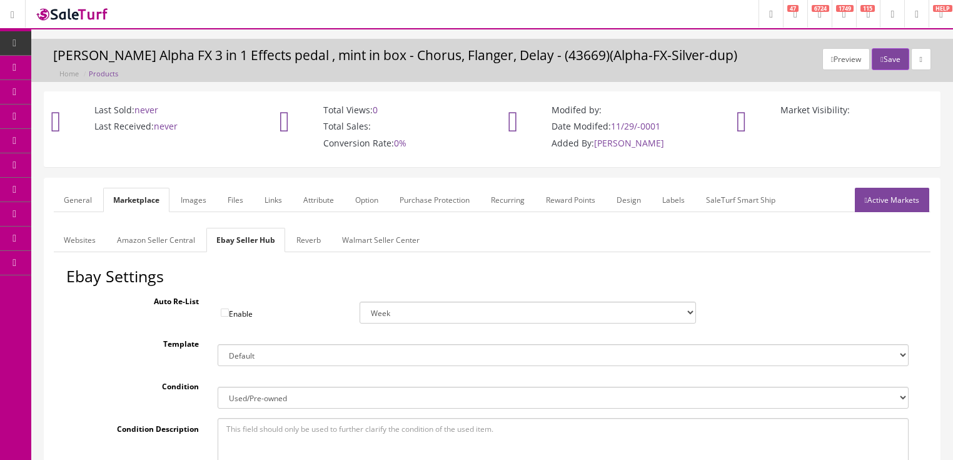
click at [300, 243] on link "Reverb" at bounding box center [308, 240] width 44 height 24
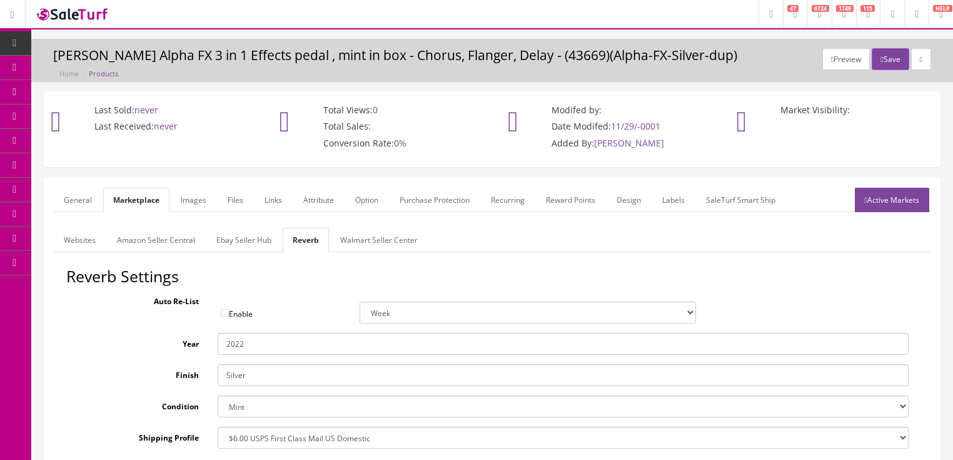
drag, startPoint x: 236, startPoint y: 375, endPoint x: 171, endPoint y: 365, distance: 65.2
click at [171, 365] on div "Finish Silver" at bounding box center [492, 375] width 852 height 22
type input "Black"
click at [254, 411] on select "Brand New Mint Excellent Very Good Good Fair Poor B-Stock Non Functioning" at bounding box center [563, 406] width 691 height 22
select select "ae4d9114-1bd7-4ec5-a4ba-6653af5ac84d"
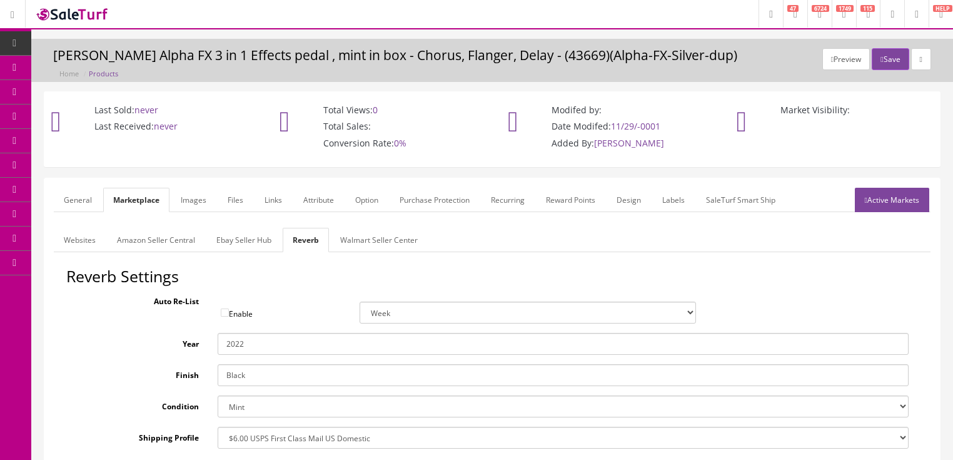
click at [218, 395] on select "Brand New Mint Excellent Very Good Good Fair Poor B-Stock Non Functioning" at bounding box center [563, 406] width 691 height 22
click at [201, 196] on link "Images" at bounding box center [194, 200] width 46 height 24
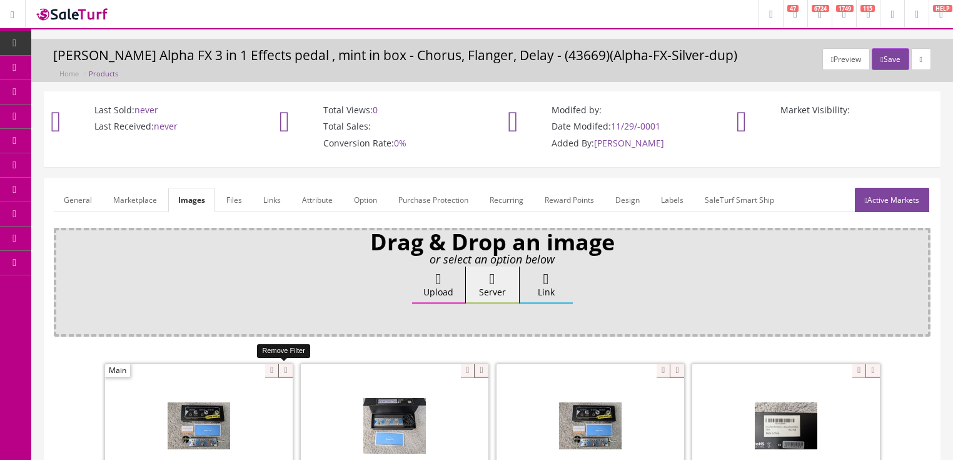
click at [286, 370] on icon at bounding box center [285, 371] width 14 height 14
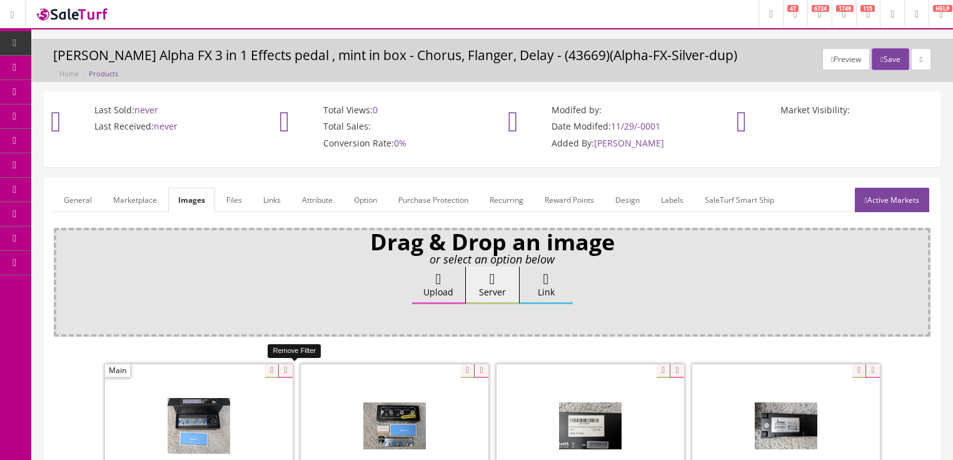
drag, startPoint x: 286, startPoint y: 370, endPoint x: 255, endPoint y: 368, distance: 31.4
click at [285, 370] on icon at bounding box center [285, 371] width 14 height 14
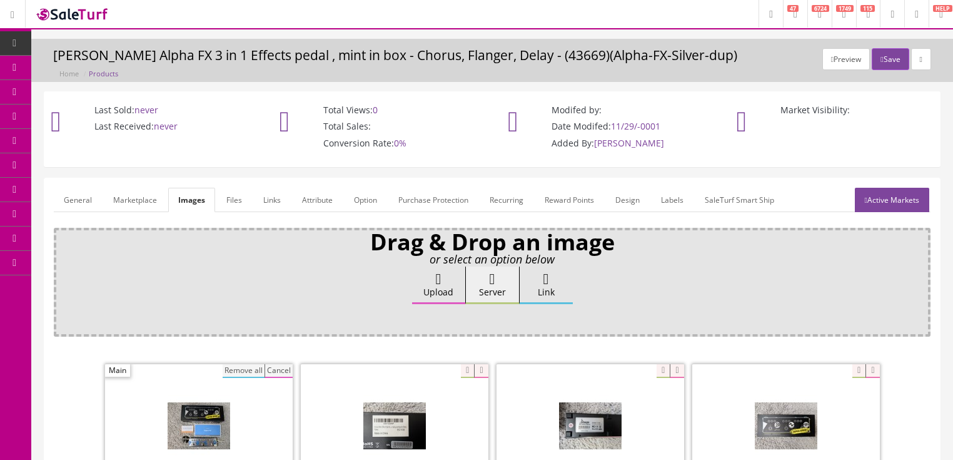
click at [253, 366] on button "Remove all" at bounding box center [244, 371] width 42 height 14
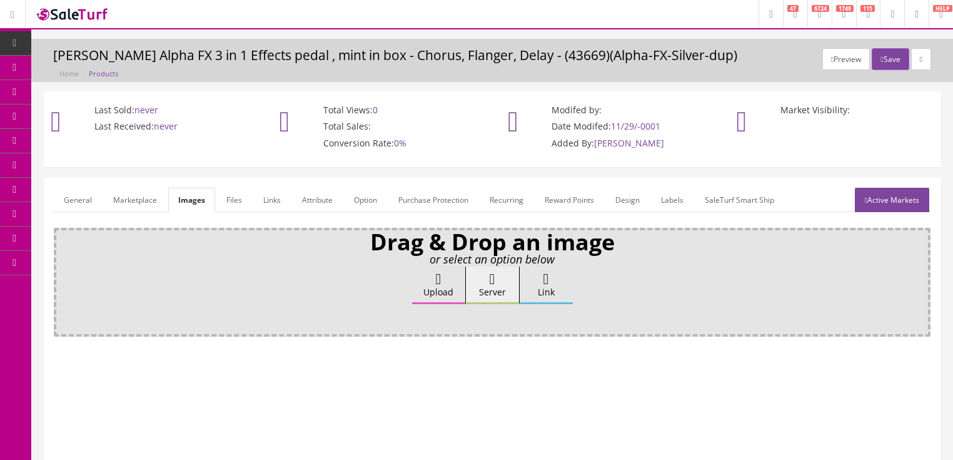
click at [415, 278] on label "Upload" at bounding box center [438, 285] width 53 height 38
click at [63, 278] on input "Upload" at bounding box center [63, 272] width 0 height 13
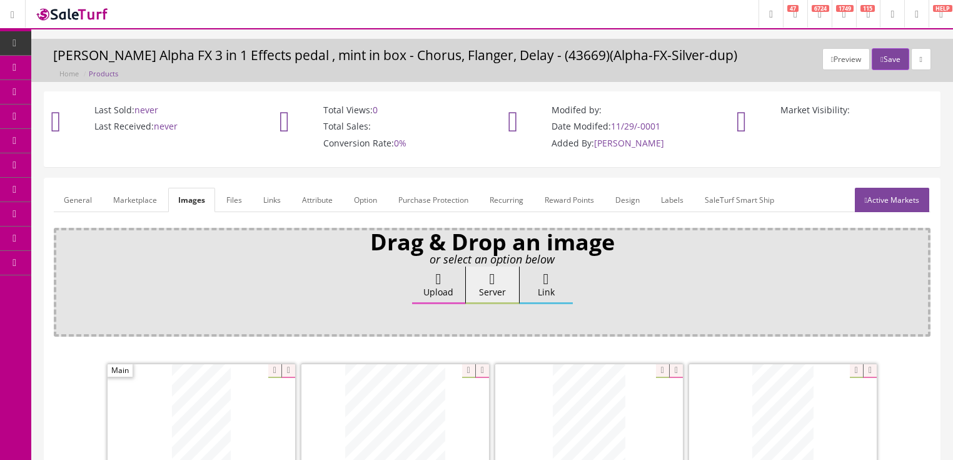
click at [329, 203] on link "Attribute" at bounding box center [317, 200] width 51 height 24
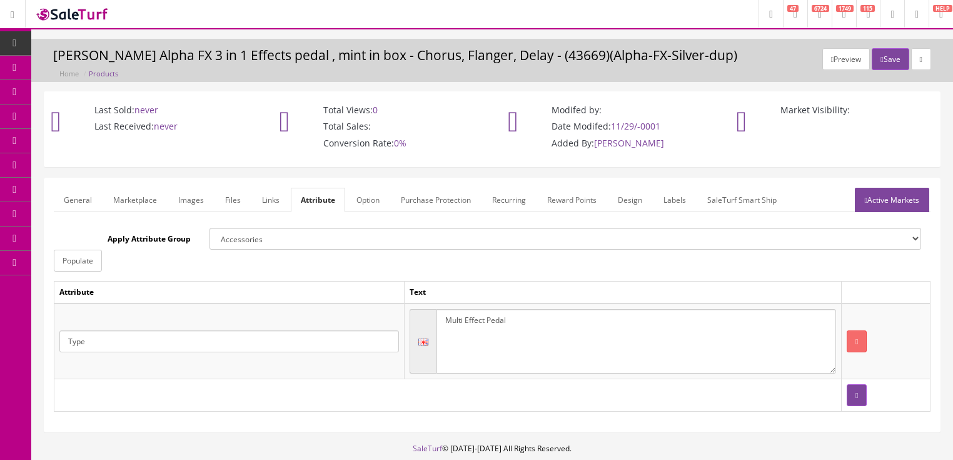
drag, startPoint x: 485, startPoint y: 318, endPoint x: 415, endPoint y: 329, distance: 70.2
click at [415, 329] on div "Multi Effect Pedal" at bounding box center [623, 341] width 426 height 65
type textarea "Distortion Pedal"
click at [892, 208] on link "Active Markets" at bounding box center [892, 200] width 74 height 24
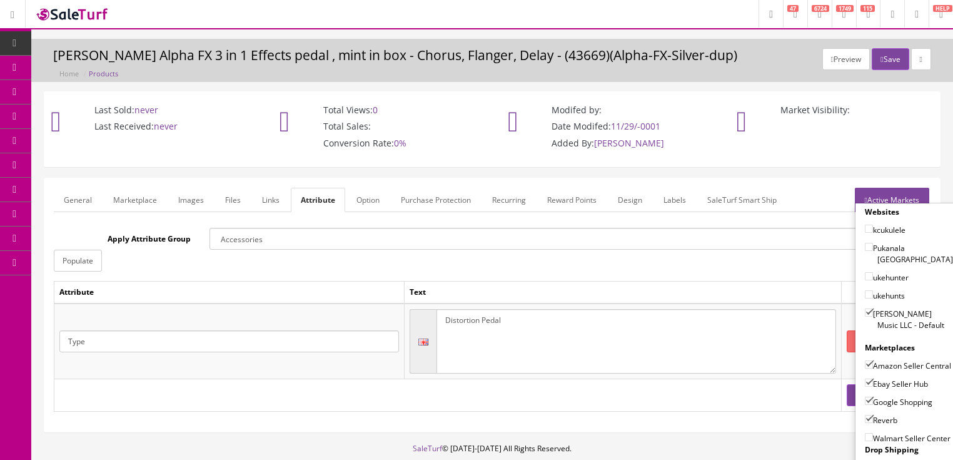
click at [890, 198] on link "Active Markets" at bounding box center [892, 200] width 74 height 24
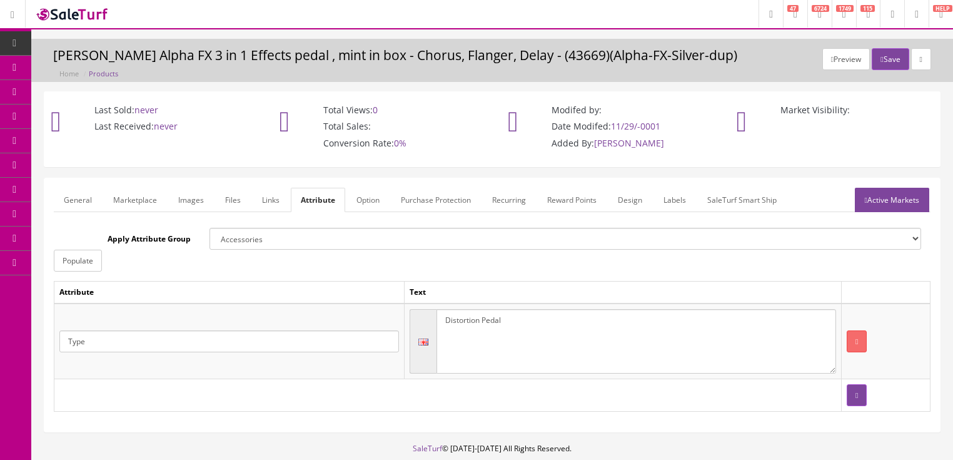
click at [80, 200] on link "General" at bounding box center [78, 200] width 48 height 24
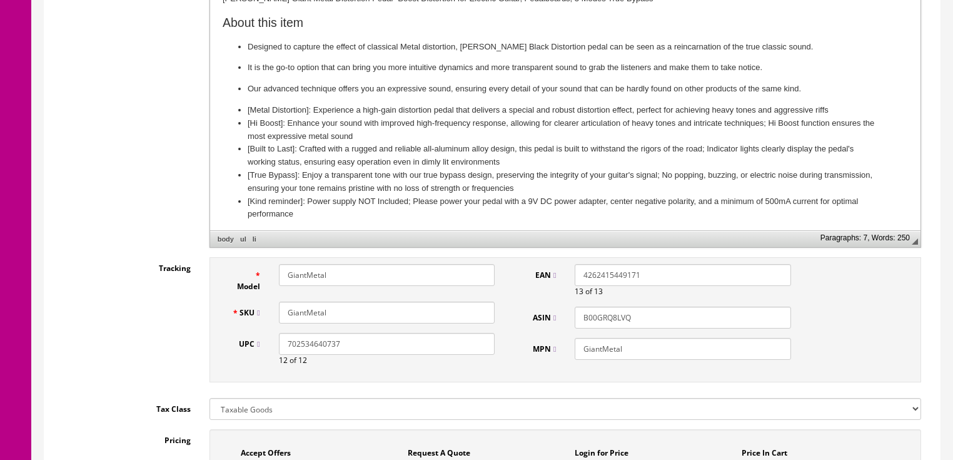
scroll to position [450, 0]
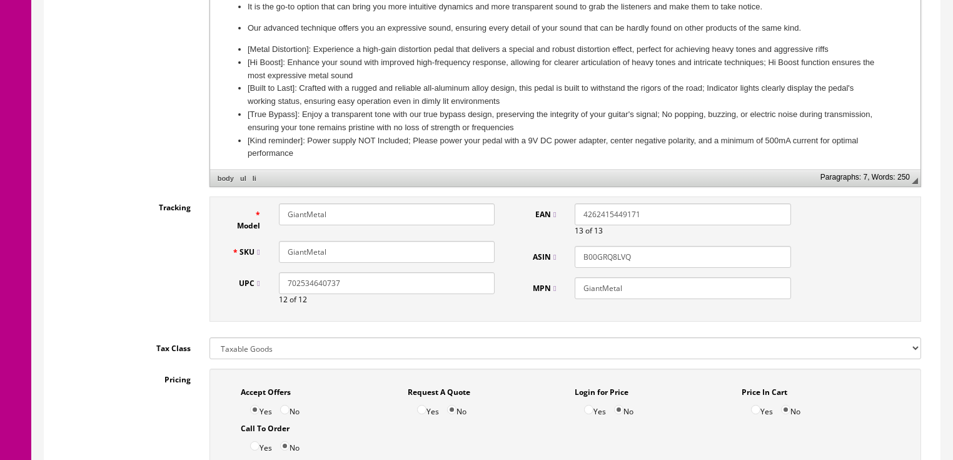
drag, startPoint x: 312, startPoint y: 248, endPoint x: 304, endPoint y: 250, distance: 7.7
click at [253, 249] on div "SKU GiantMetal" at bounding box center [364, 252] width 282 height 22
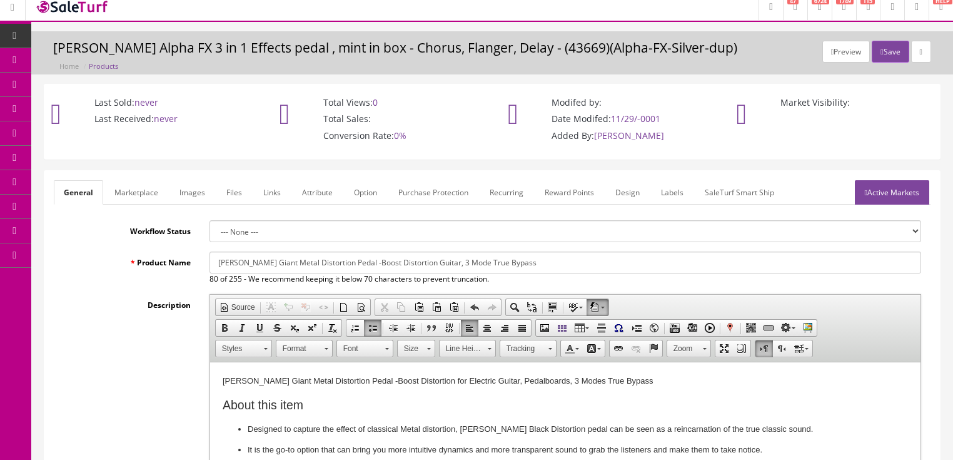
scroll to position [0, 0]
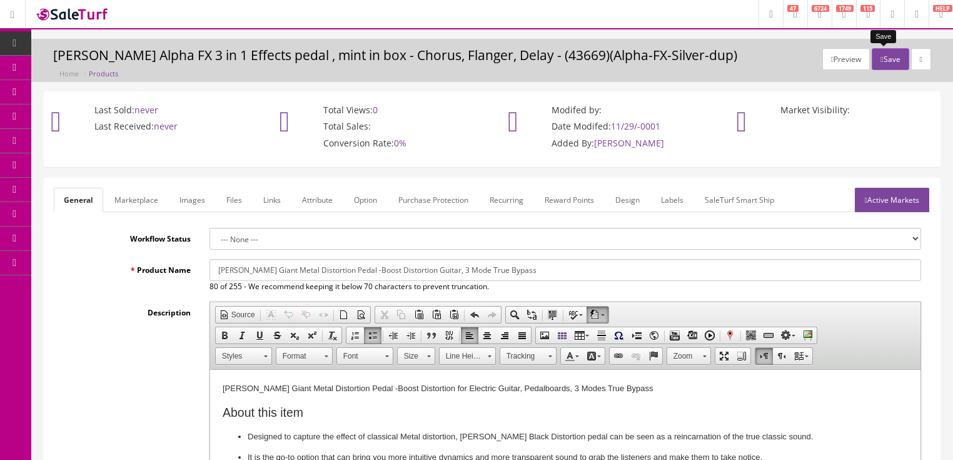
click at [890, 53] on button "Save" at bounding box center [890, 59] width 37 height 22
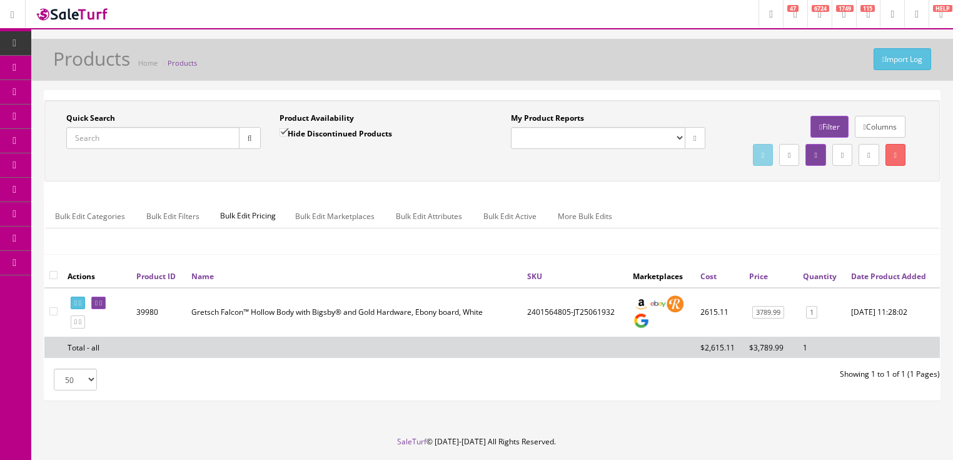
click at [176, 142] on input "Quick Search" at bounding box center [152, 138] width 173 height 22
paste input "GiantMetal"
type input "GiantMetal"
drag, startPoint x: 253, startPoint y: 134, endPoint x: 386, endPoint y: 157, distance: 135.2
click at [254, 134] on button "button" at bounding box center [250, 138] width 22 height 22
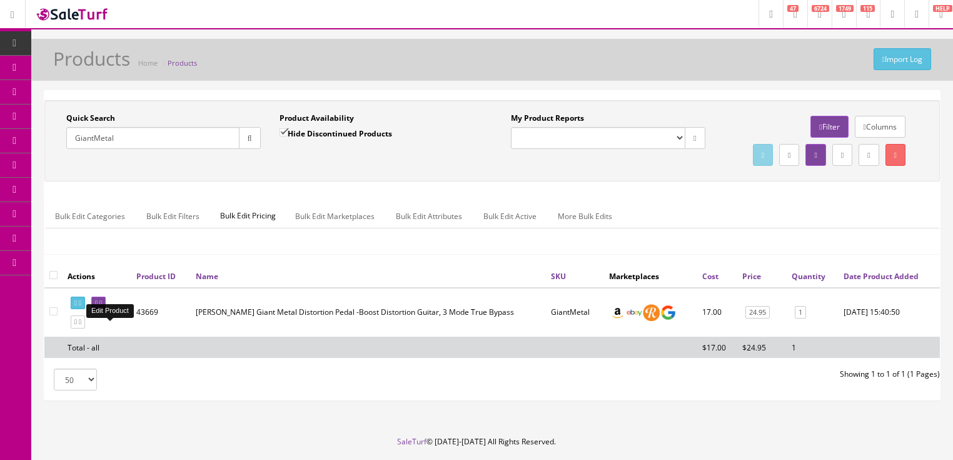
click at [102, 306] on icon at bounding box center [100, 302] width 3 height 7
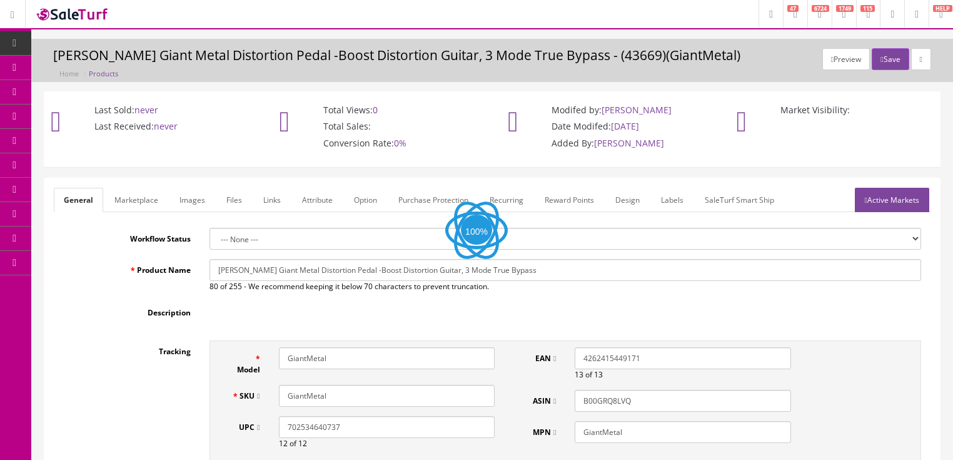
click at [668, 204] on link "Labels" at bounding box center [672, 200] width 43 height 24
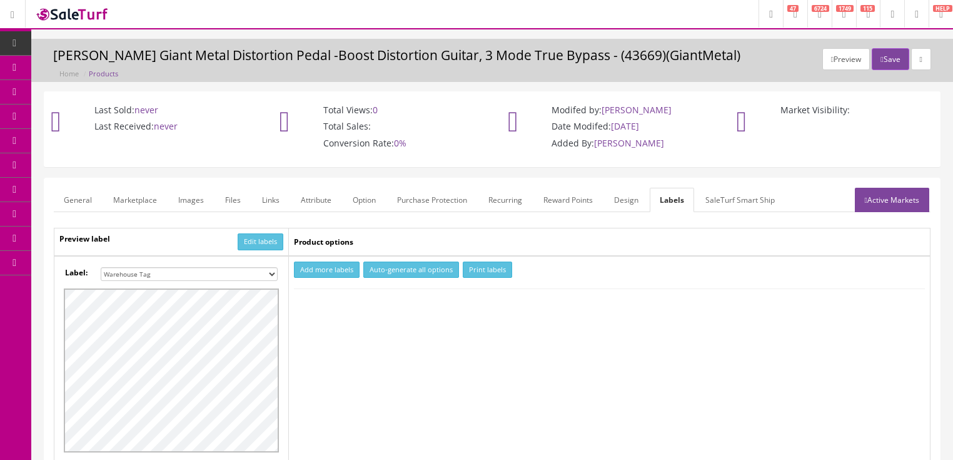
click at [273, 270] on select "Small Label 2 x 1 Label Shoe label 100 barcodes Dymo Label 2 X 1 Sticker Labels…" at bounding box center [189, 274] width 177 height 14
select select "2"
click at [101, 267] on select "Small Label 2 x 1 Label Shoe label 100 barcodes Dymo Label 2 X 1 Sticker Labels…" at bounding box center [189, 274] width 177 height 14
click at [330, 266] on button "Add more labels" at bounding box center [327, 269] width 66 height 17
type input "1"
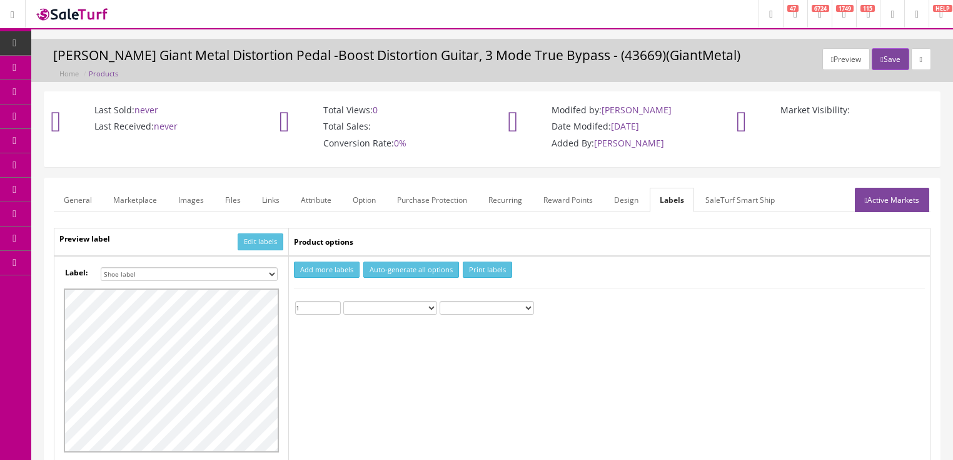
click at [335, 303] on input "1" at bounding box center [318, 308] width 46 height 14
click at [480, 267] on button "Print labels" at bounding box center [487, 269] width 49 height 17
click at [884, 55] on button "Save" at bounding box center [890, 59] width 37 height 22
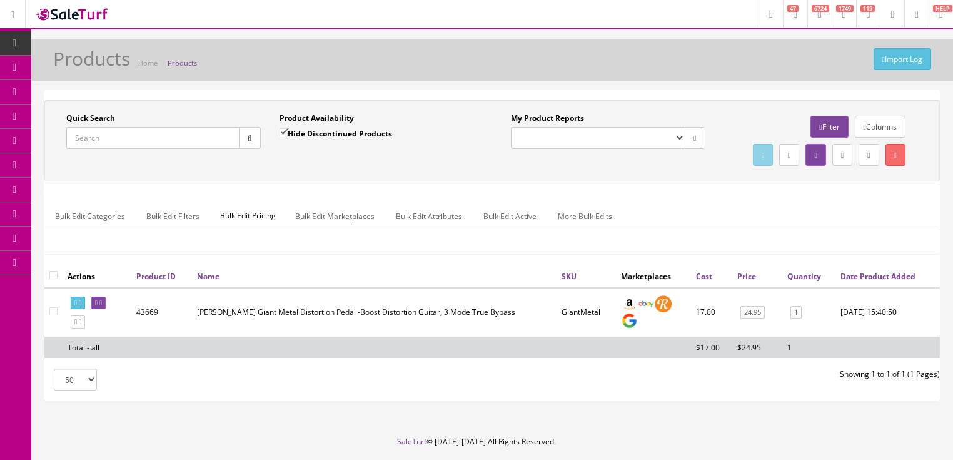
click at [802, 228] on ul "Bulk Edit Categories Bulk Edit Filters Bulk Edit Pricing Bulk Edit Marketplaces…" at bounding box center [492, 216] width 894 height 24
click at [830, 228] on ul "Bulk Edit Categories Bulk Edit Filters Bulk Edit Pricing Bulk Edit Marketplaces…" at bounding box center [492, 216] width 894 height 24
click at [845, 228] on ul "Bulk Edit Categories Bulk Edit Filters Bulk Edit Pricing Bulk Edit Marketplaces…" at bounding box center [492, 216] width 894 height 24
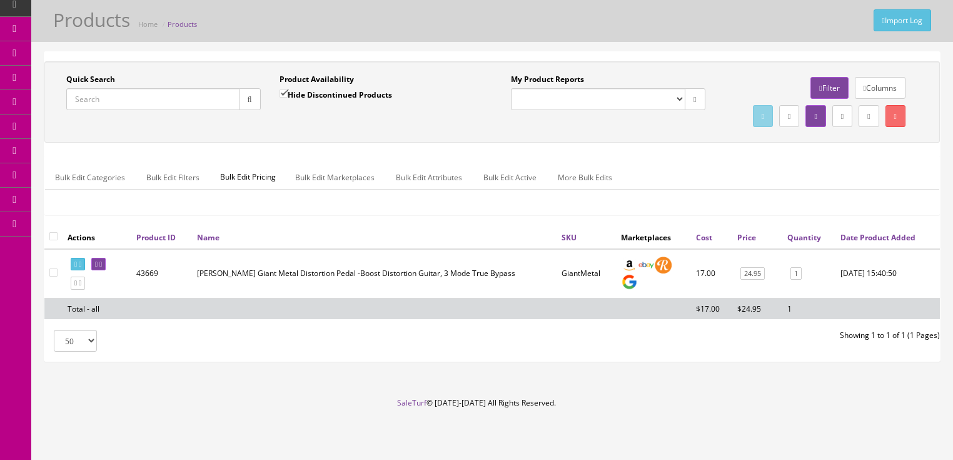
scroll to position [64, 0]
